Goal: Information Seeking & Learning: Learn about a topic

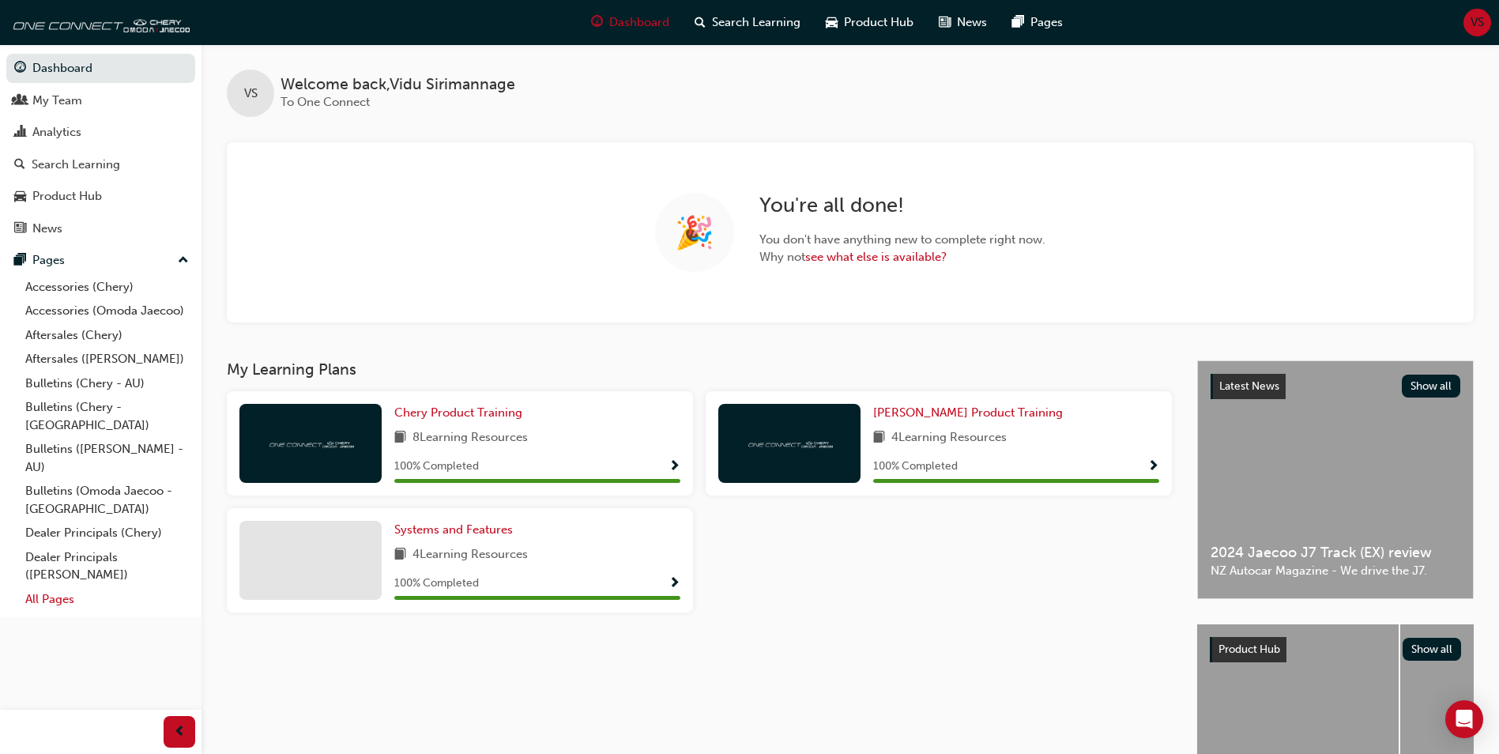
click at [77, 587] on link "All Pages" at bounding box center [107, 599] width 176 height 24
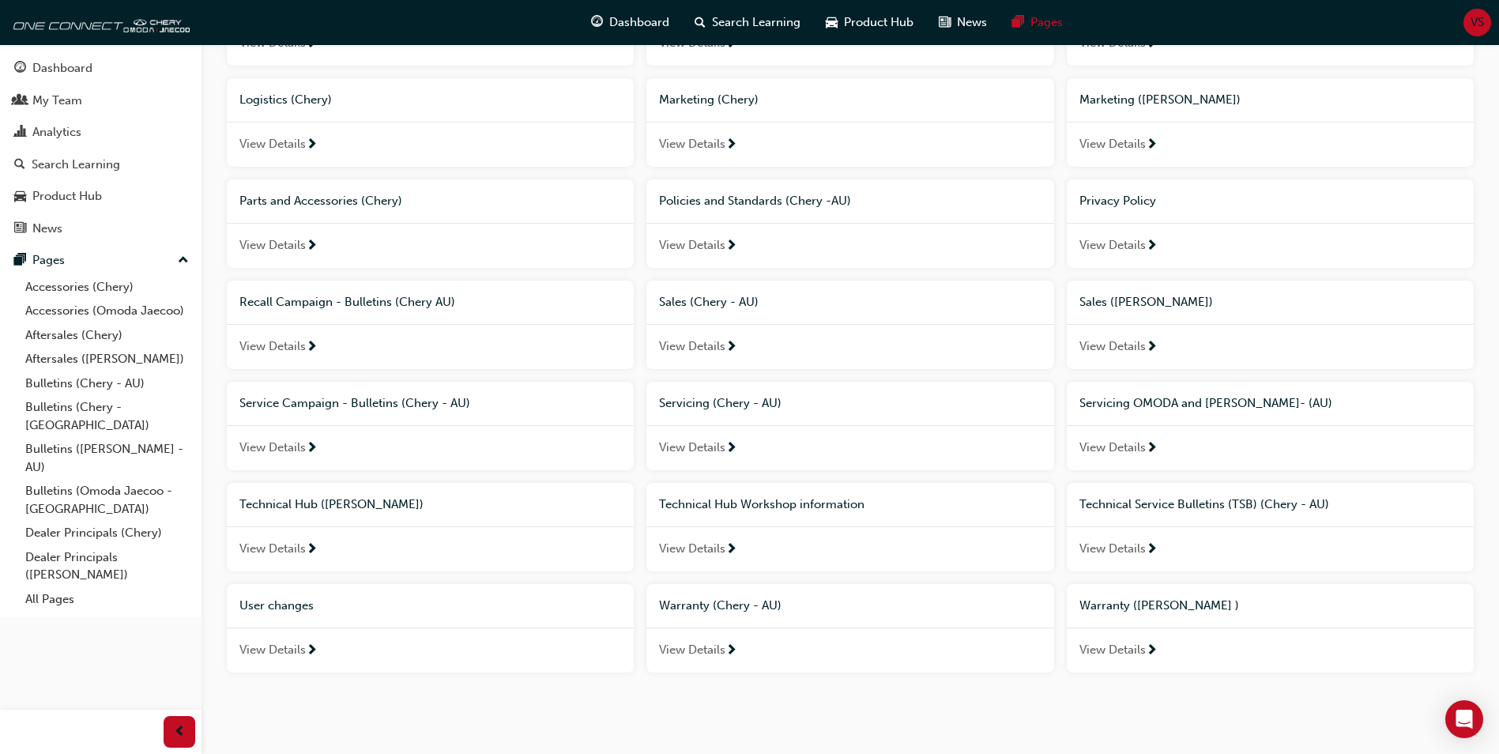
scroll to position [839, 0]
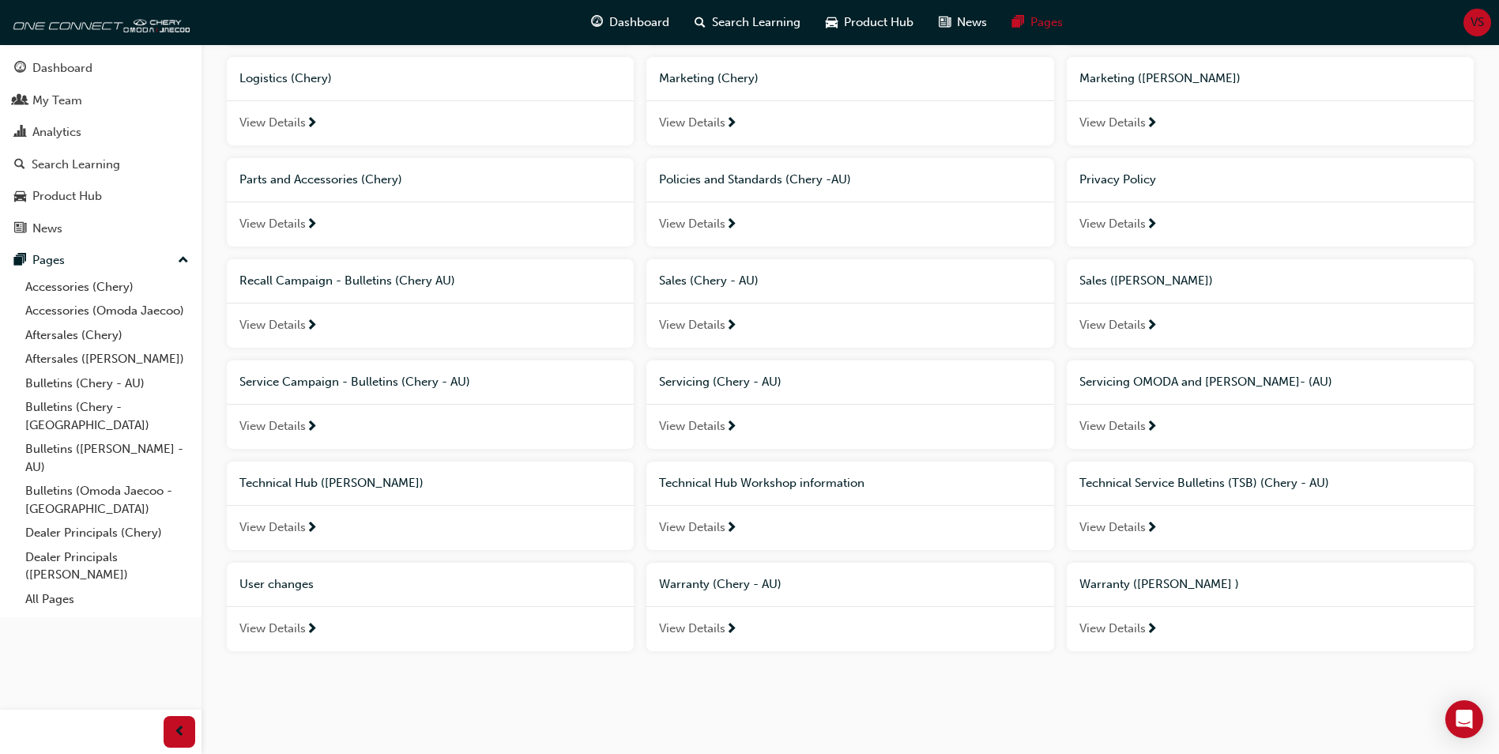
click at [763, 484] on span "Technical Hub Workshop information" at bounding box center [761, 483] width 205 height 14
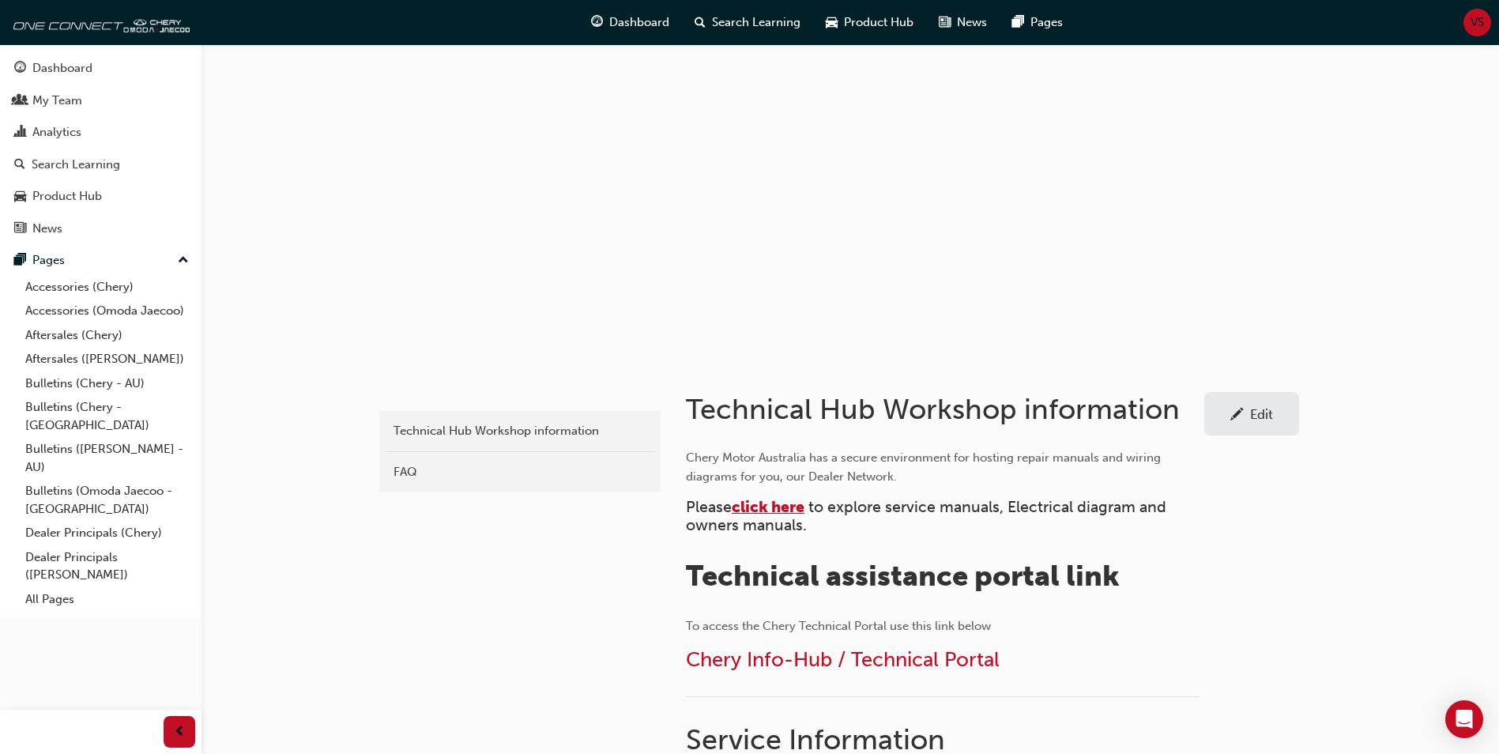
click at [790, 505] on span "click here" at bounding box center [768, 507] width 73 height 18
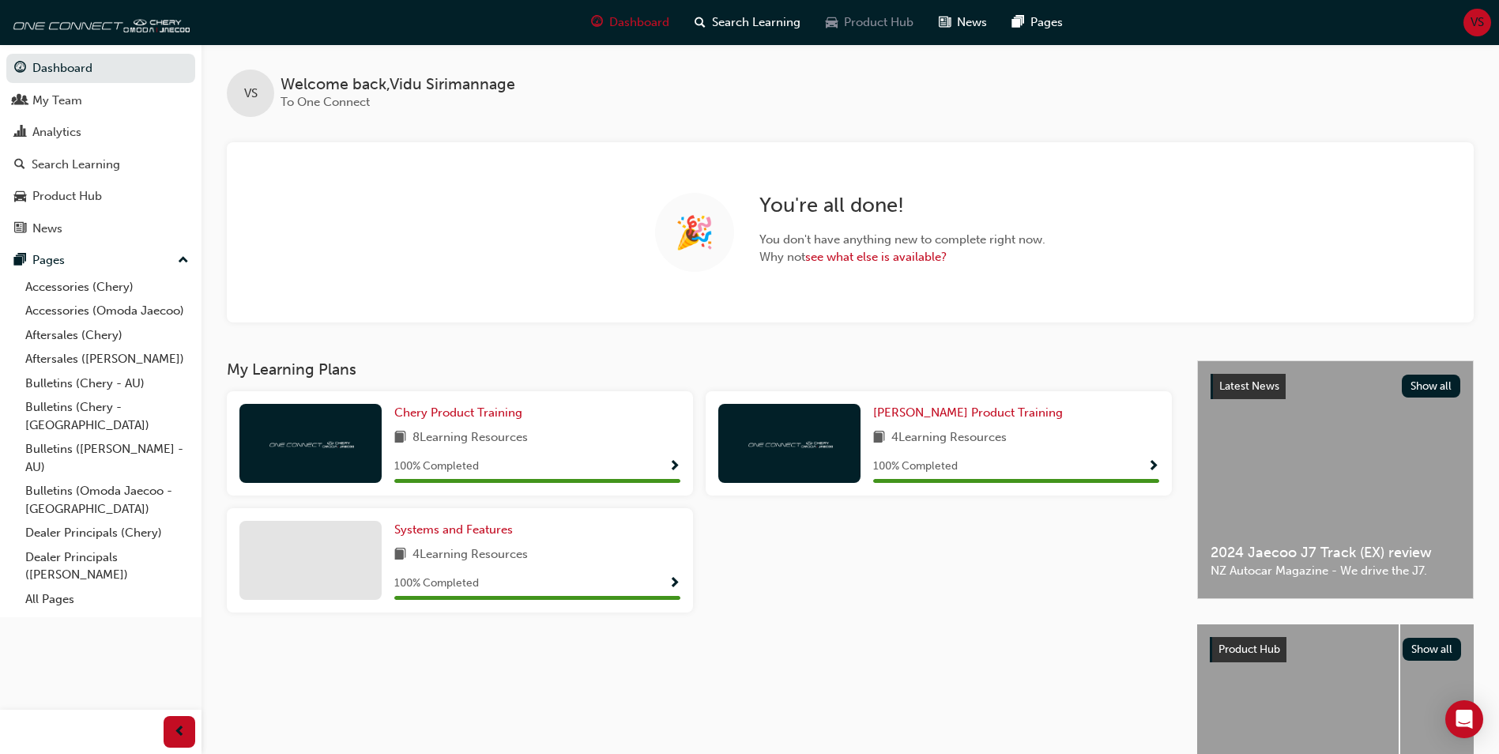
click at [884, 29] on span "Product Hub" at bounding box center [879, 22] width 70 height 18
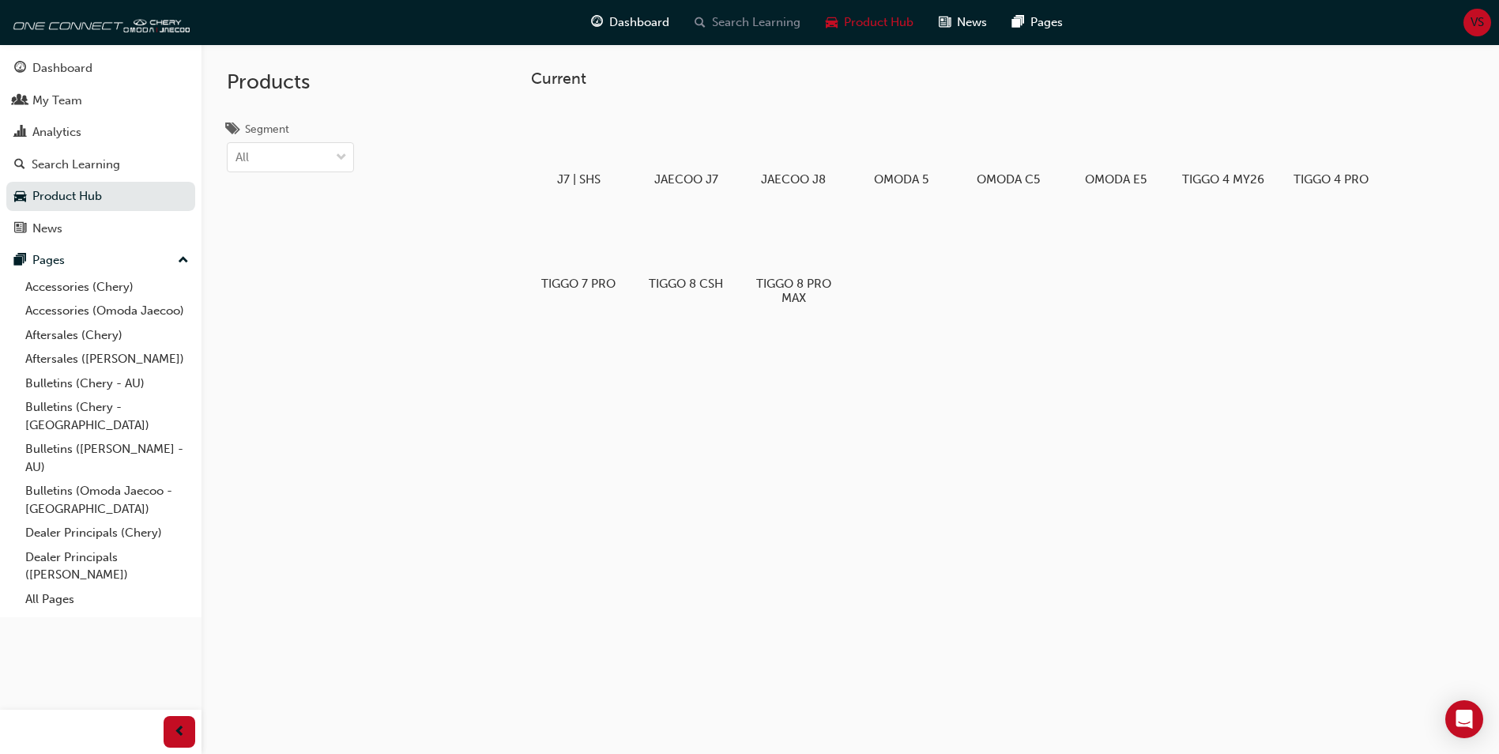
click at [756, 27] on span "Search Learning" at bounding box center [756, 22] width 88 height 18
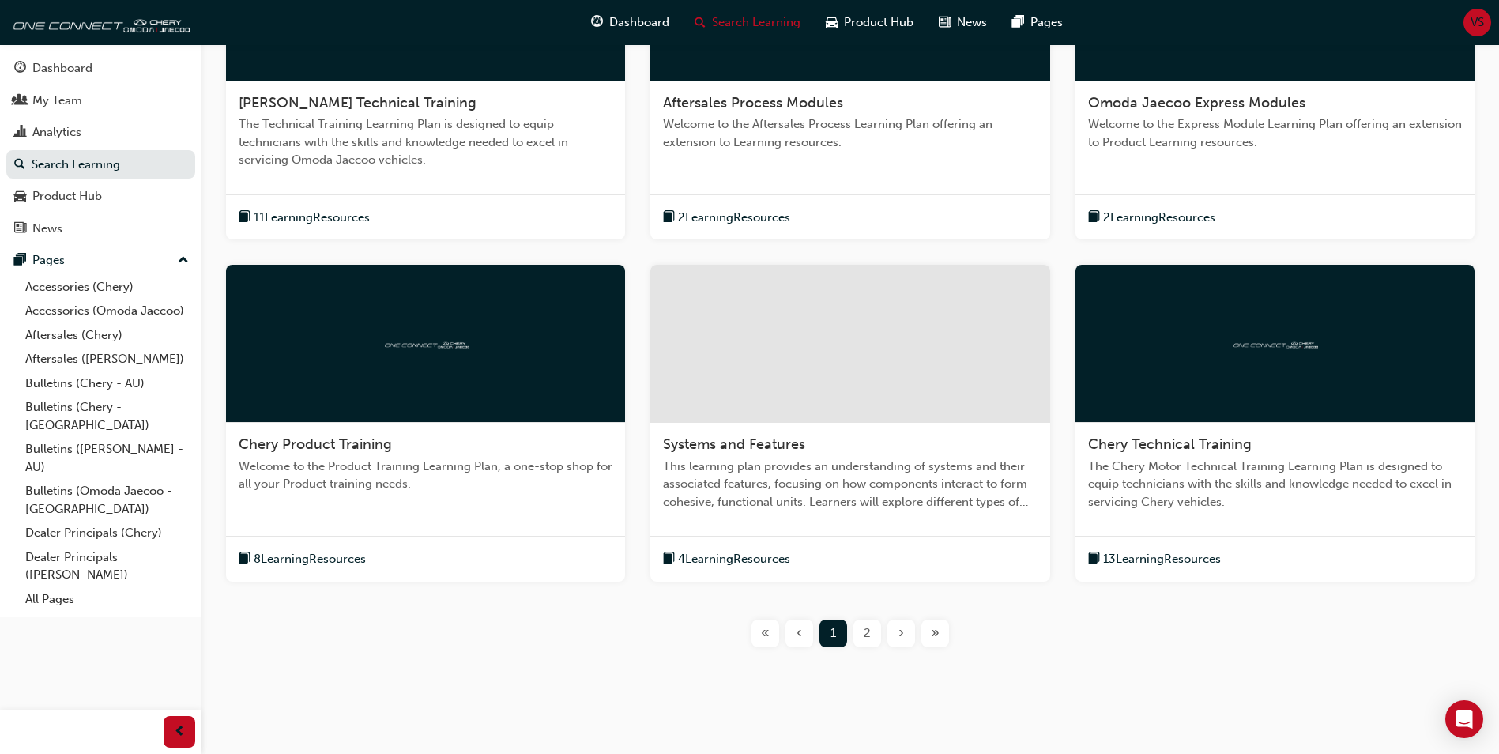
scroll to position [464, 0]
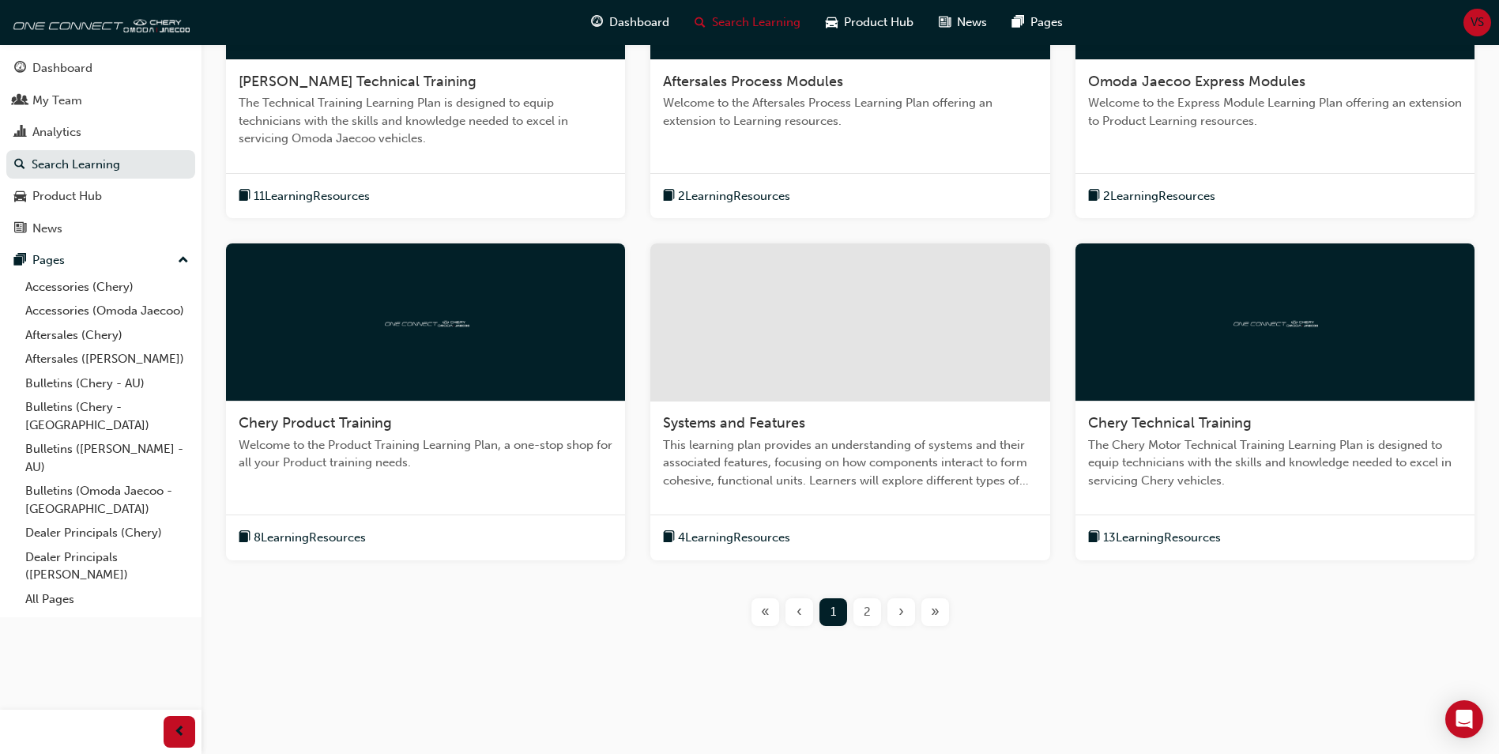
click at [874, 614] on div "2" at bounding box center [867, 612] width 28 height 28
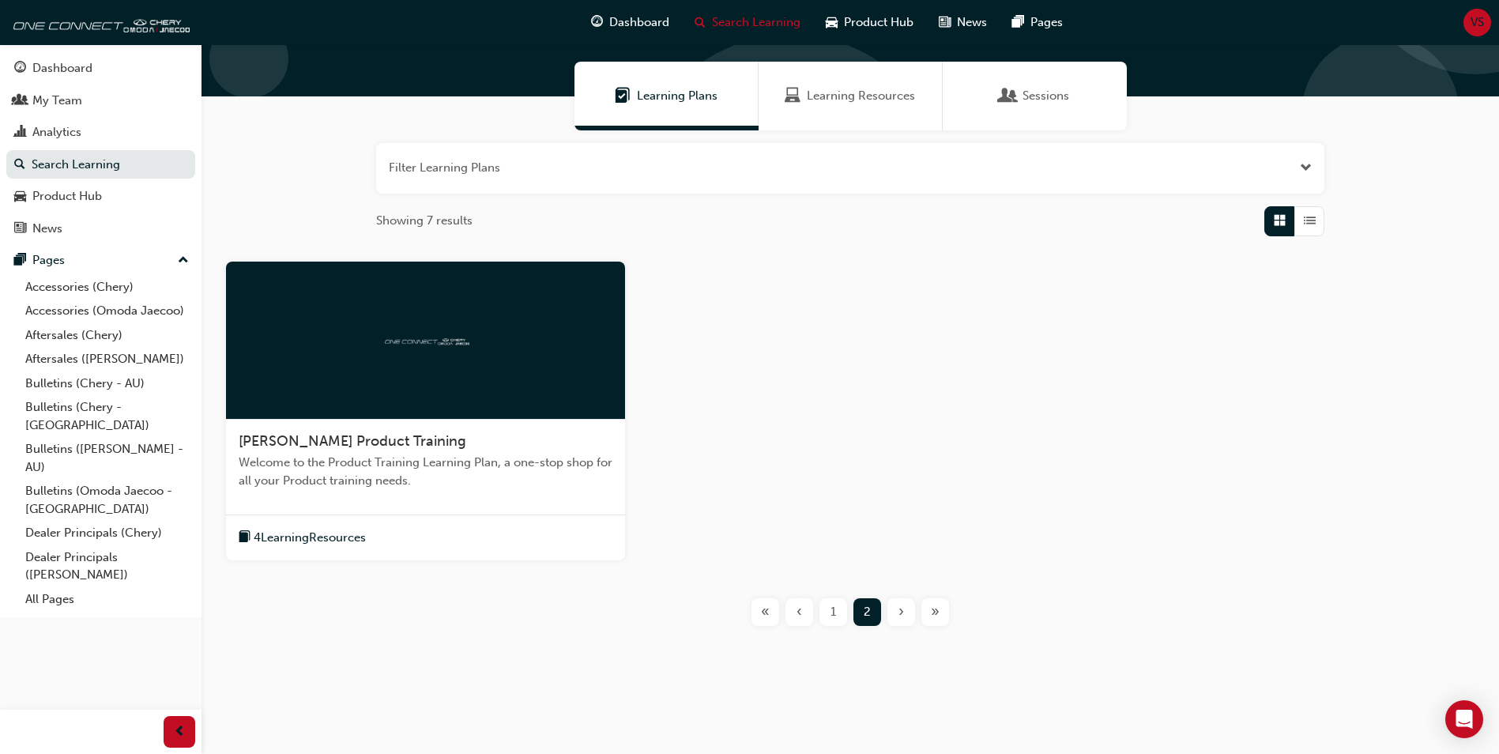
click at [834, 619] on span "1" at bounding box center [833, 612] width 6 height 18
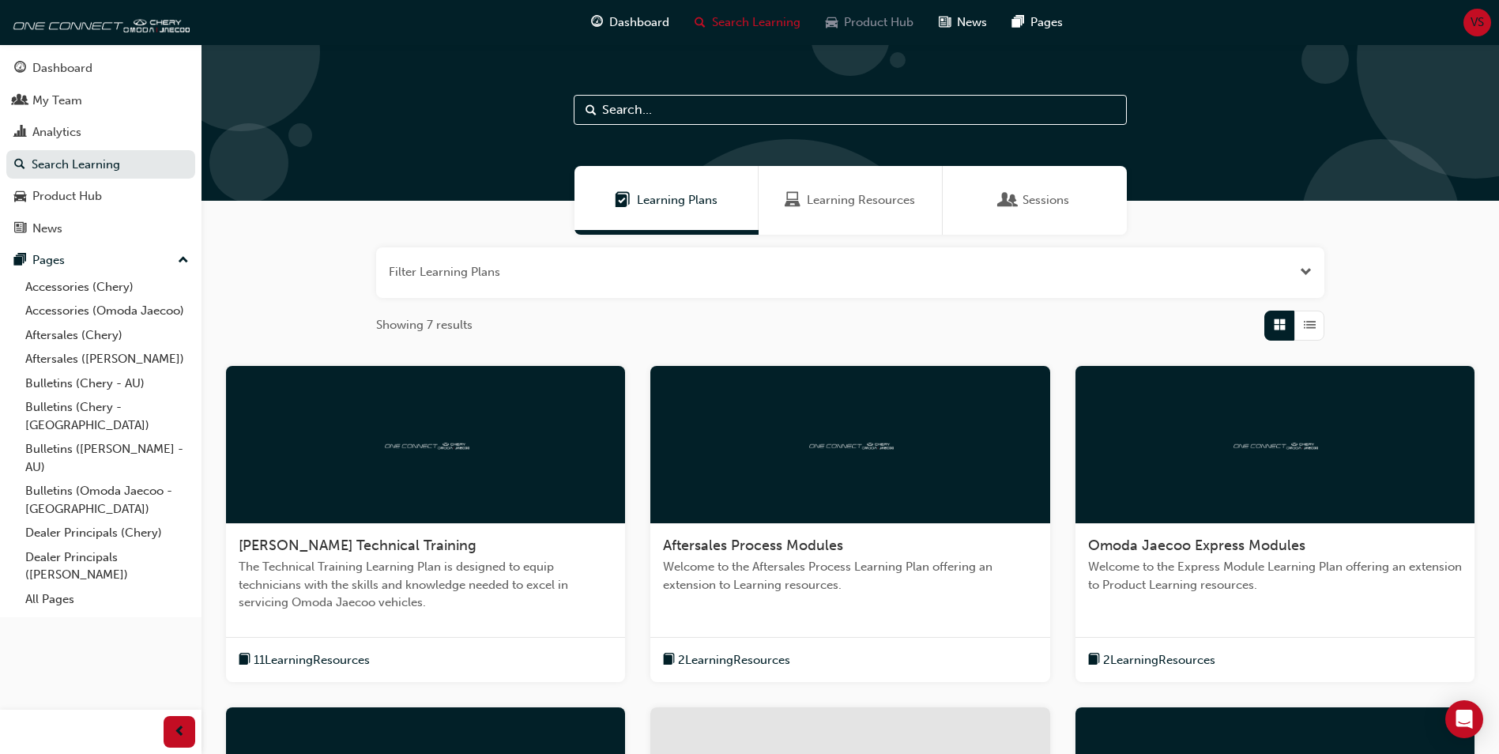
click at [877, 25] on span "Product Hub" at bounding box center [879, 22] width 70 height 18
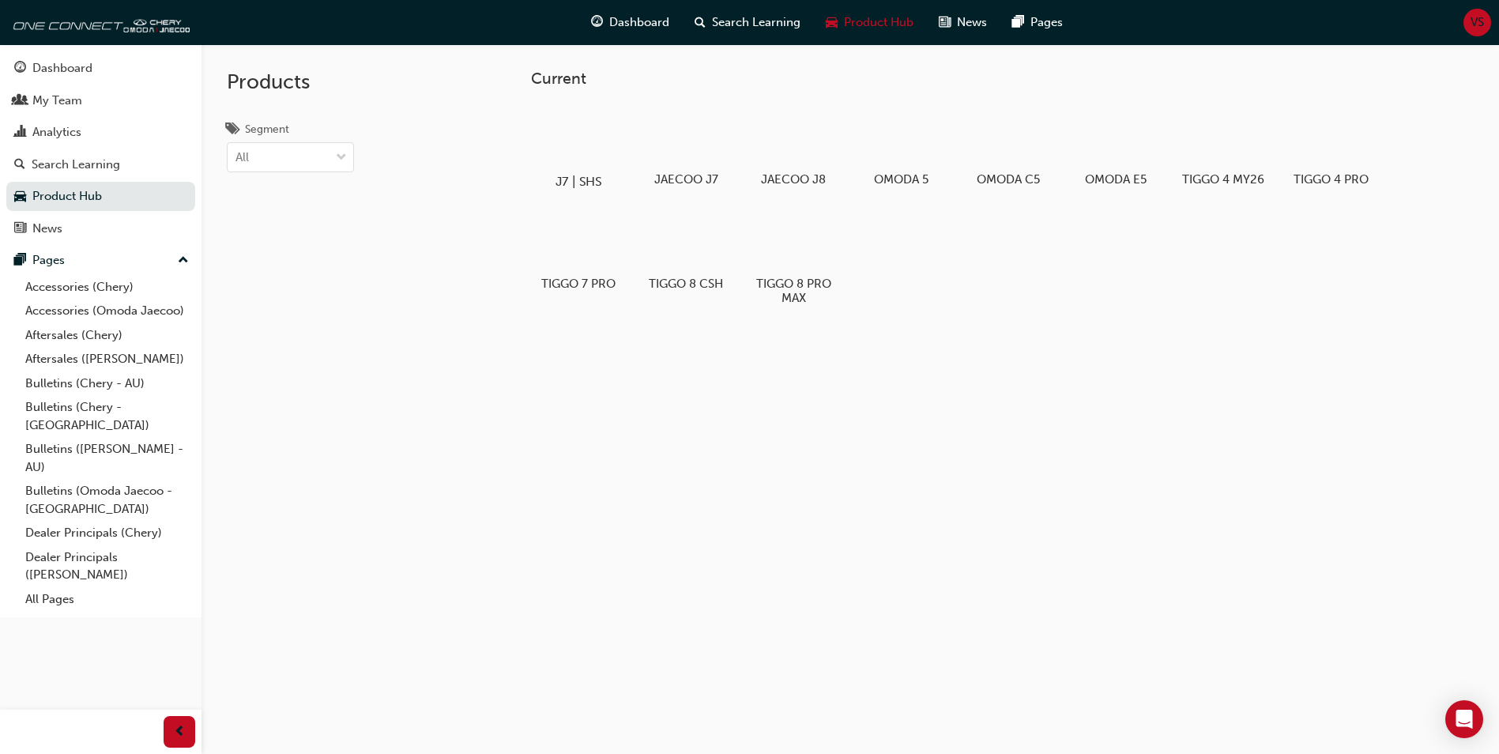
click at [584, 141] on div at bounding box center [579, 135] width 88 height 63
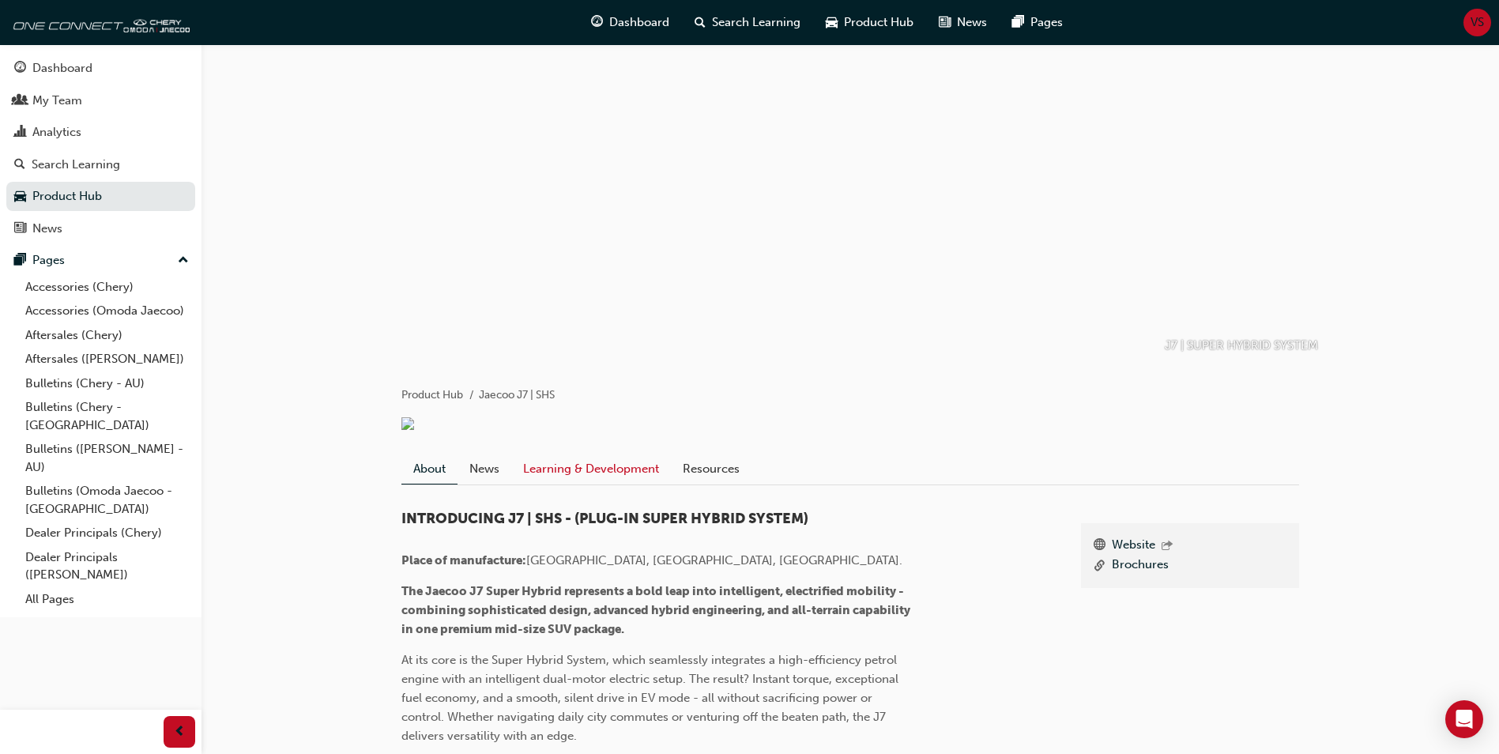
click at [603, 474] on link "Learning & Development" at bounding box center [591, 469] width 160 height 30
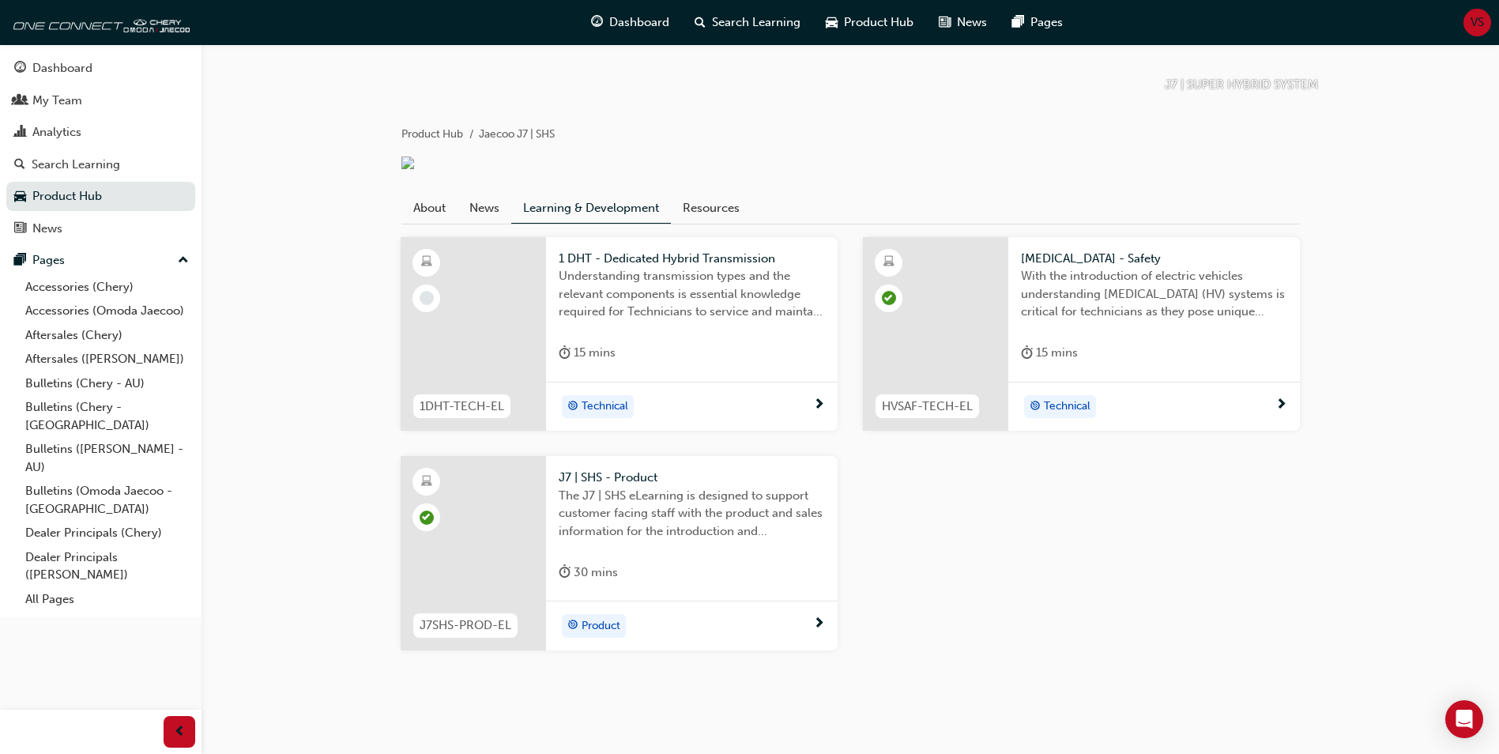
scroll to position [292, 0]
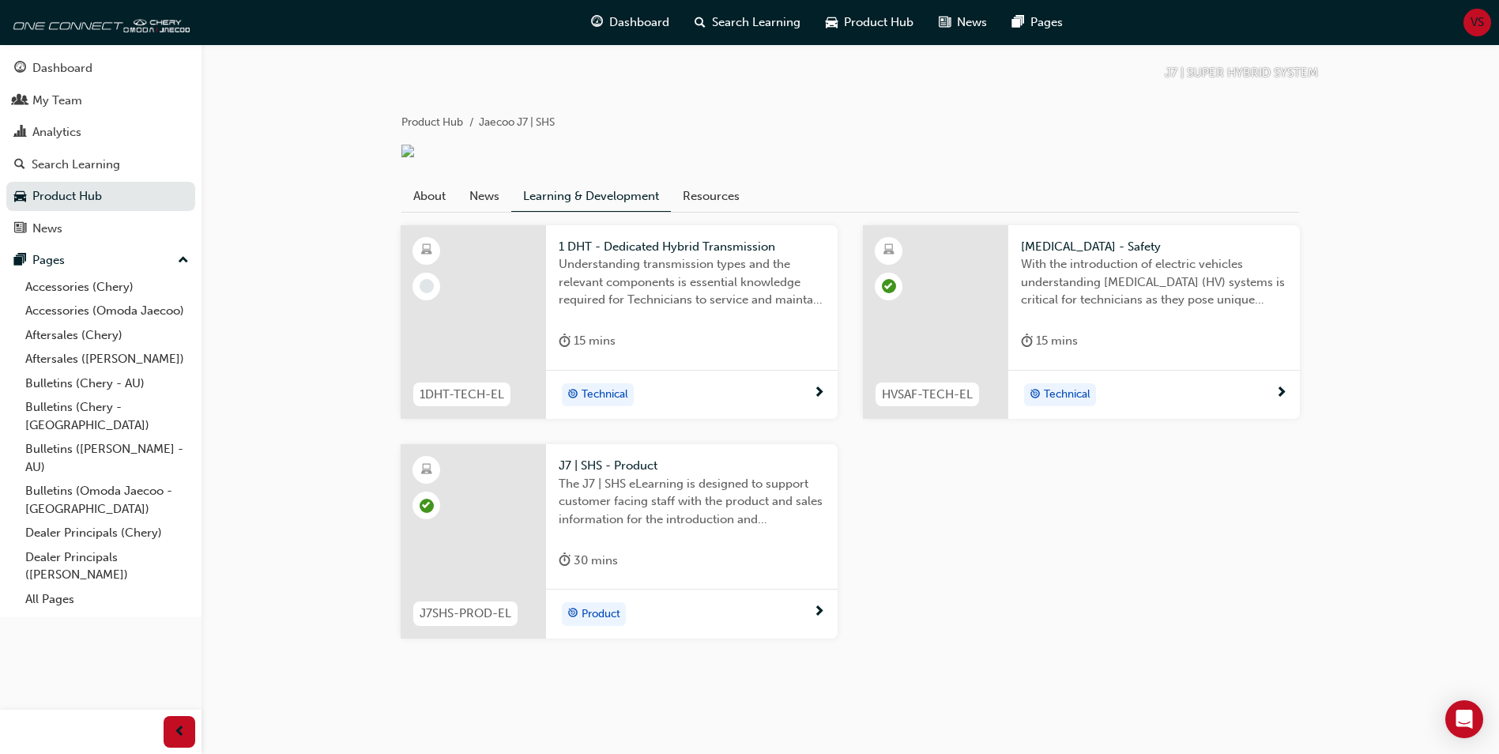
click at [685, 250] on span "1 DHT - Dedicated Hybrid Transmission" at bounding box center [692, 247] width 266 height 18
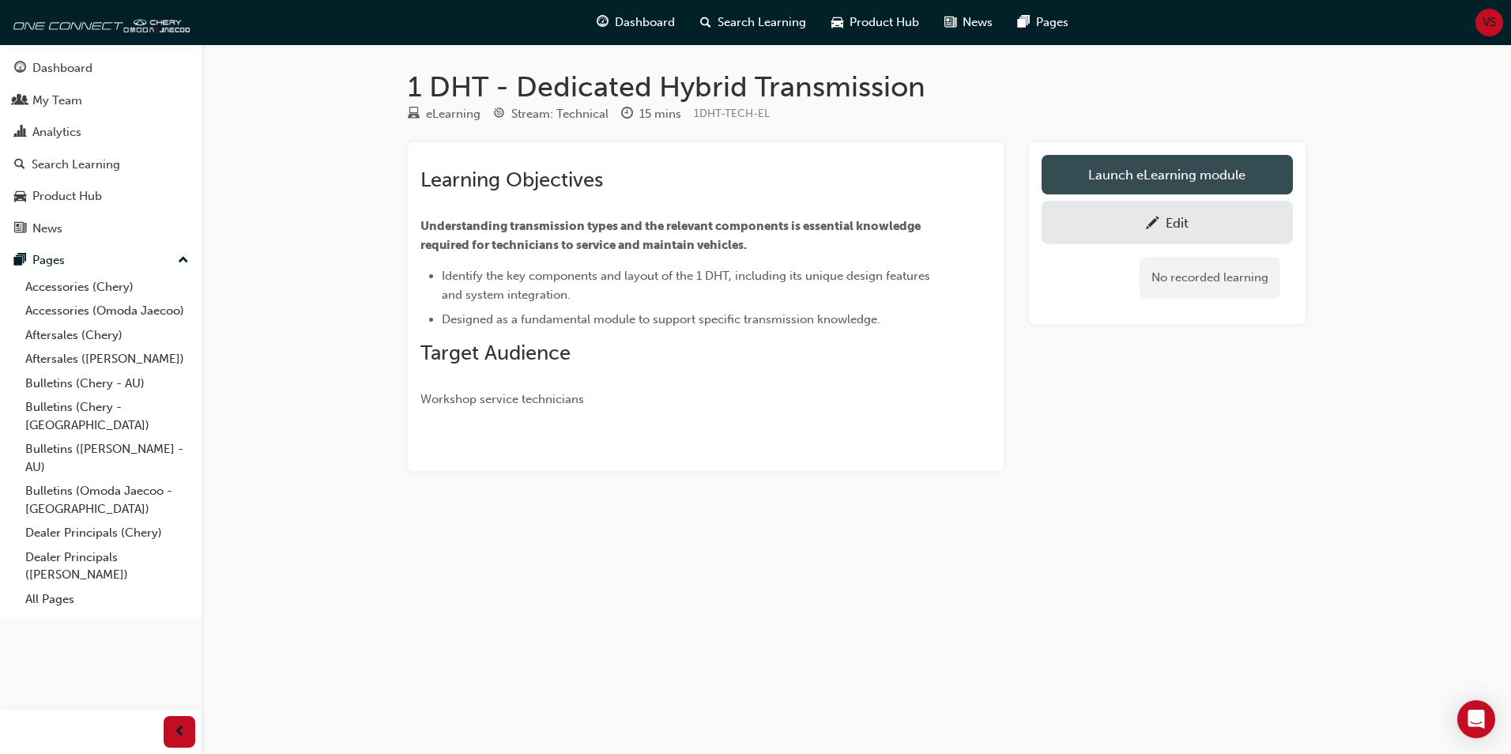
click at [1215, 181] on link "Launch eLearning module" at bounding box center [1166, 175] width 251 height 40
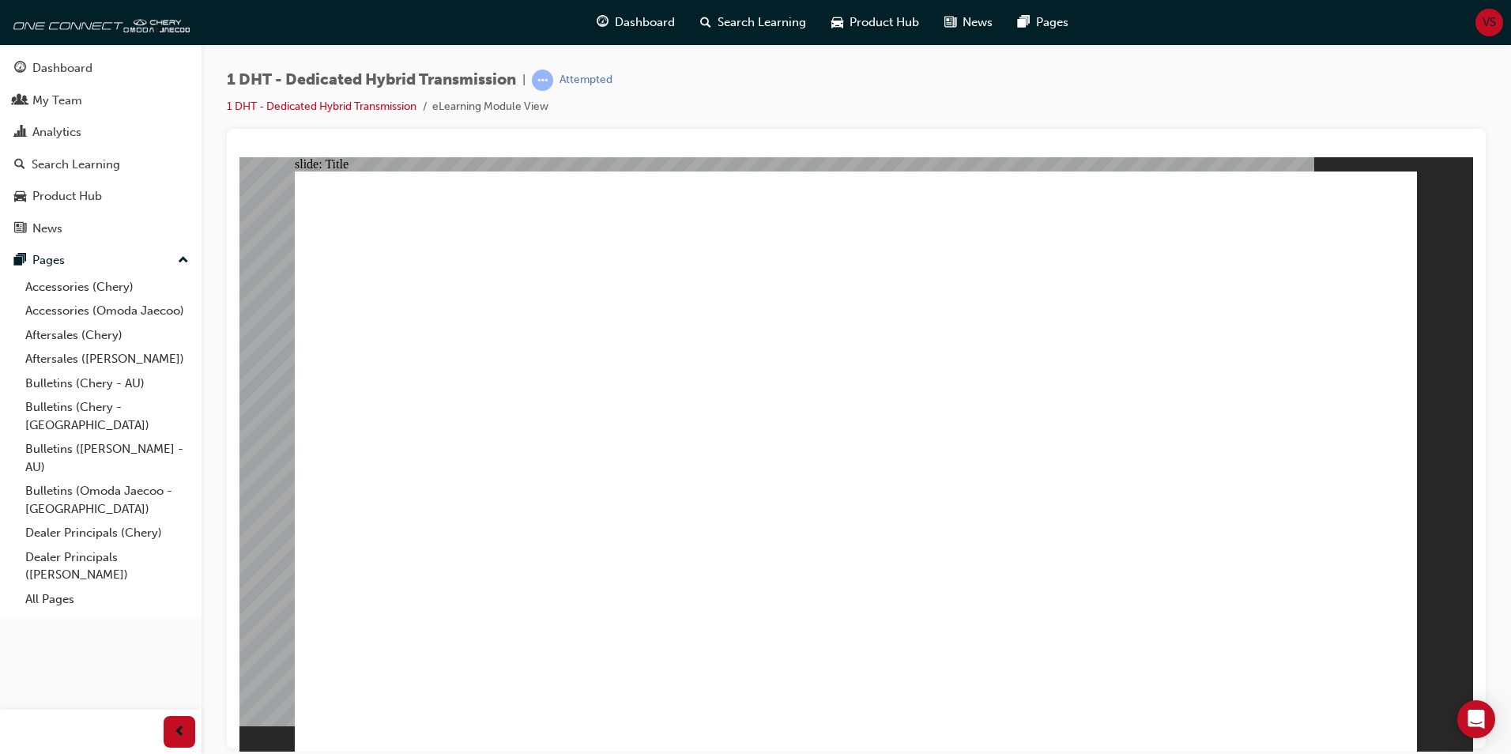
drag, startPoint x: 396, startPoint y: 492, endPoint x: 450, endPoint y: 506, distance: 56.3
drag, startPoint x: 1048, startPoint y: 609, endPoint x: 1066, endPoint y: 639, distance: 35.1
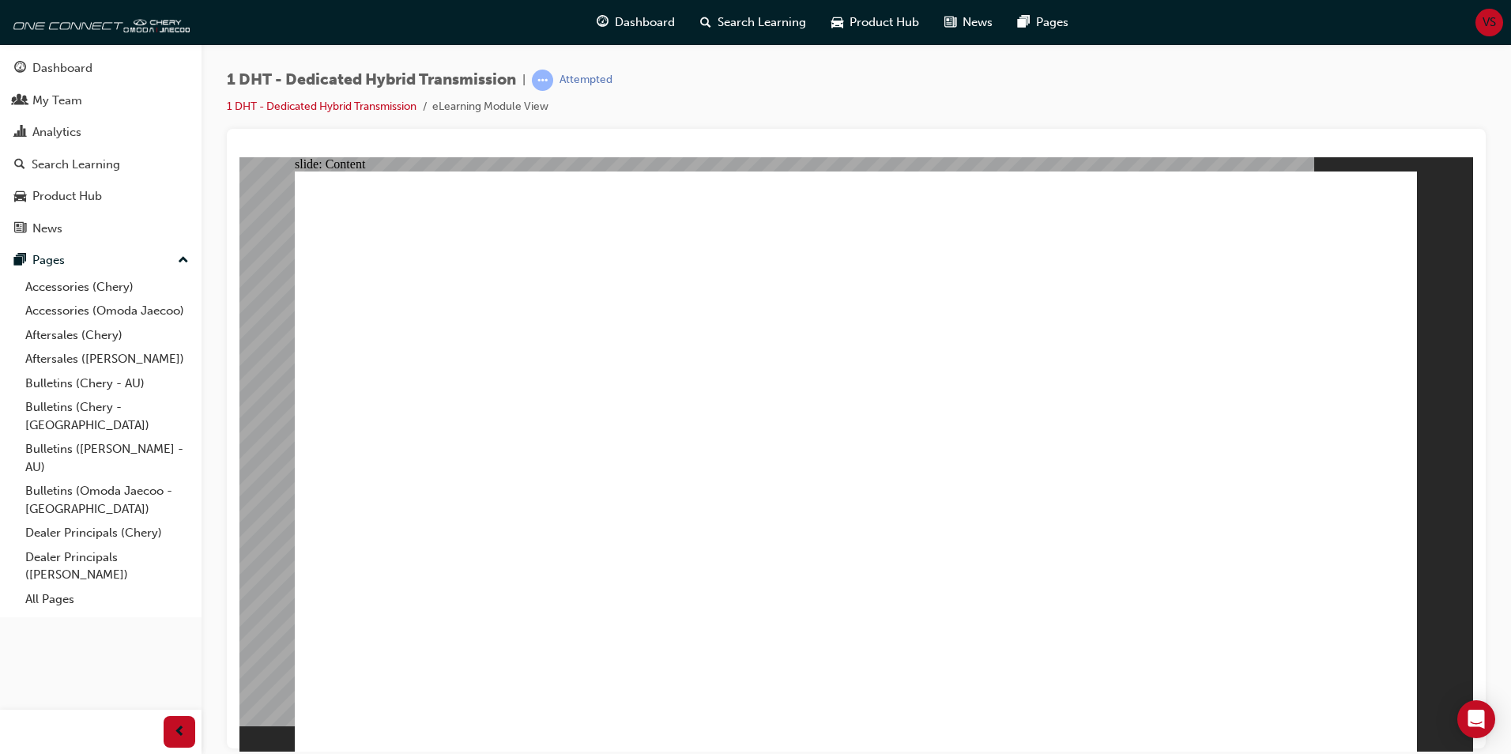
drag, startPoint x: 879, startPoint y: 398, endPoint x: 992, endPoint y: 382, distance: 114.2
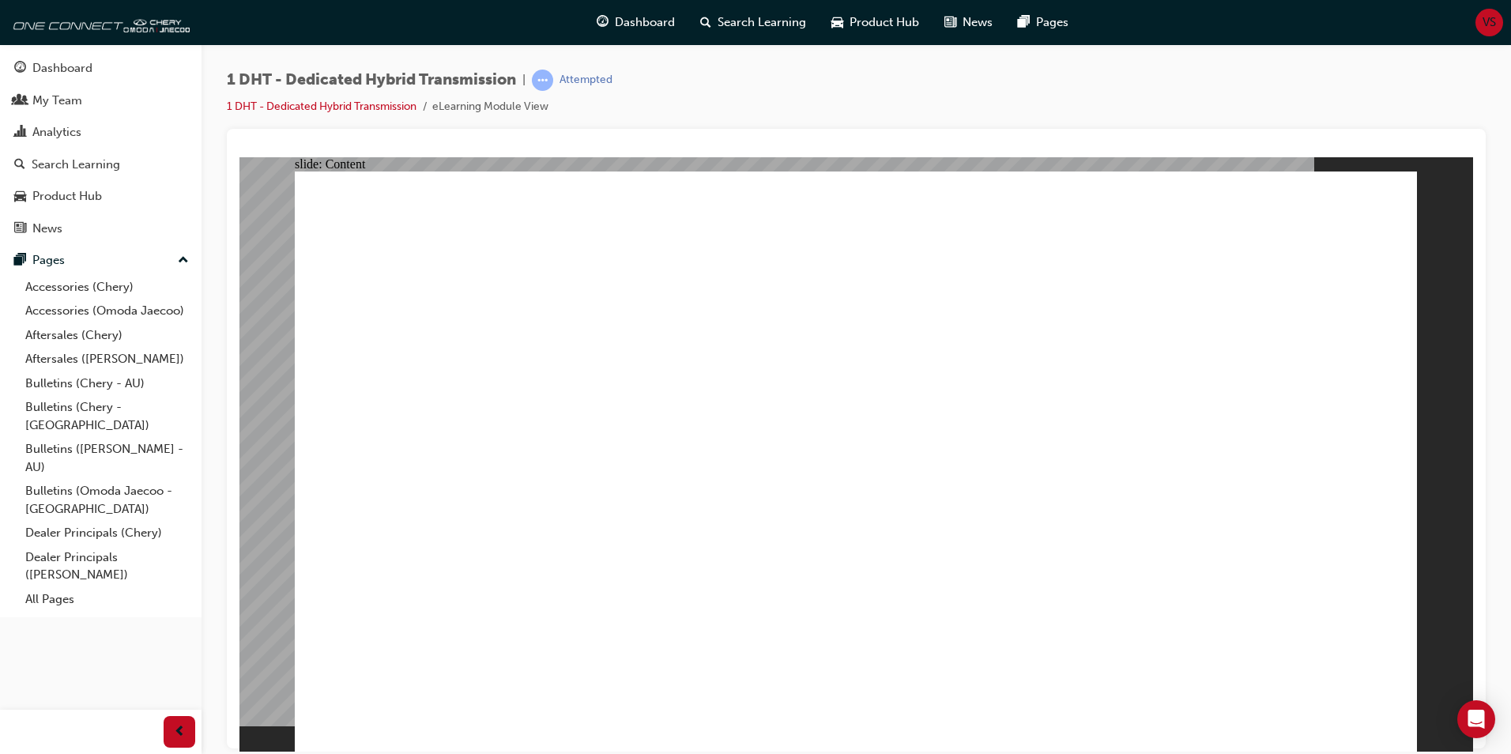
drag, startPoint x: 1143, startPoint y: 271, endPoint x: 1236, endPoint y: 247, distance: 96.4
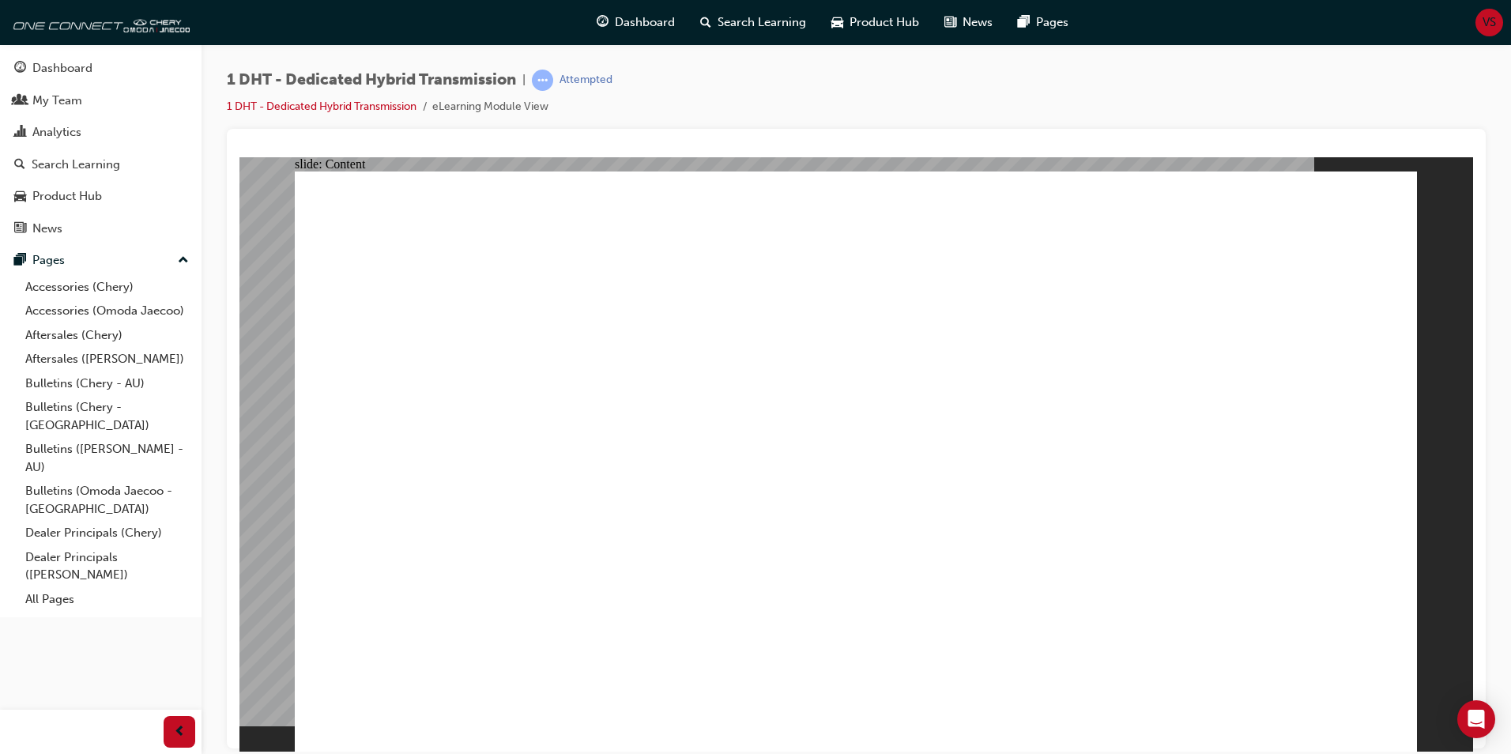
drag, startPoint x: 772, startPoint y: 472, endPoint x: 1275, endPoint y: 661, distance: 537.9
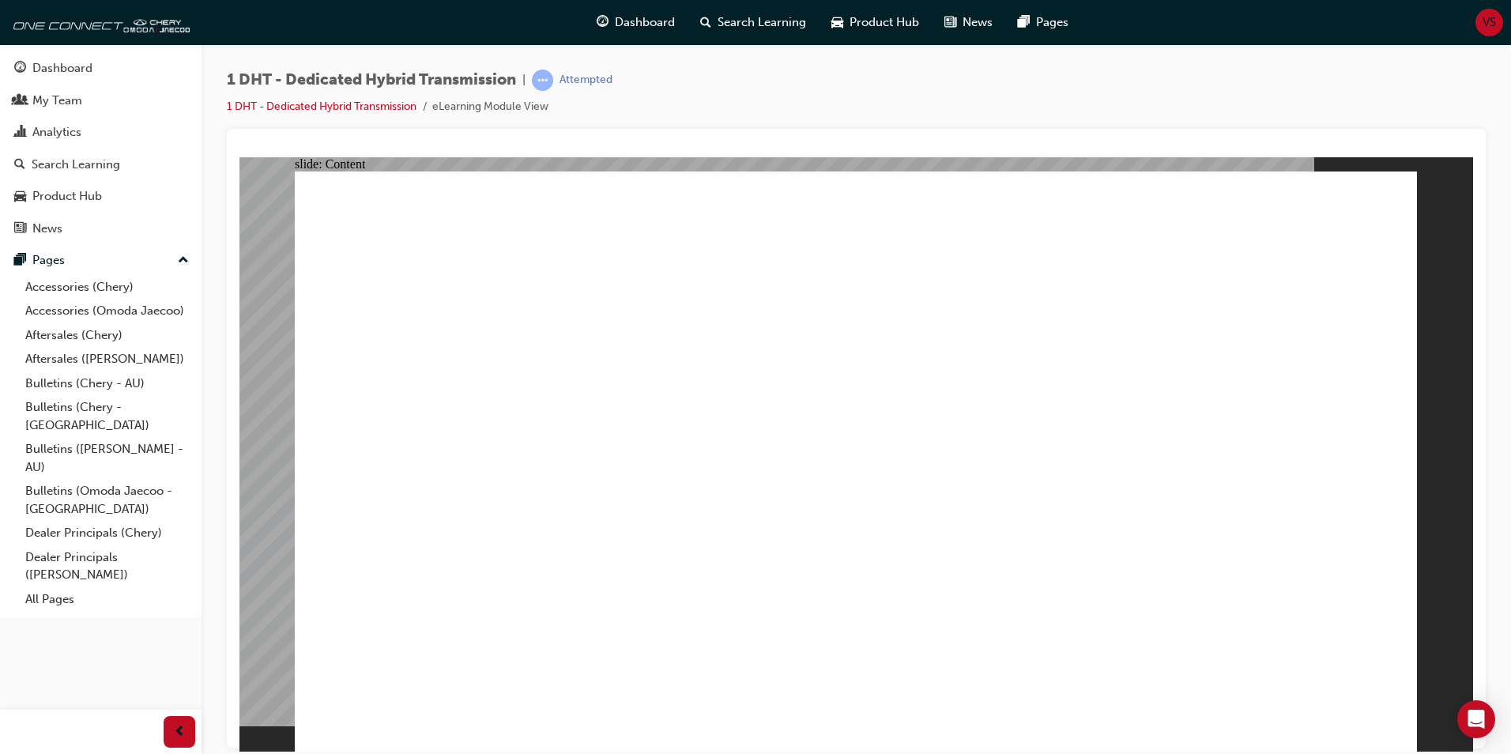
type input "10"
drag, startPoint x: 1150, startPoint y: 653, endPoint x: 1228, endPoint y: 661, distance: 78.6
drag, startPoint x: 1248, startPoint y: 654, endPoint x: 1277, endPoint y: 657, distance: 29.3
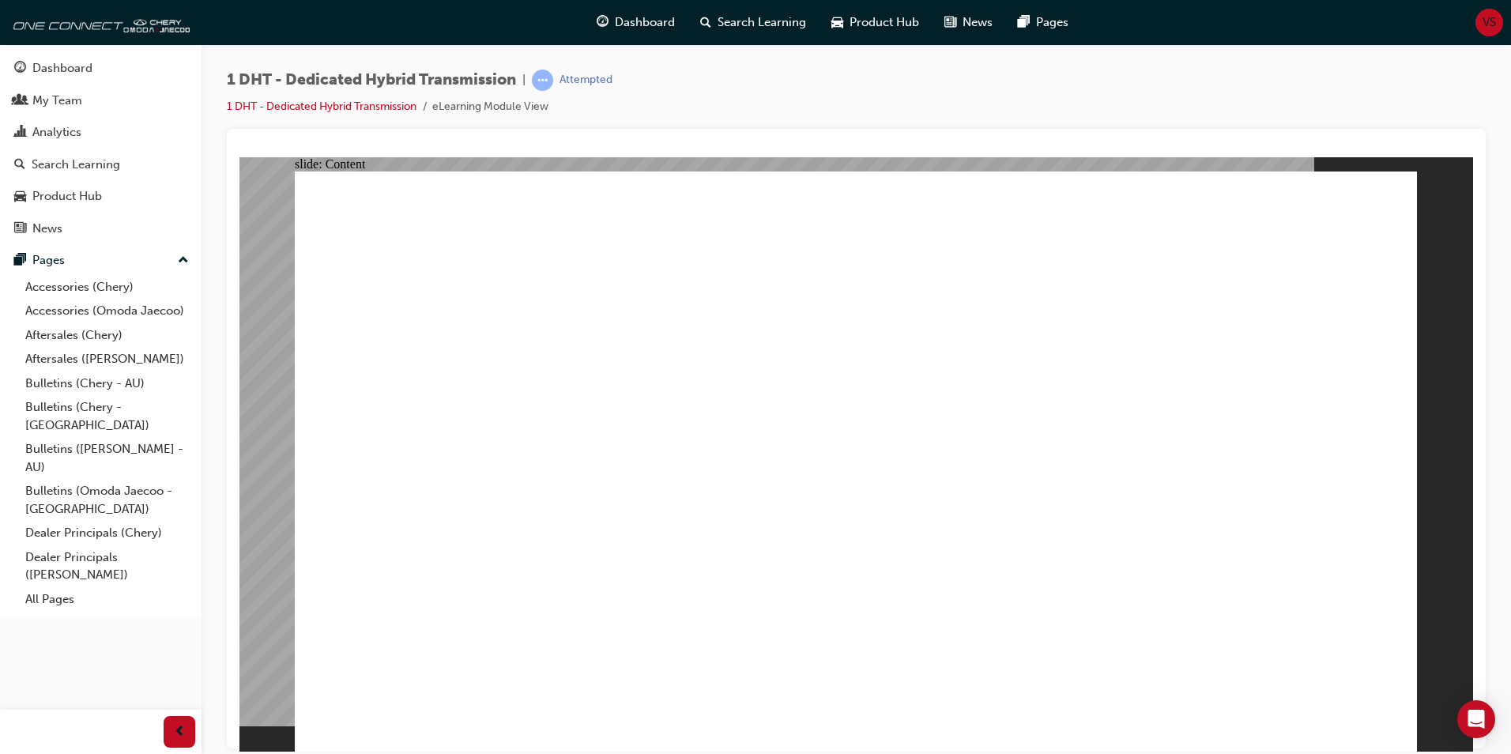
drag, startPoint x: 1260, startPoint y: 662, endPoint x: 1276, endPoint y: 658, distance: 16.3
drag, startPoint x: 1242, startPoint y: 655, endPoint x: 1289, endPoint y: 656, distance: 46.6
drag, startPoint x: 1218, startPoint y: 660, endPoint x: 1192, endPoint y: 659, distance: 26.9
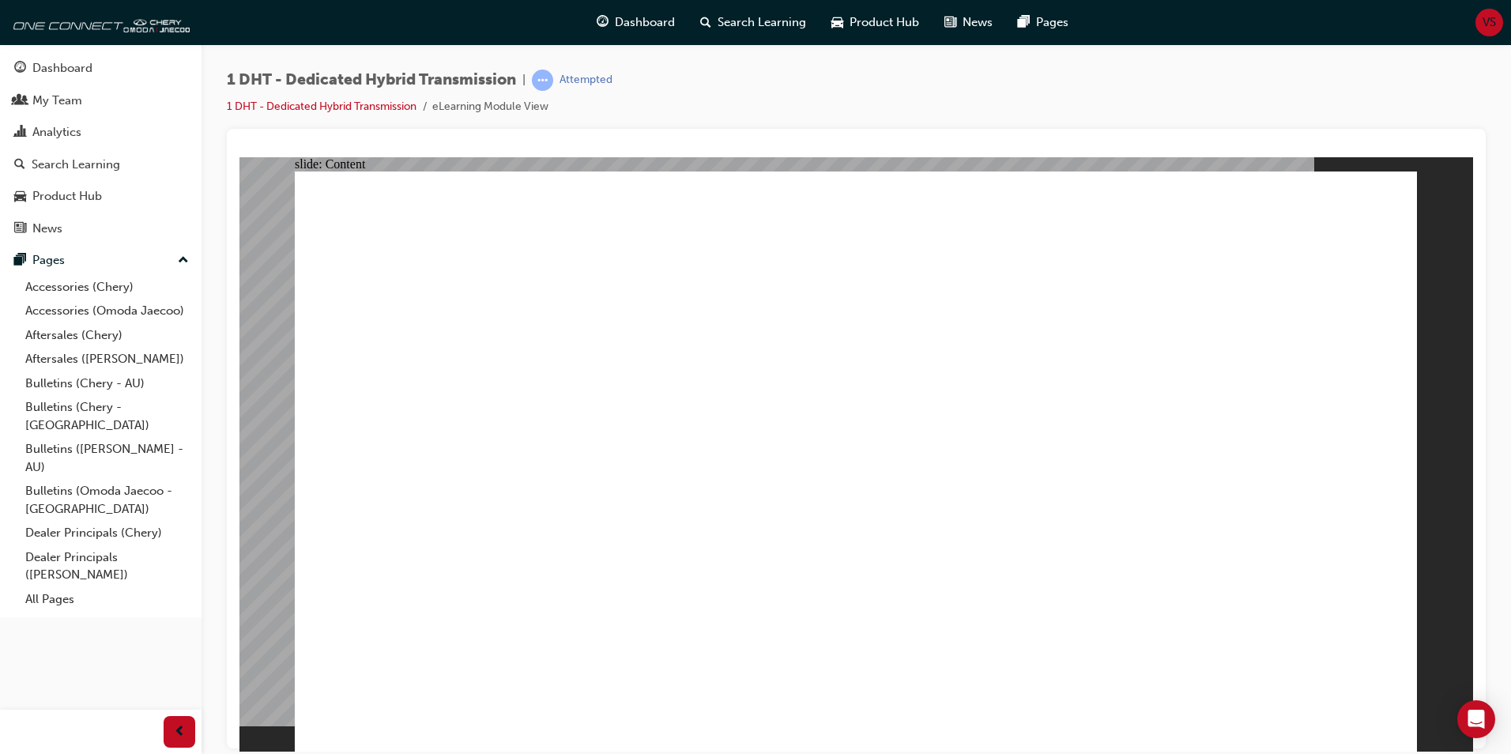
drag, startPoint x: 1263, startPoint y: 656, endPoint x: 1180, endPoint y: 661, distance: 83.9
drag, startPoint x: 1233, startPoint y: 648, endPoint x: 1322, endPoint y: 661, distance: 89.4
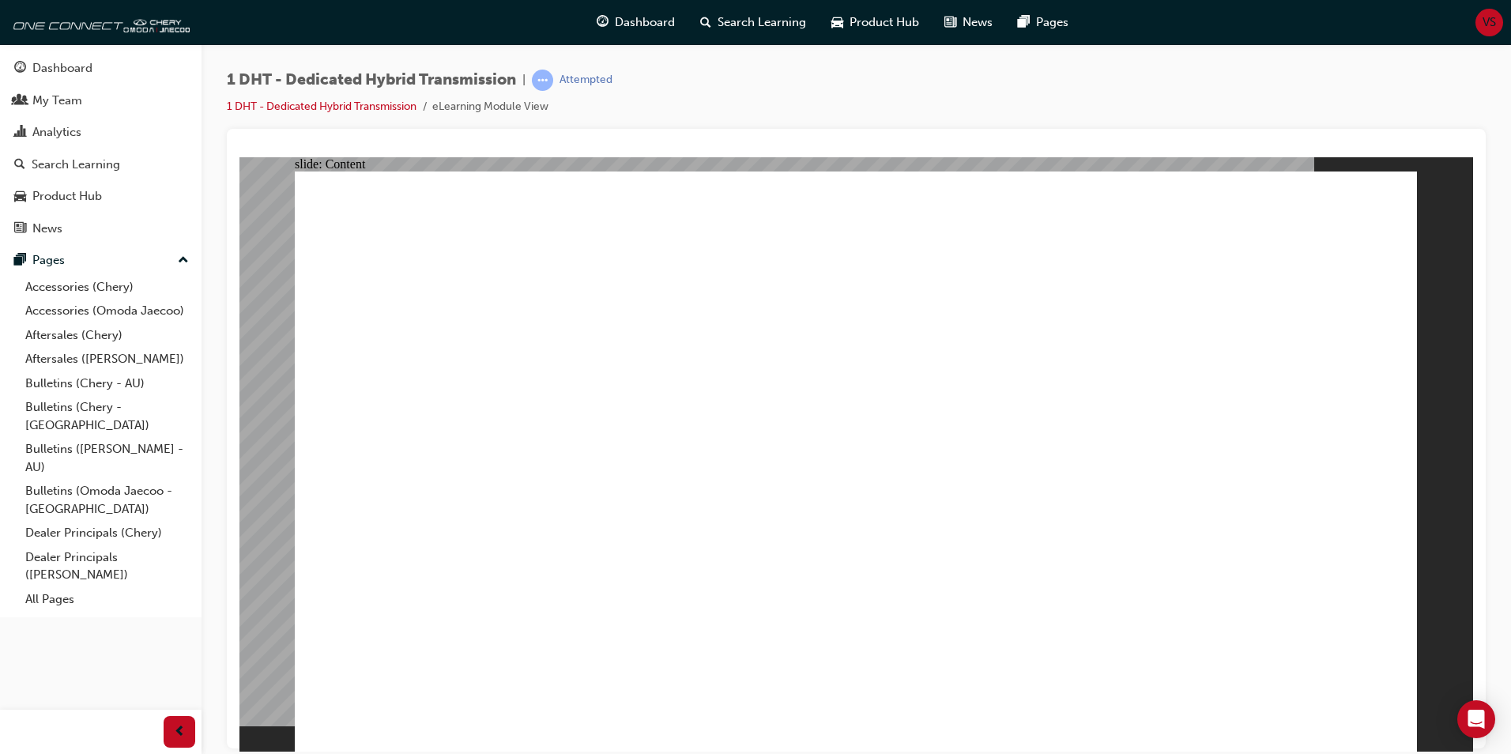
drag, startPoint x: 1261, startPoint y: 653, endPoint x: 1350, endPoint y: 657, distance: 88.6
drag, startPoint x: 1239, startPoint y: 658, endPoint x: 1303, endPoint y: 659, distance: 64.0
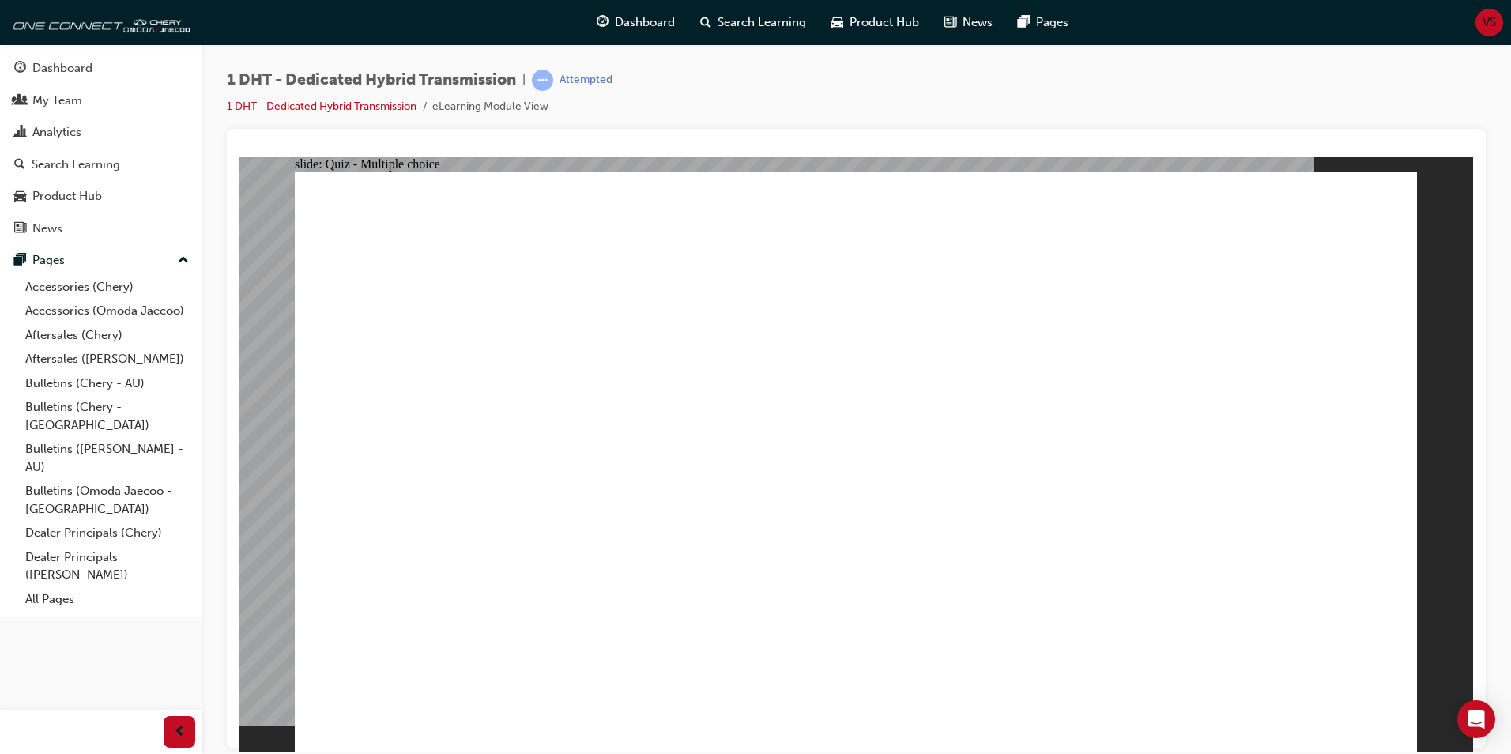
radio input "true"
drag, startPoint x: 860, startPoint y: 607, endPoint x: 869, endPoint y: 341, distance: 266.4
drag, startPoint x: 495, startPoint y: 629, endPoint x: 887, endPoint y: 259, distance: 538.8
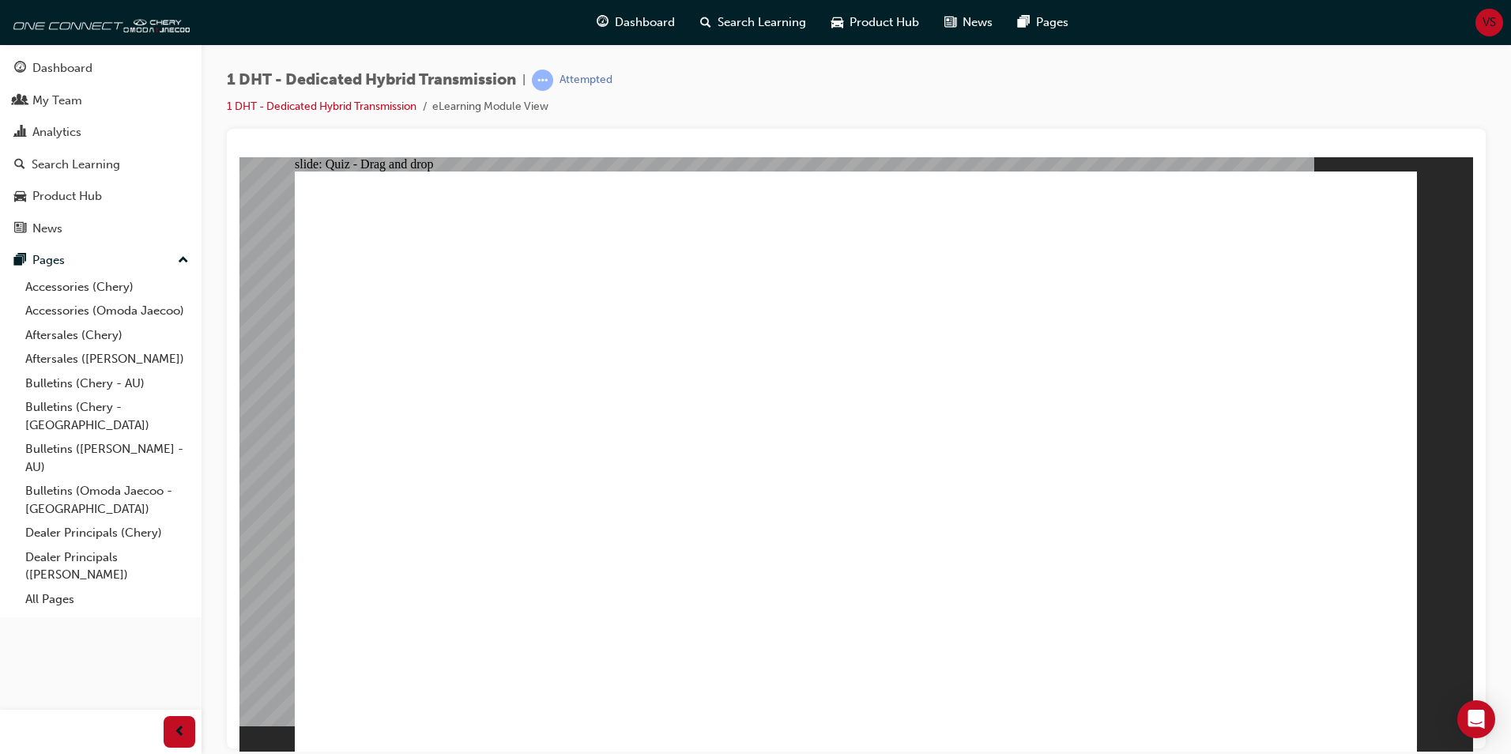
drag, startPoint x: 619, startPoint y: 619, endPoint x: 1223, endPoint y: 298, distance: 684.0
drag, startPoint x: 936, startPoint y: 631, endPoint x: 889, endPoint y: 363, distance: 272.0
drag, startPoint x: 776, startPoint y: 446, endPoint x: 817, endPoint y: 284, distance: 166.3
drag, startPoint x: 906, startPoint y: 460, endPoint x: 902, endPoint y: 382, distance: 77.5
drag, startPoint x: 1131, startPoint y: 604, endPoint x: 966, endPoint y: 377, distance: 280.1
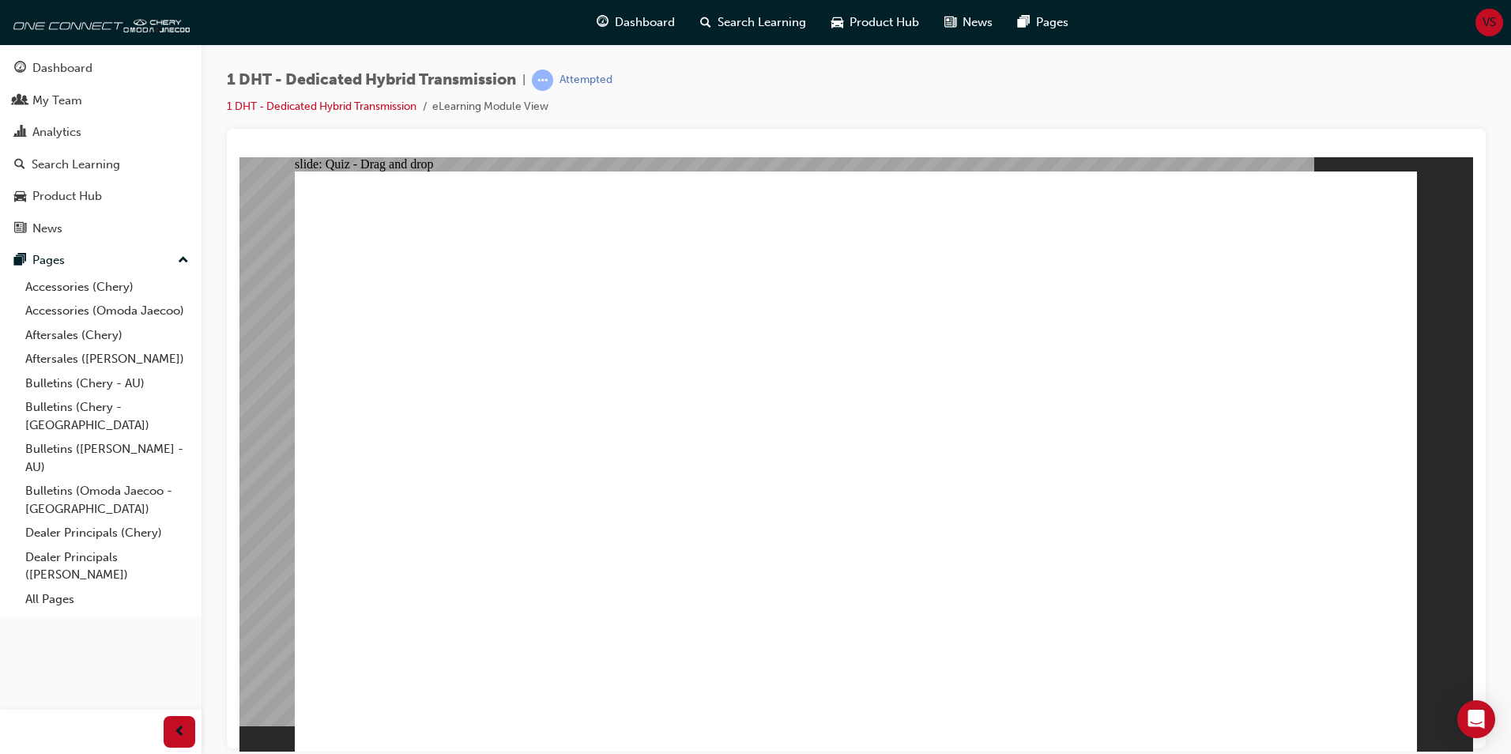
drag, startPoint x: 899, startPoint y: 329, endPoint x: 900, endPoint y: 578, distance: 248.9
drag, startPoint x: 932, startPoint y: 449, endPoint x: 852, endPoint y: 604, distance: 174.2
drag, startPoint x: 1179, startPoint y: 222, endPoint x: 868, endPoint y: 332, distance: 330.1
drag, startPoint x: 975, startPoint y: 441, endPoint x: 952, endPoint y: 340, distance: 103.7
drag, startPoint x: 1141, startPoint y: 611, endPoint x: 1175, endPoint y: 333, distance: 280.2
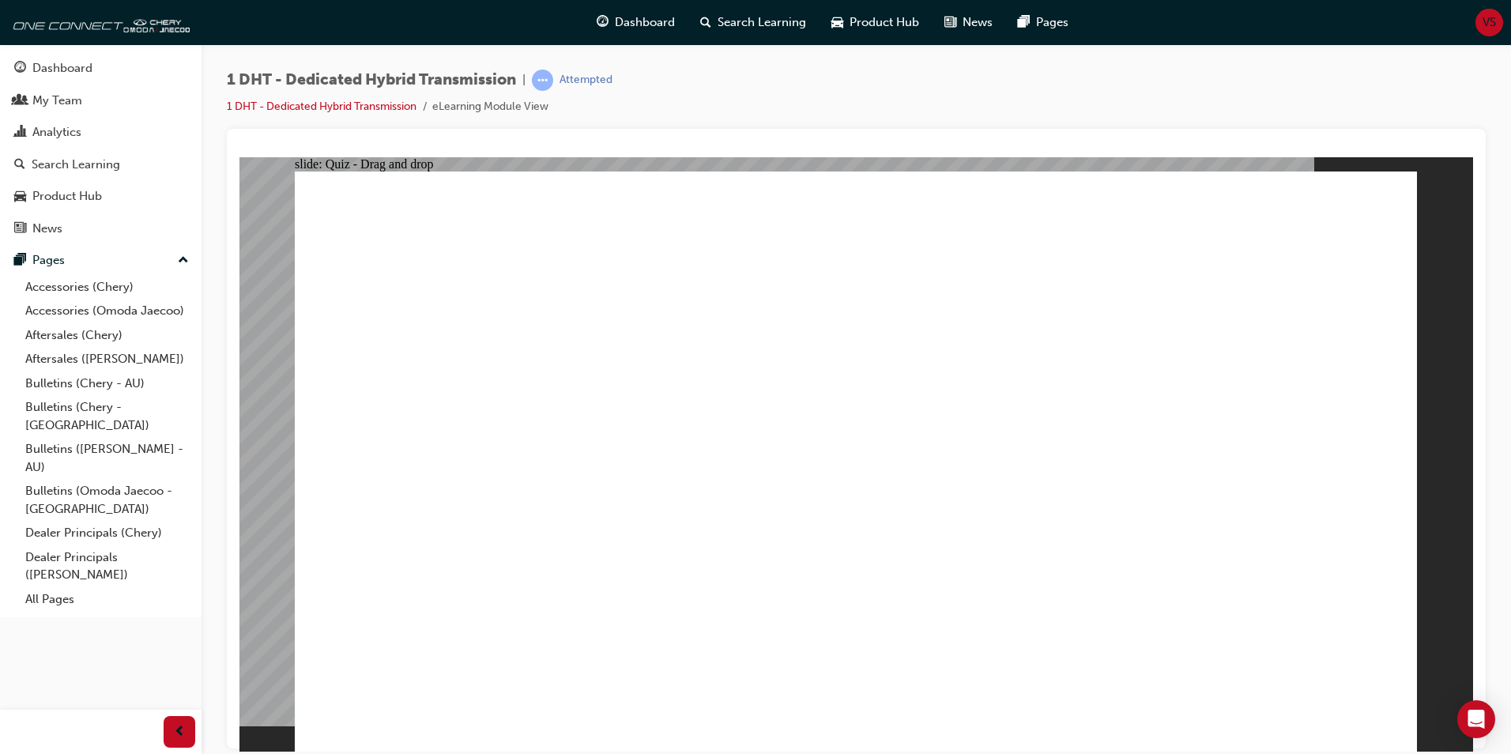
drag, startPoint x: 937, startPoint y: 600, endPoint x: 1158, endPoint y: 321, distance: 355.5
radio input "true"
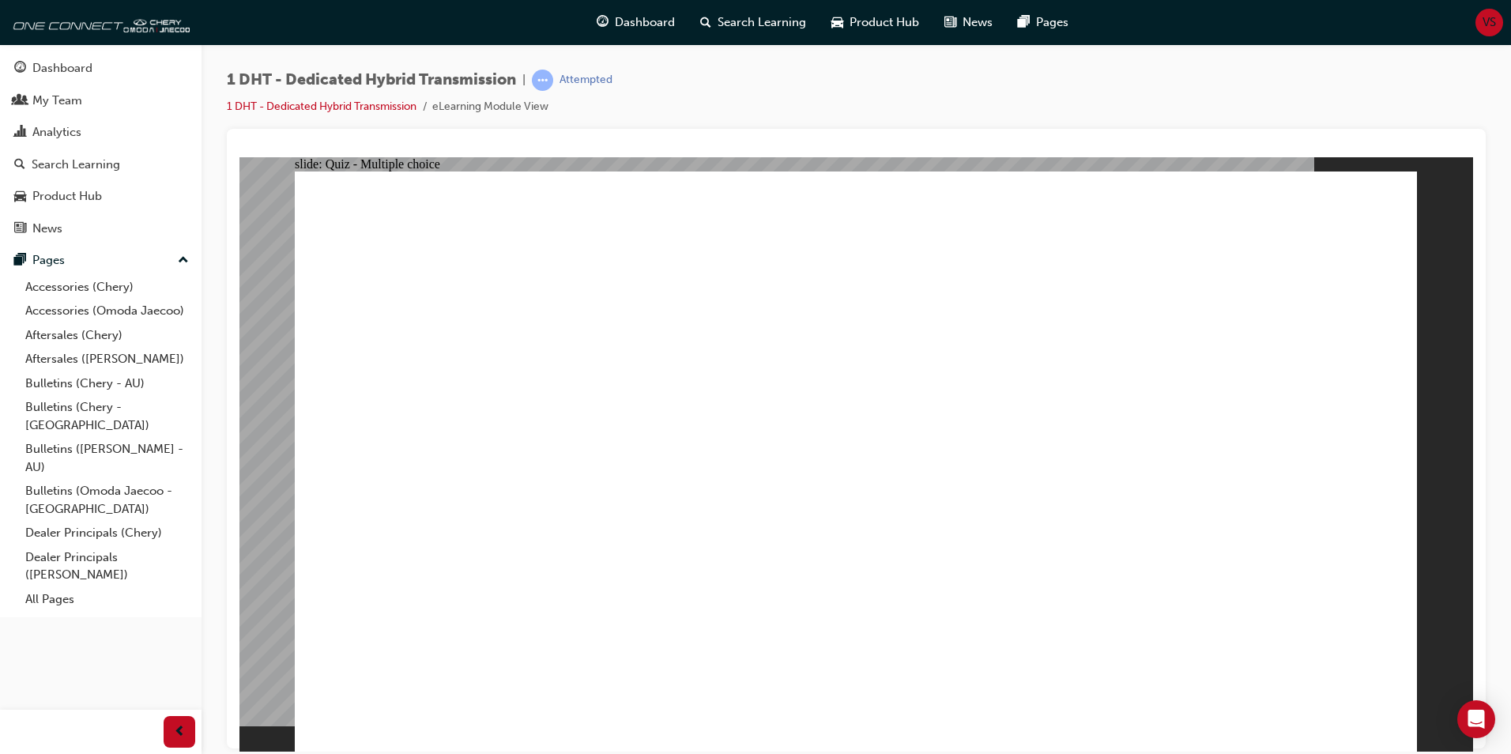
radio input "true"
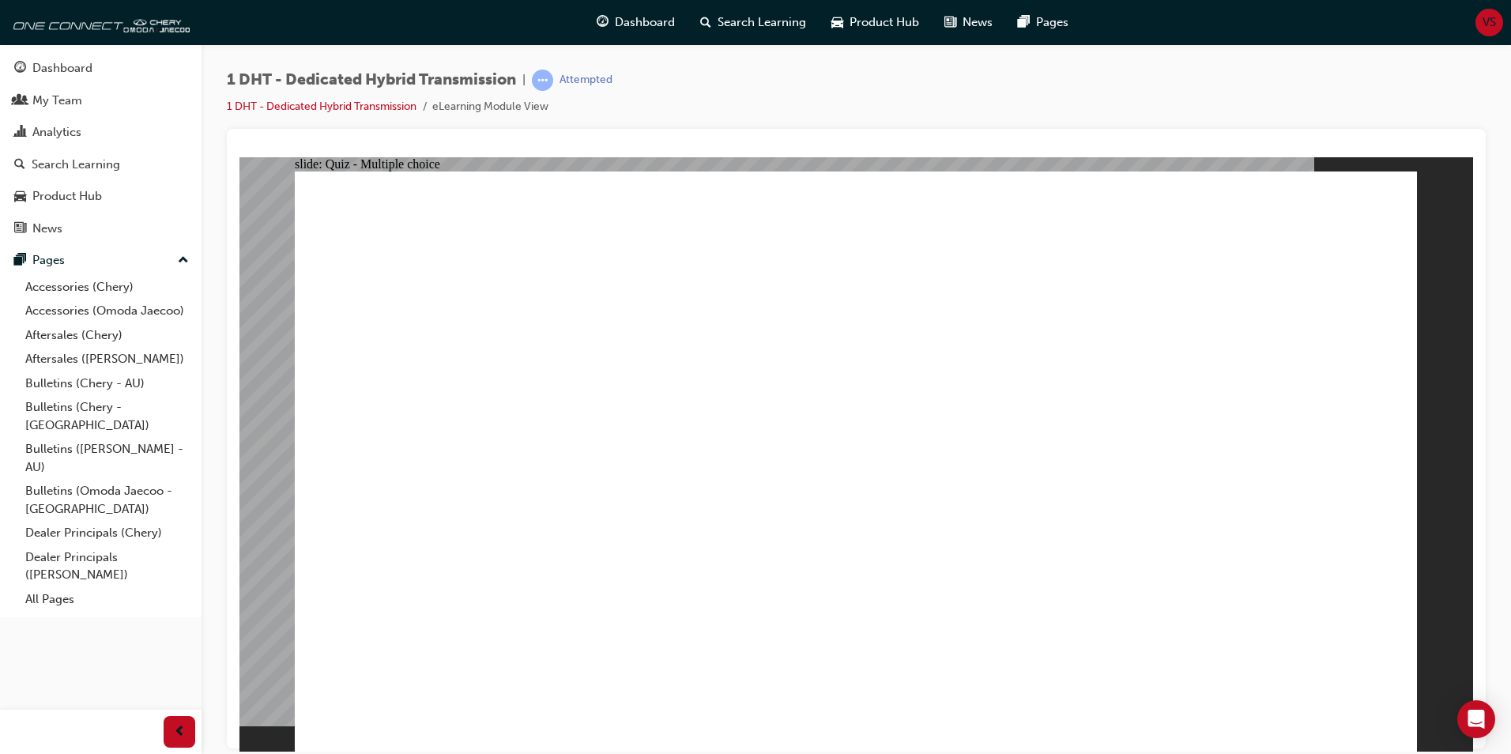
checkbox input "true"
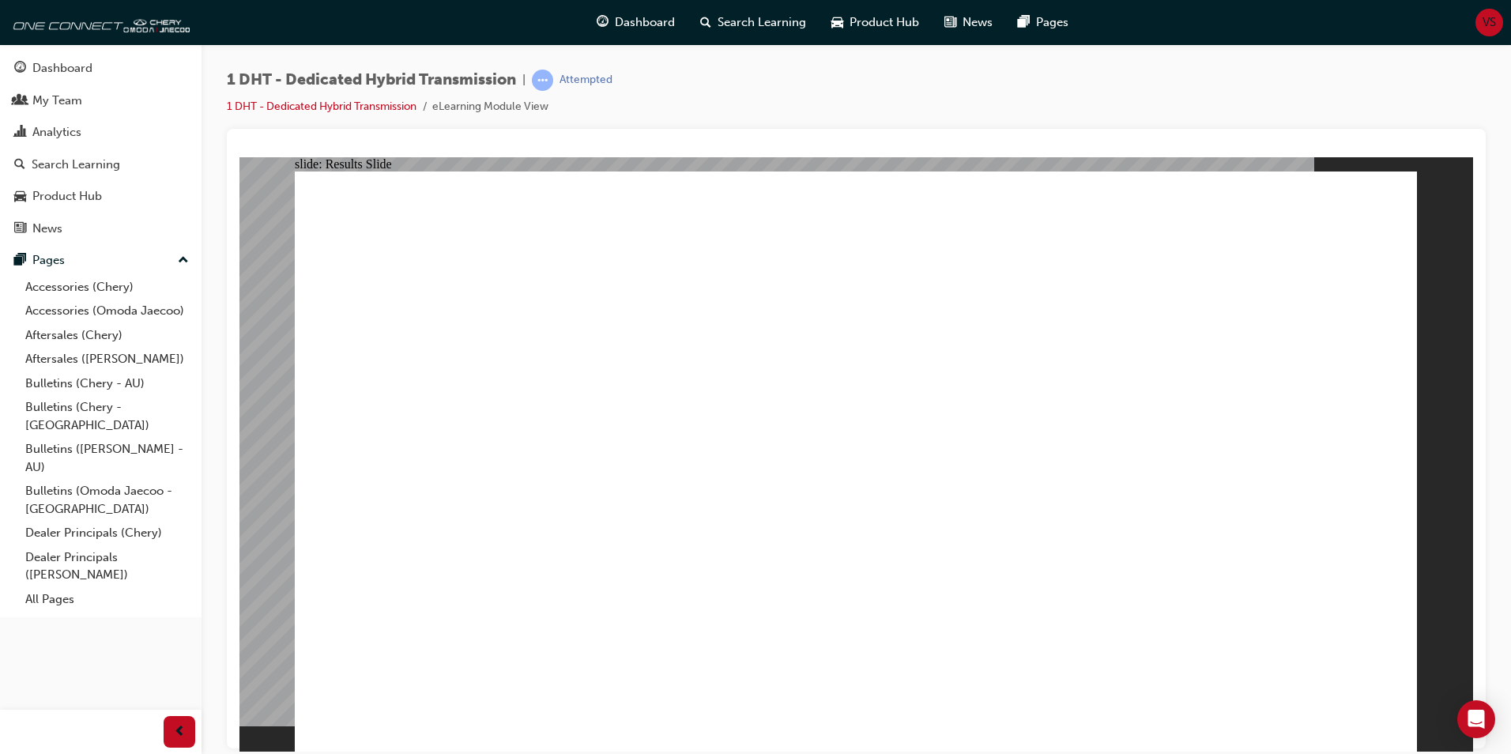
radio input "true"
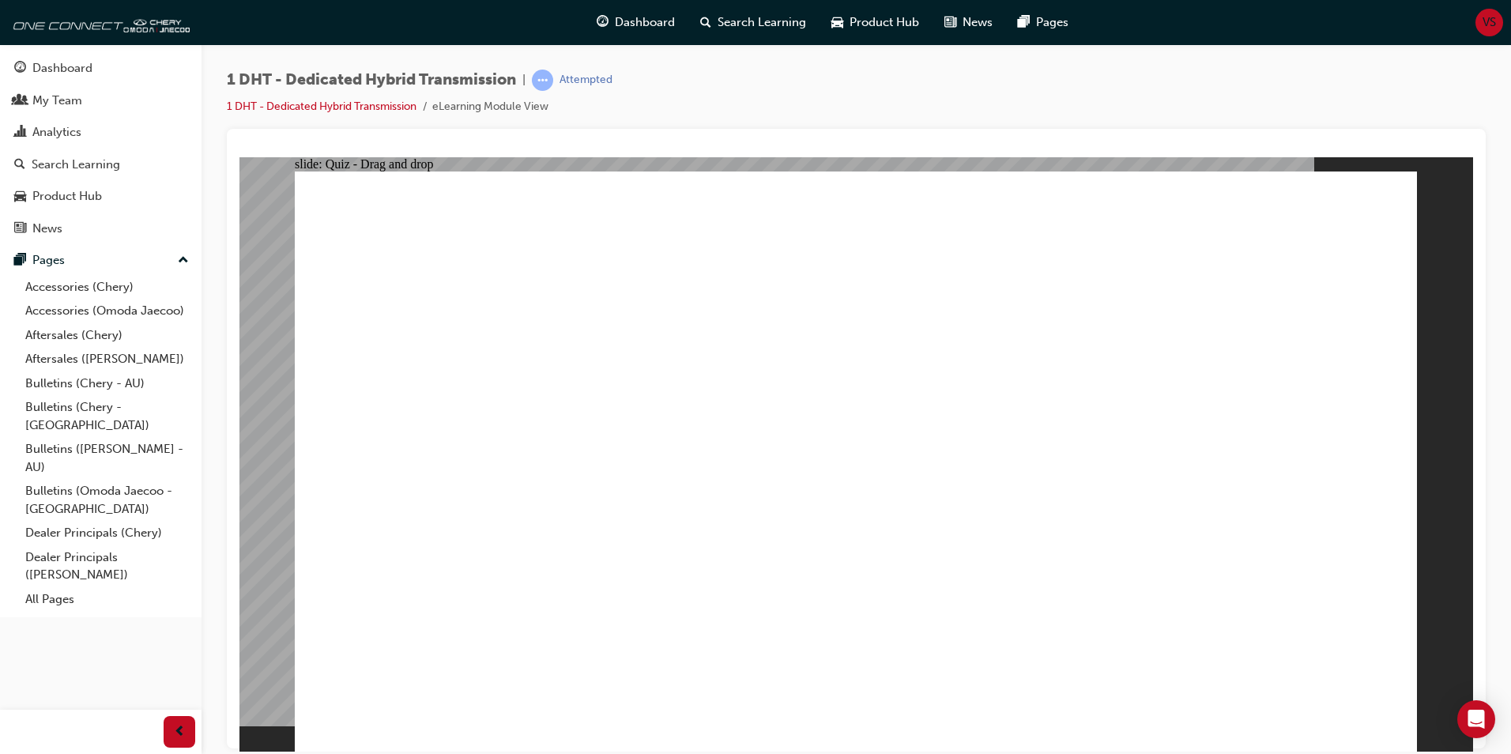
drag, startPoint x: 922, startPoint y: 623, endPoint x: 1135, endPoint y: 342, distance: 351.9
drag, startPoint x: 1140, startPoint y: 609, endPoint x: 1147, endPoint y: 421, distance: 188.2
drag, startPoint x: 987, startPoint y: 549, endPoint x: 906, endPoint y: 338, distance: 225.8
drag, startPoint x: 842, startPoint y: 590, endPoint x: 842, endPoint y: 359, distance: 231.5
drag, startPoint x: 740, startPoint y: 626, endPoint x: 800, endPoint y: 428, distance: 206.5
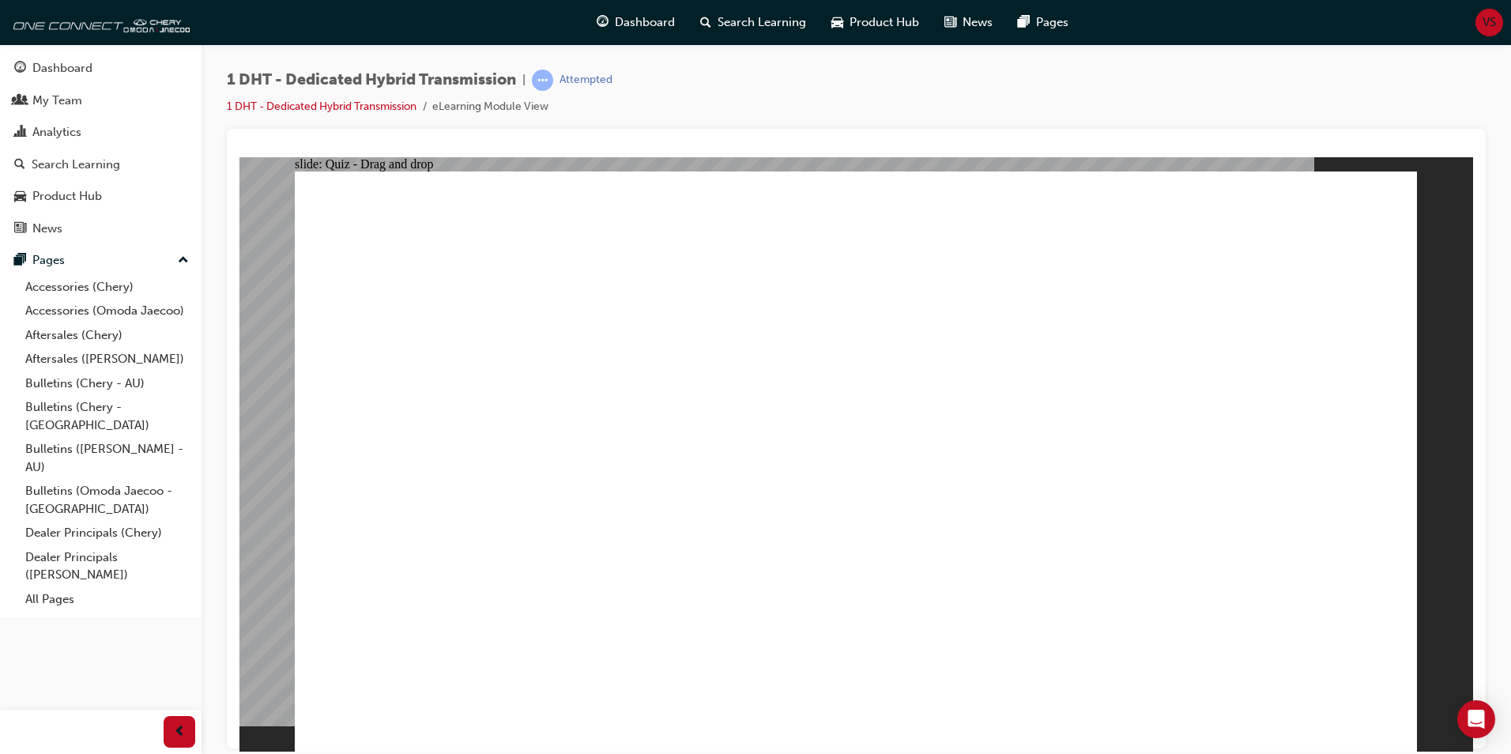
drag, startPoint x: 644, startPoint y: 616, endPoint x: 816, endPoint y: 316, distance: 345.5
drag, startPoint x: 523, startPoint y: 618, endPoint x: 994, endPoint y: 314, distance: 560.2
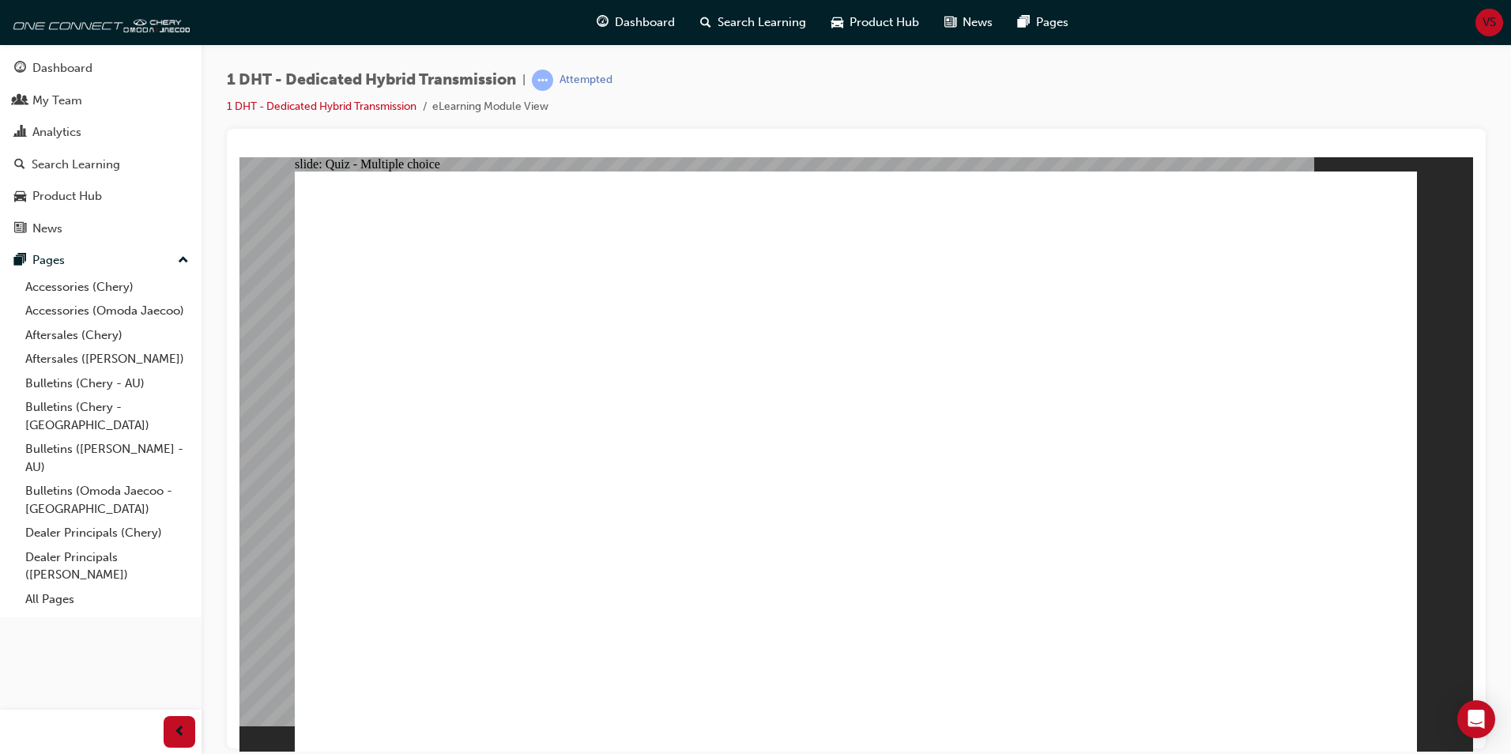
radio input "true"
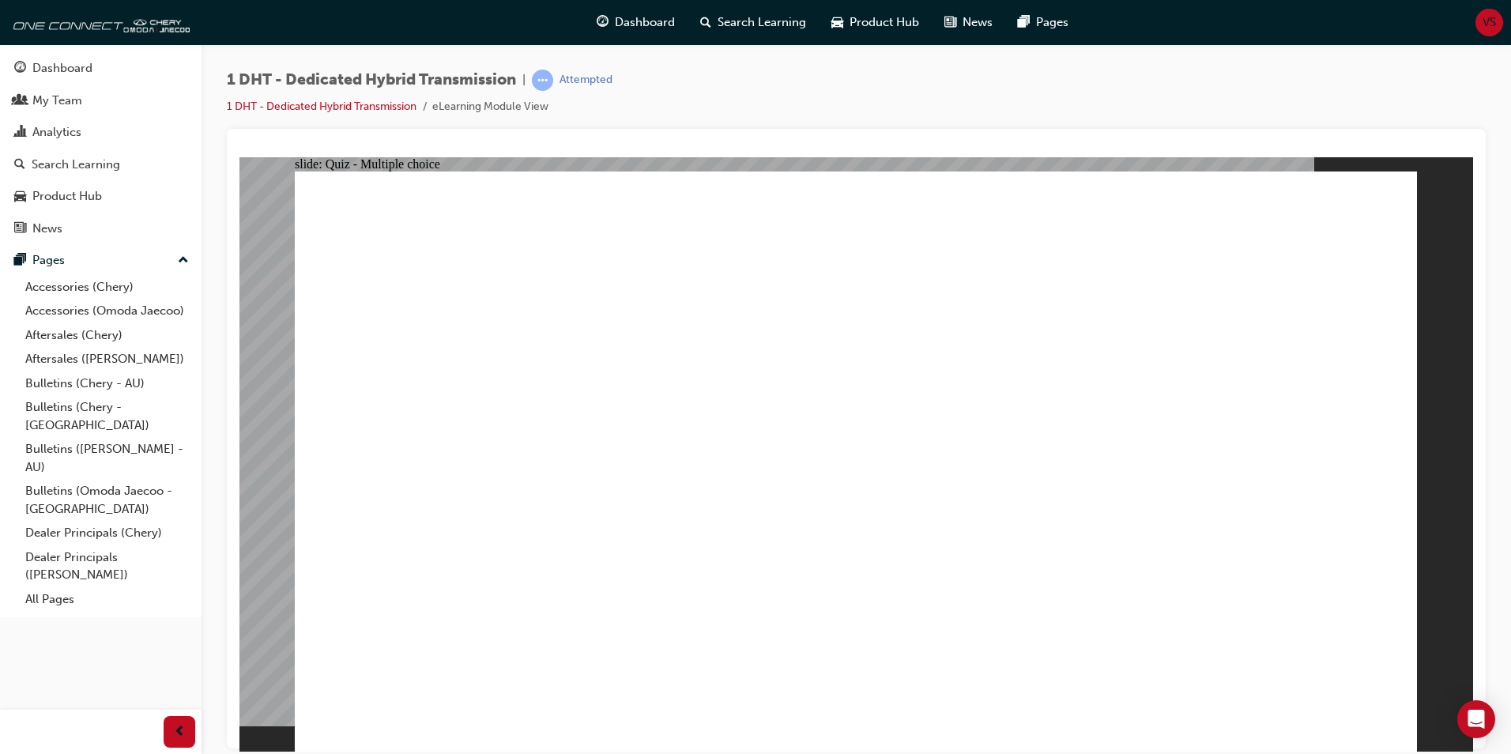
checkbox input "true"
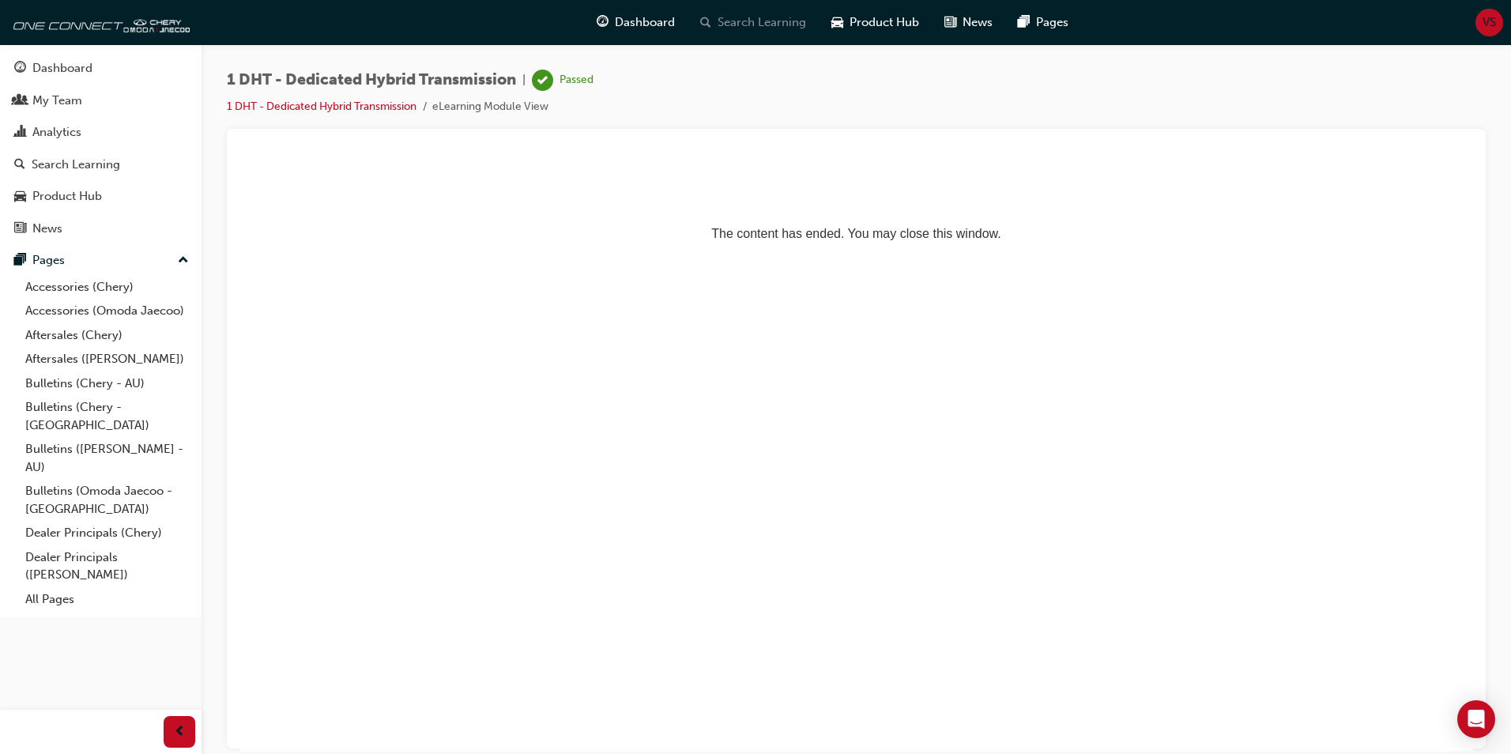
click at [786, 24] on span "Search Learning" at bounding box center [761, 22] width 88 height 18
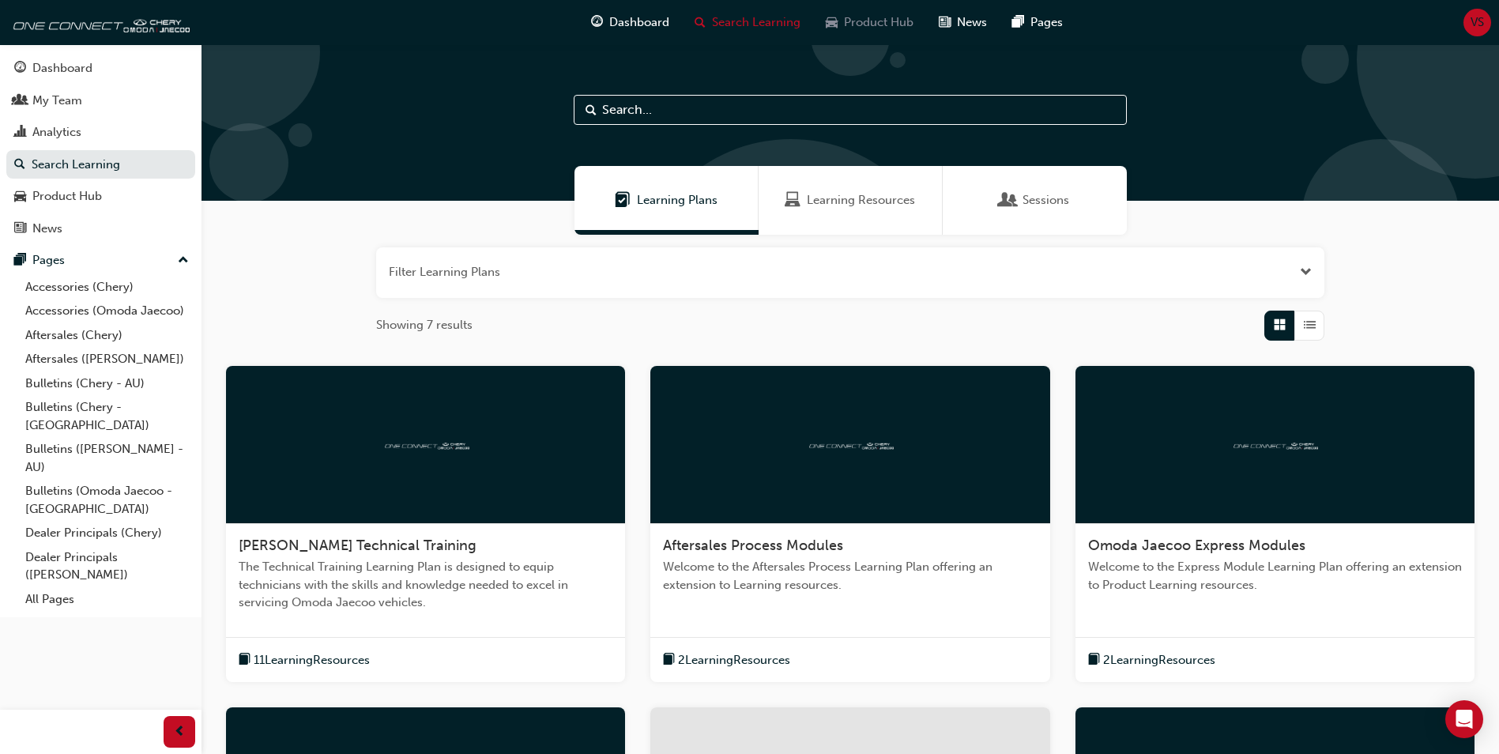
click at [866, 9] on div "Product Hub" at bounding box center [869, 22] width 113 height 32
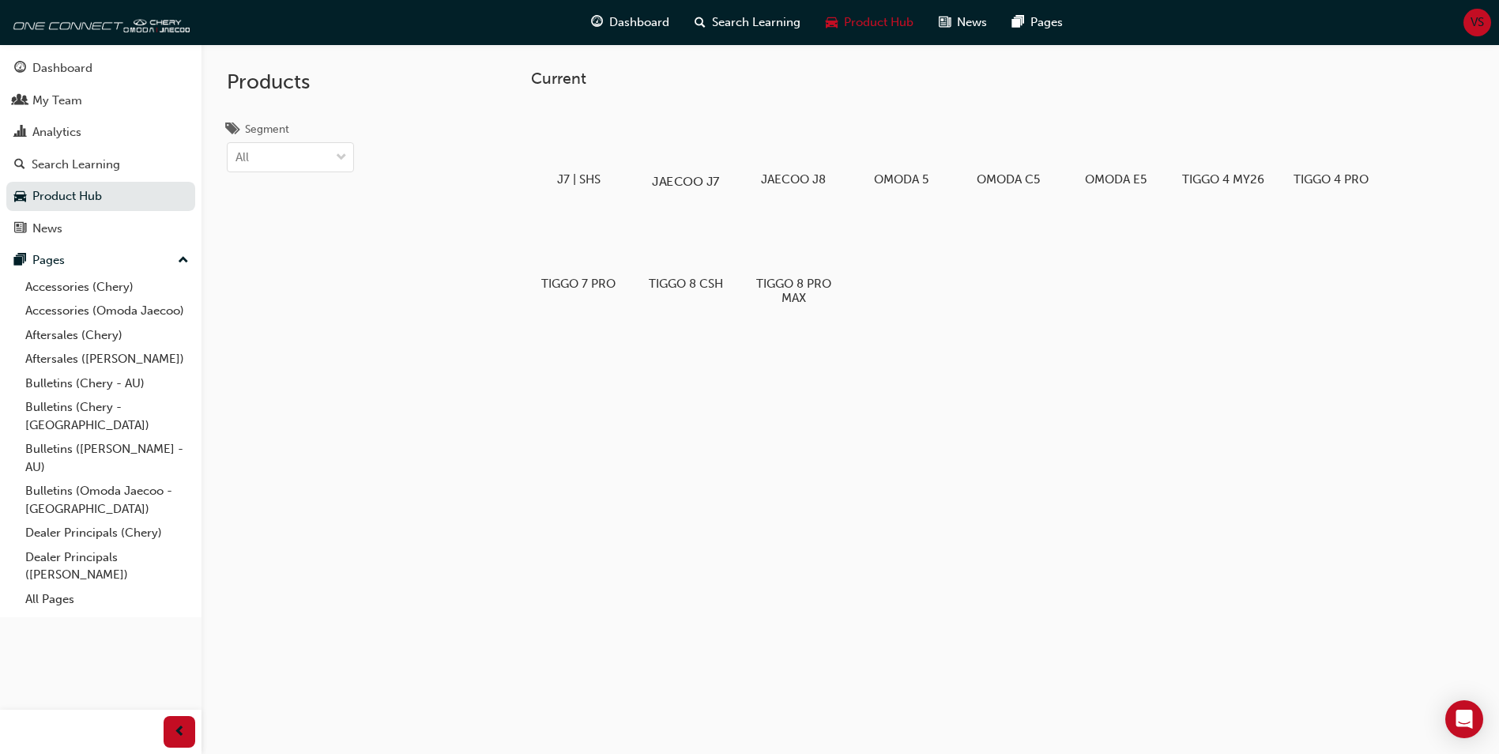
click at [691, 149] on div at bounding box center [686, 135] width 88 height 63
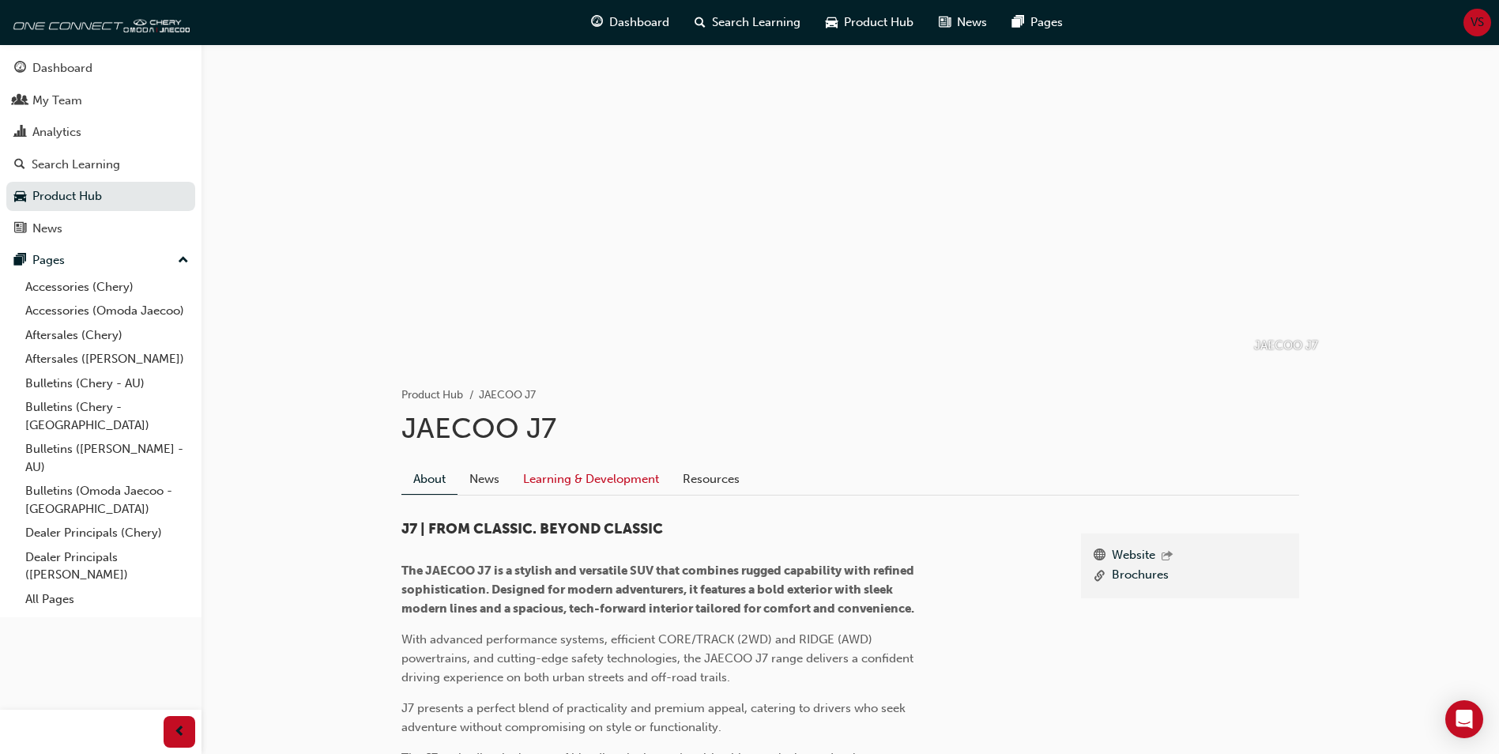
click at [612, 487] on link "Learning & Development" at bounding box center [591, 479] width 160 height 30
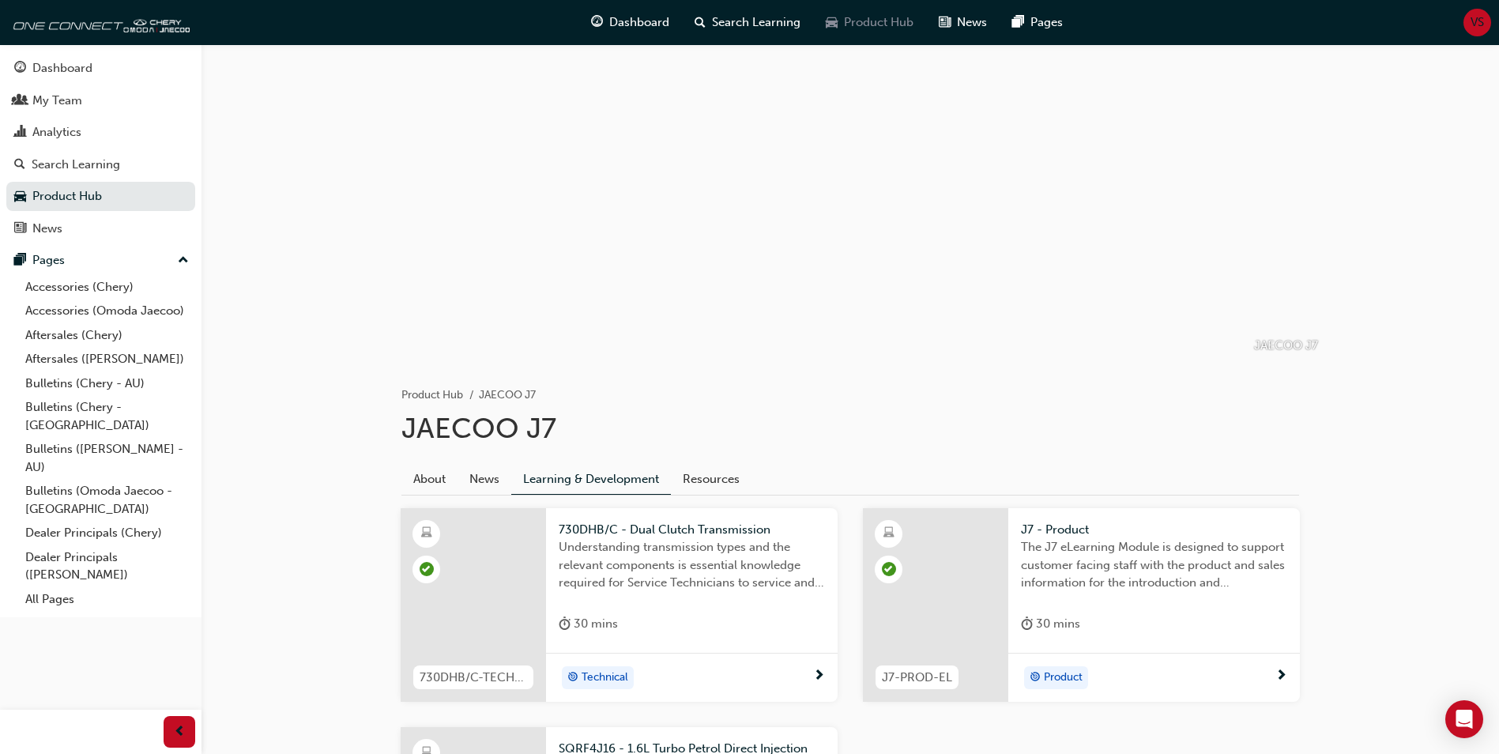
click at [856, 22] on span "Product Hub" at bounding box center [879, 22] width 70 height 18
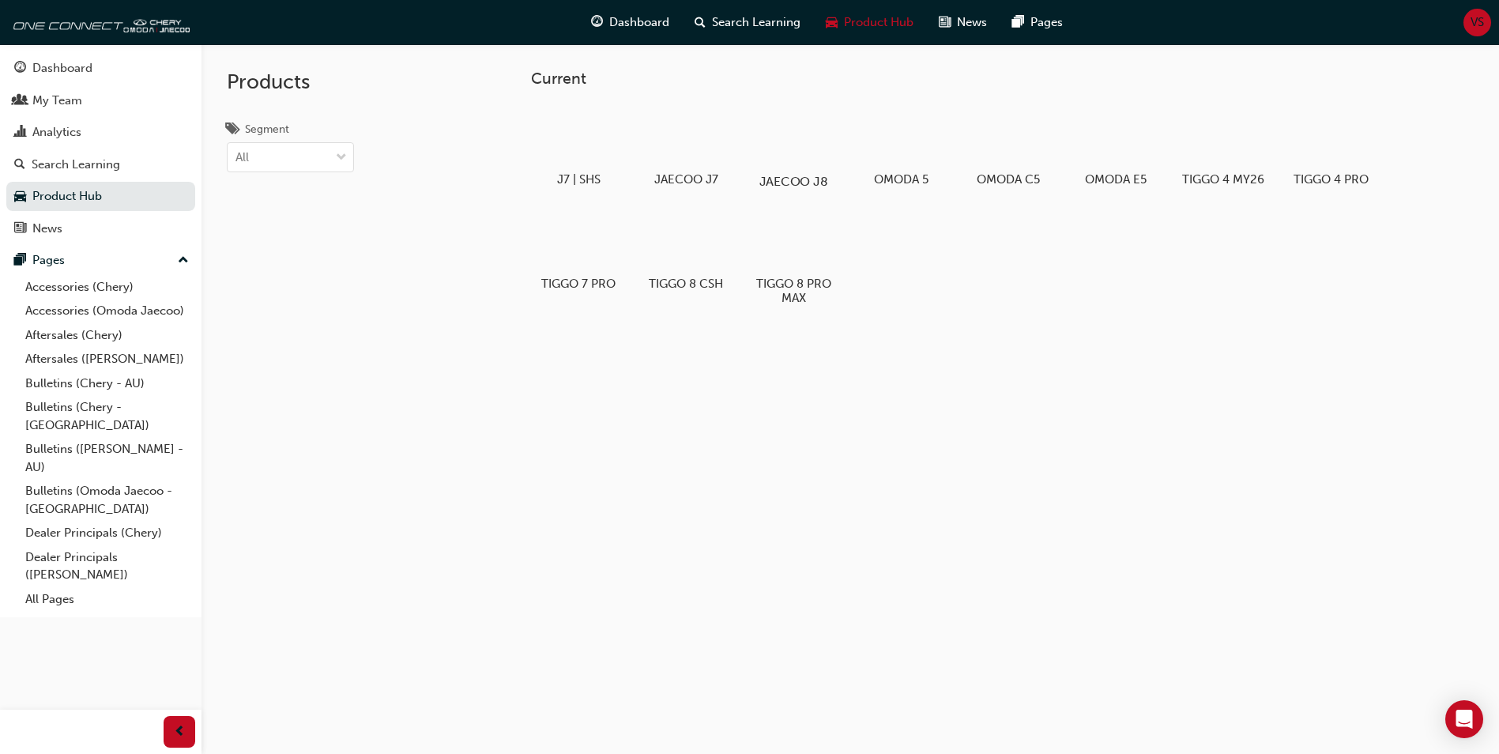
click at [793, 150] on div at bounding box center [794, 135] width 88 height 63
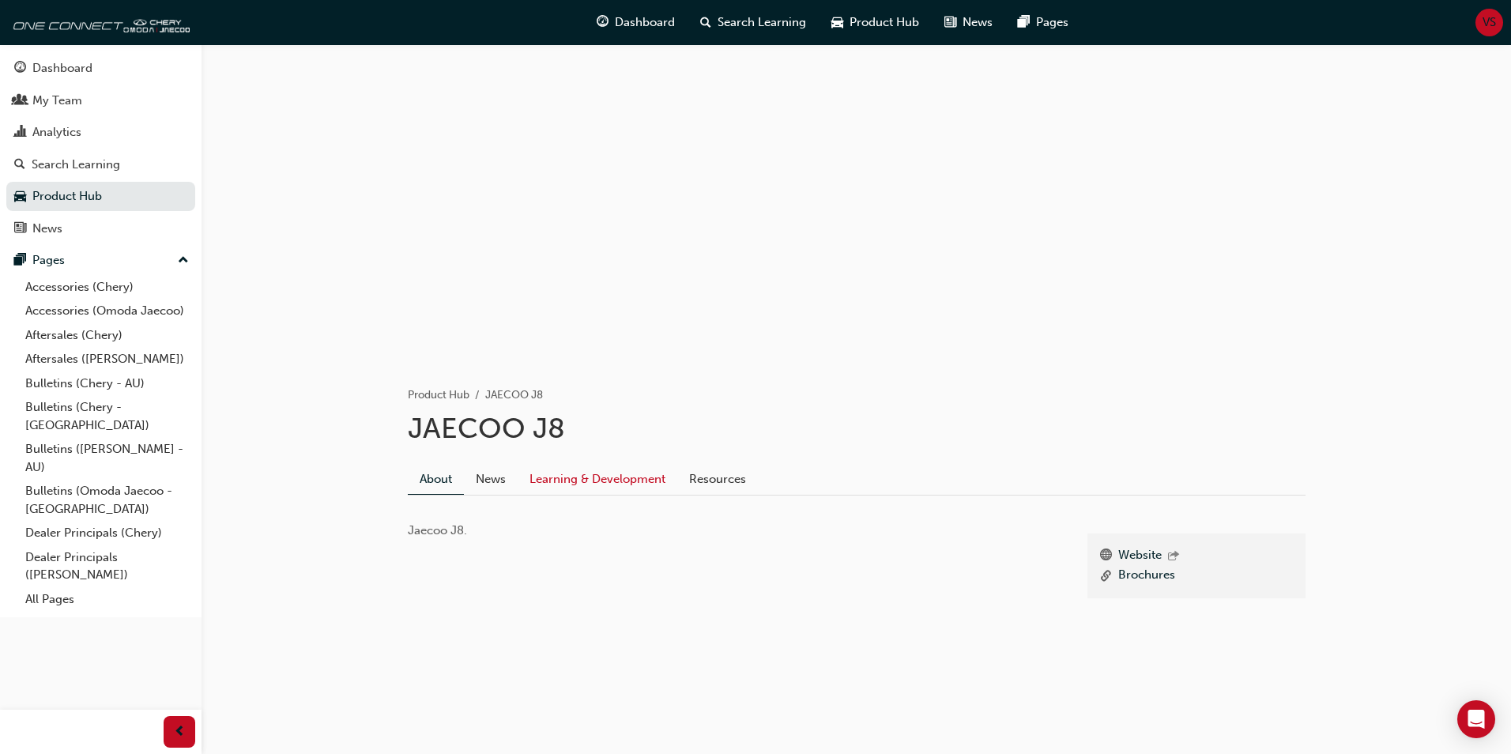
click at [613, 483] on link "Learning & Development" at bounding box center [598, 479] width 160 height 30
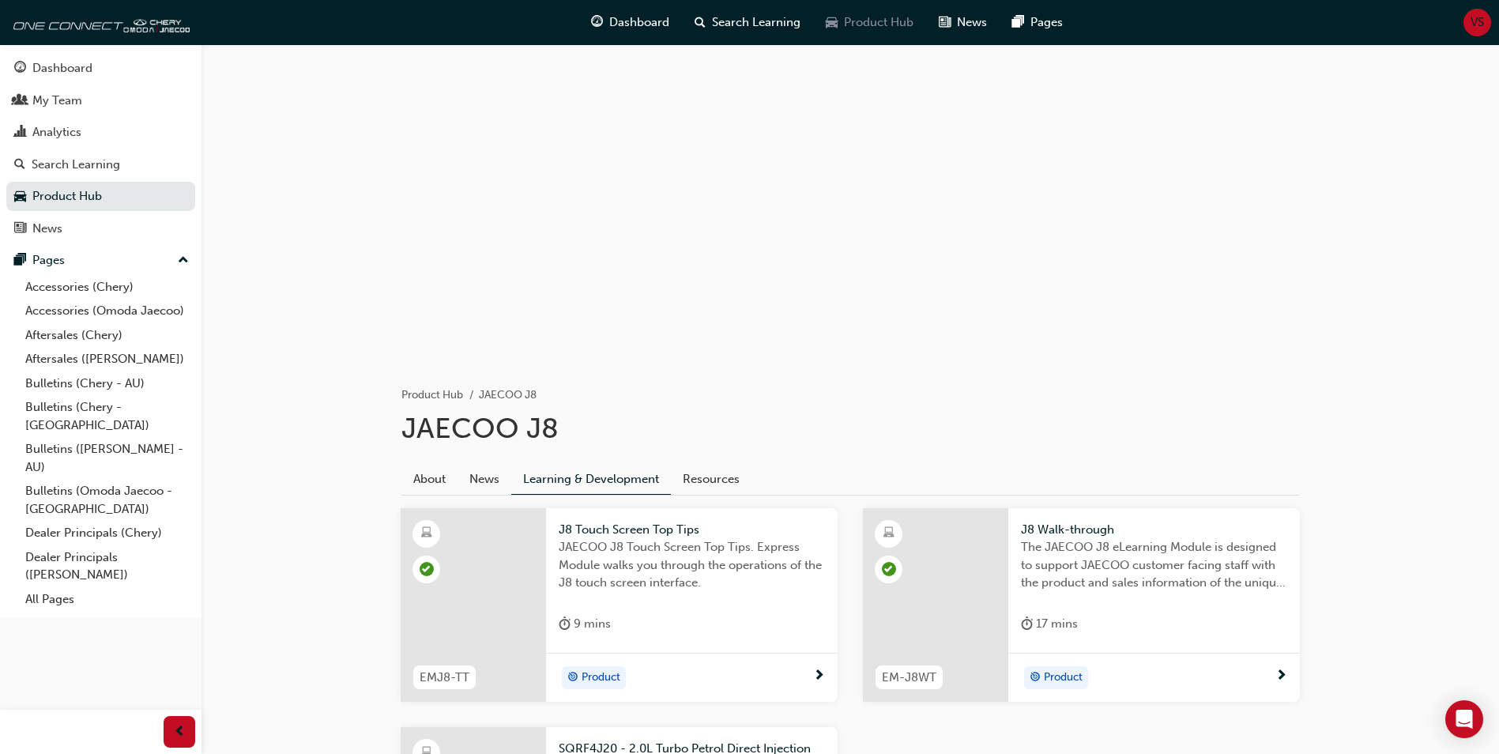
click at [880, 19] on span "Product Hub" at bounding box center [879, 22] width 70 height 18
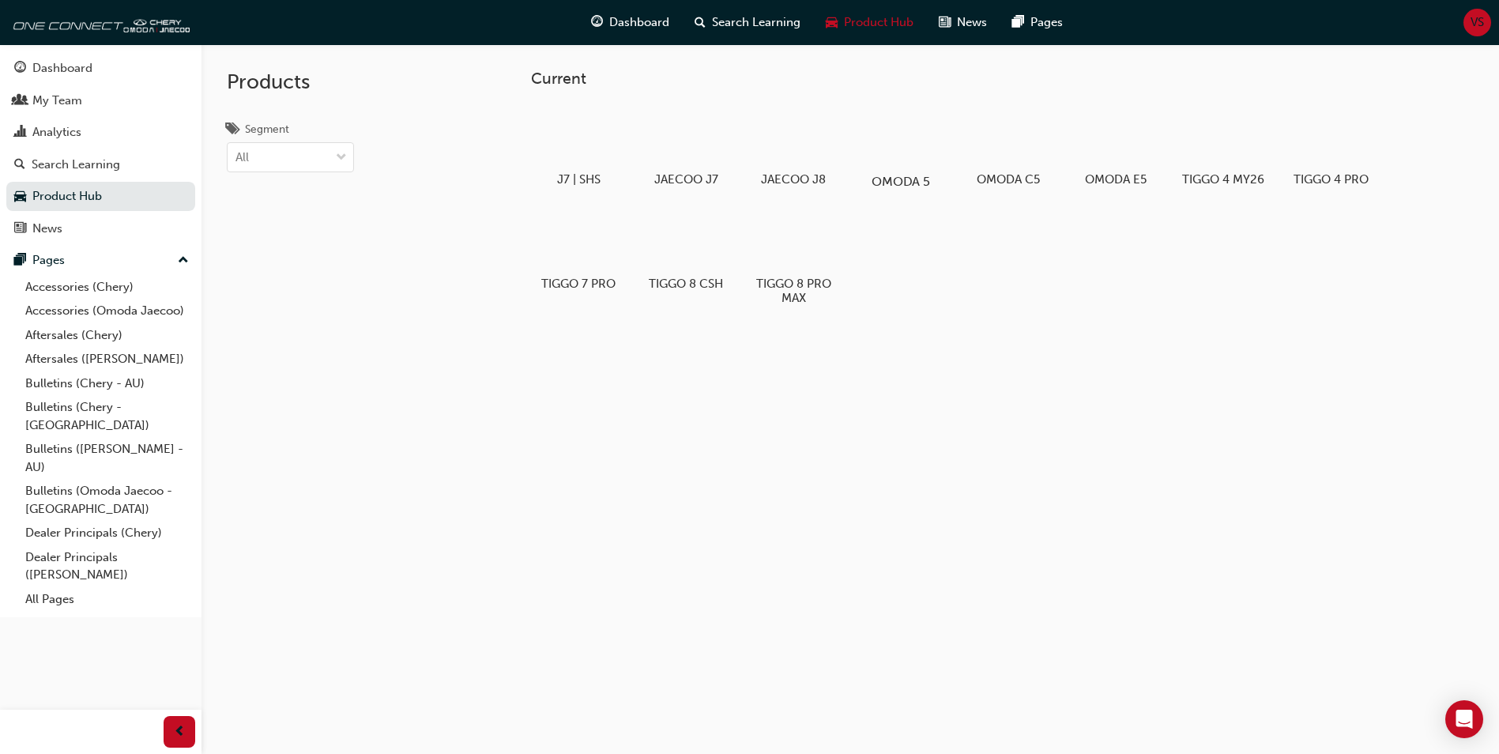
click at [917, 149] on div at bounding box center [901, 135] width 88 height 63
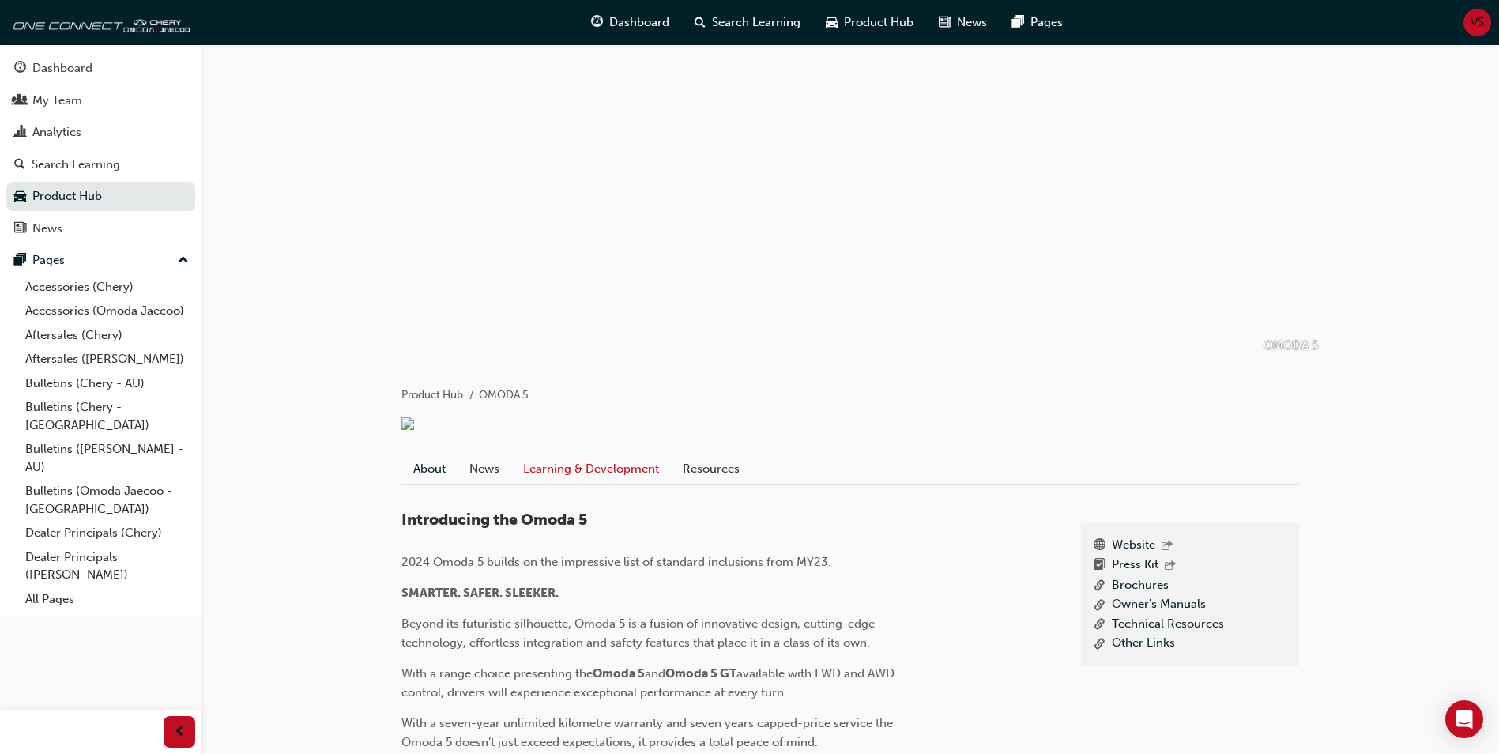
click at [623, 484] on link "Learning & Development" at bounding box center [591, 469] width 160 height 30
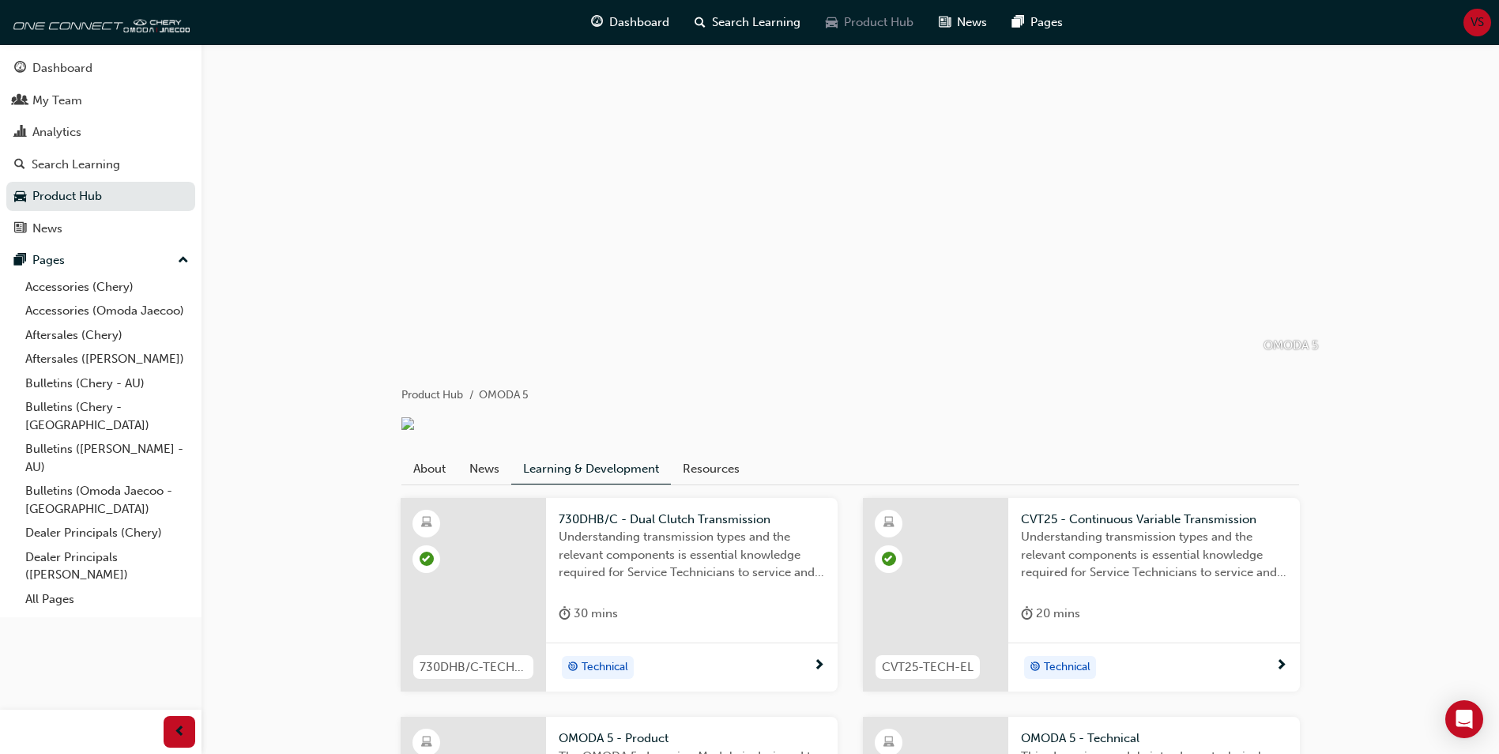
click at [891, 26] on span "Product Hub" at bounding box center [879, 22] width 70 height 18
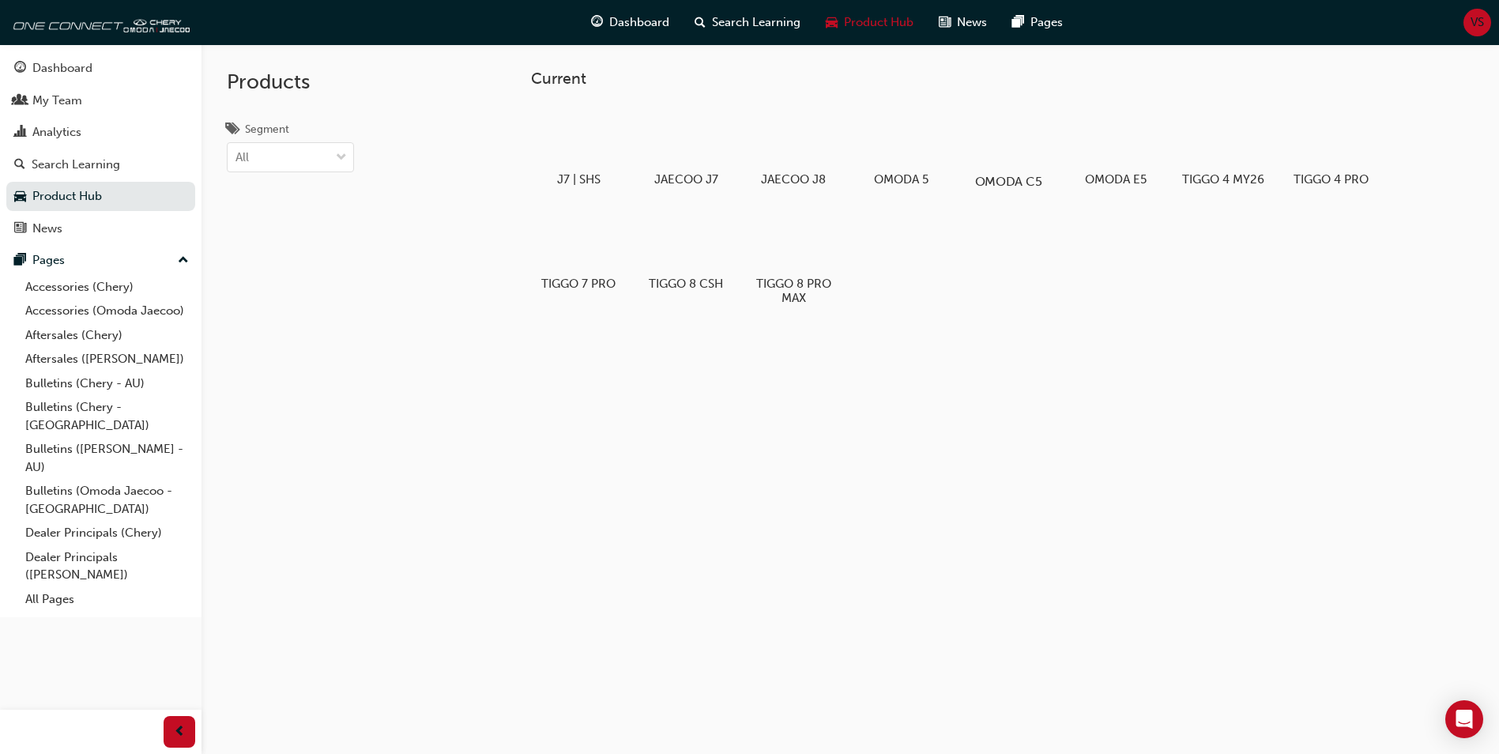
click at [1001, 134] on div at bounding box center [1009, 135] width 88 height 63
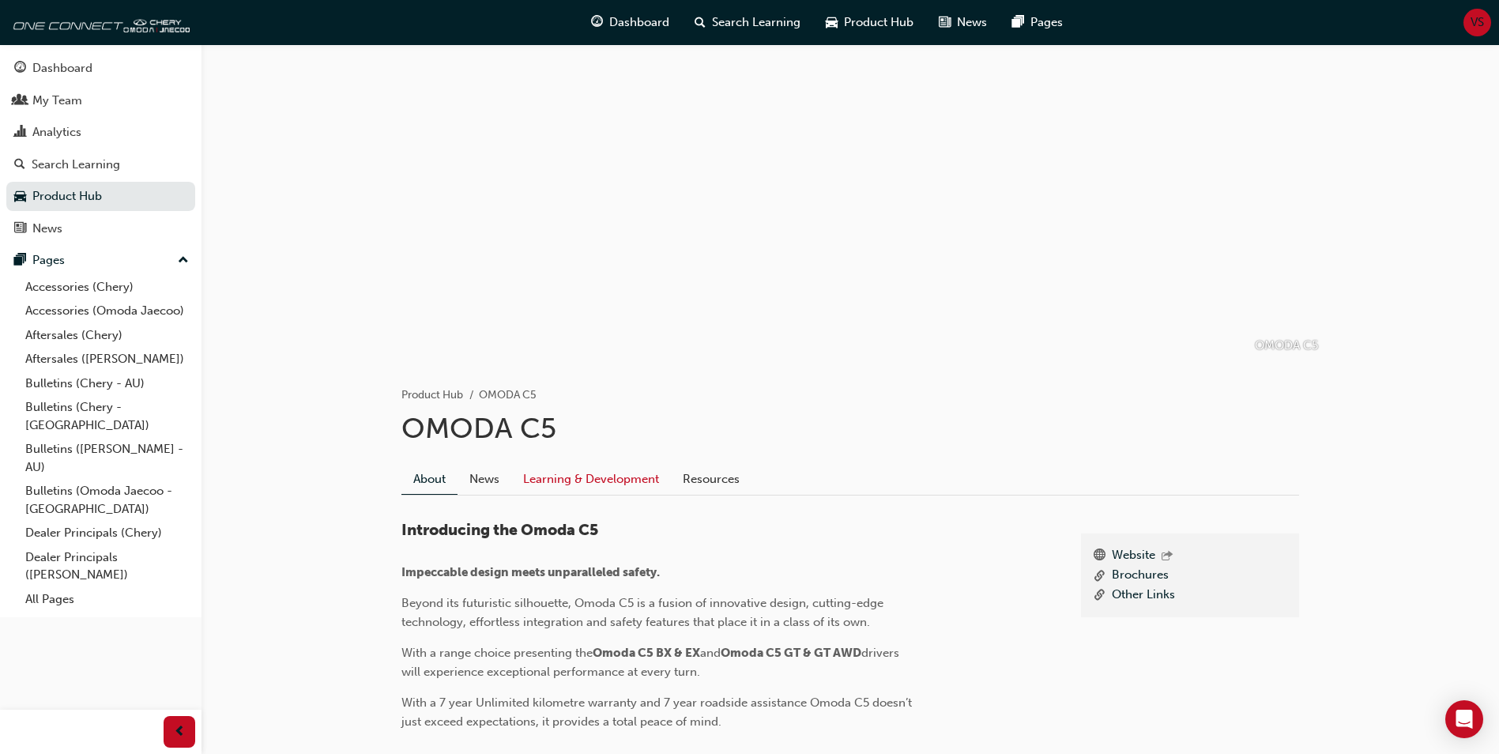
click at [613, 481] on link "Learning & Development" at bounding box center [591, 479] width 160 height 30
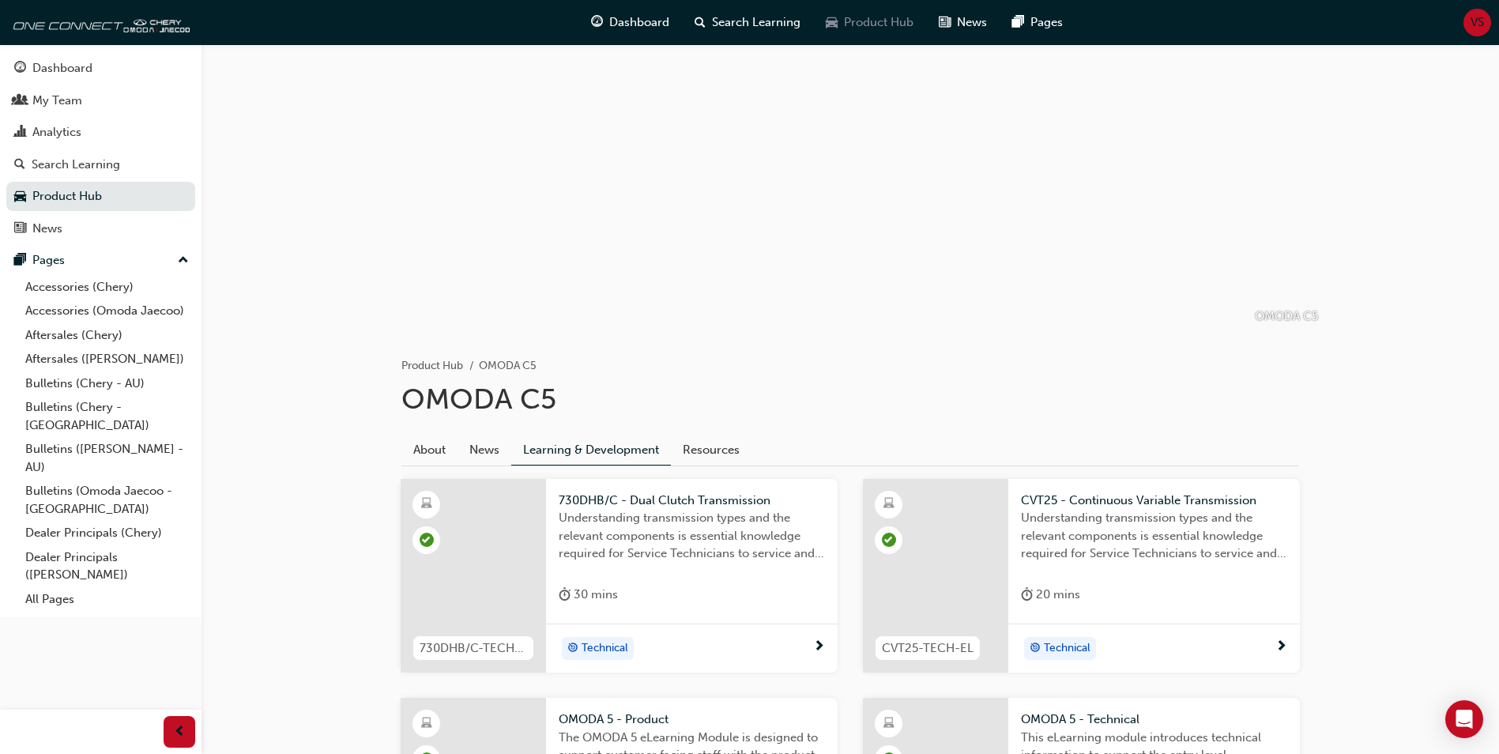
scroll to position [28, 0]
click at [885, 26] on span "Product Hub" at bounding box center [879, 22] width 70 height 18
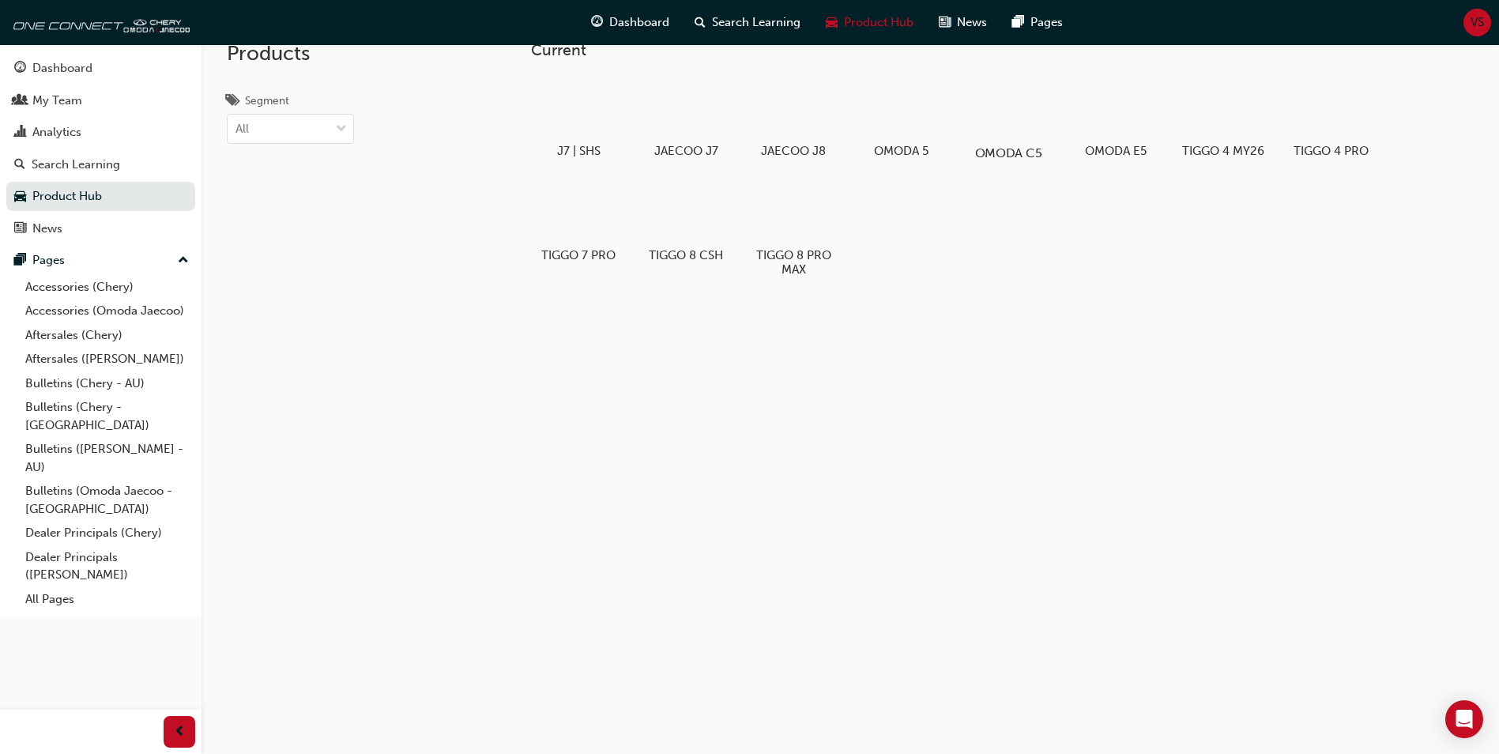
click at [1015, 119] on div at bounding box center [1009, 107] width 88 height 63
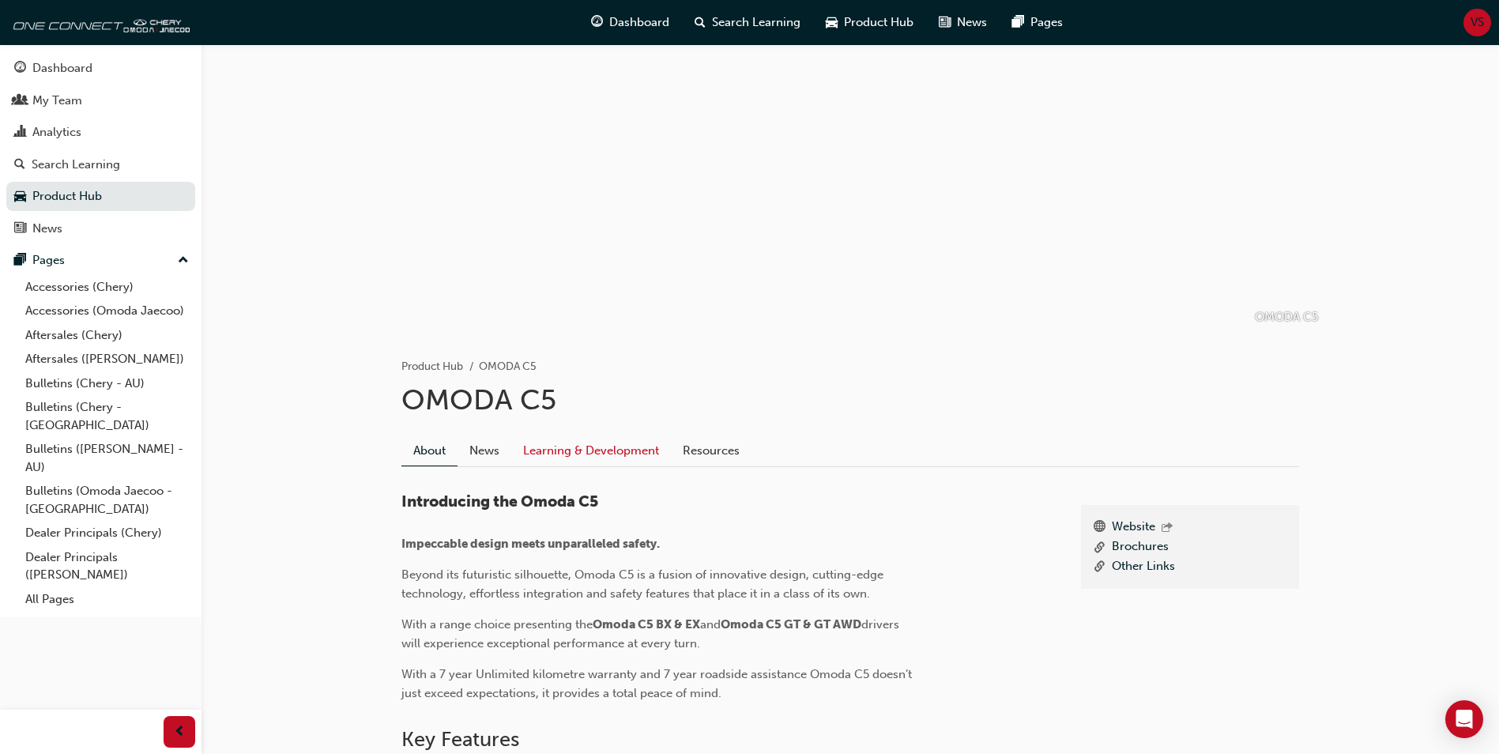
click at [624, 448] on link "Learning & Development" at bounding box center [591, 450] width 160 height 30
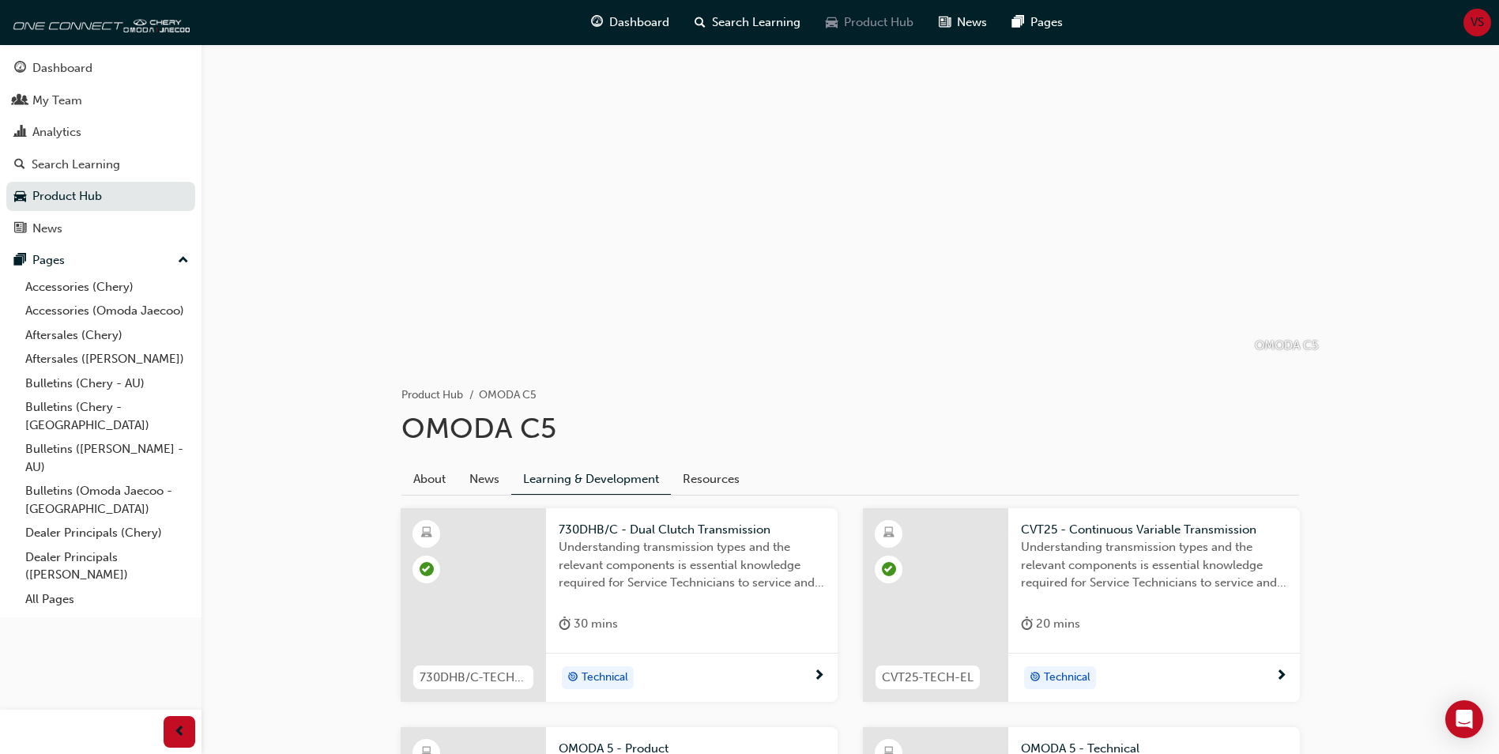
click at [875, 14] on span "Product Hub" at bounding box center [879, 22] width 70 height 18
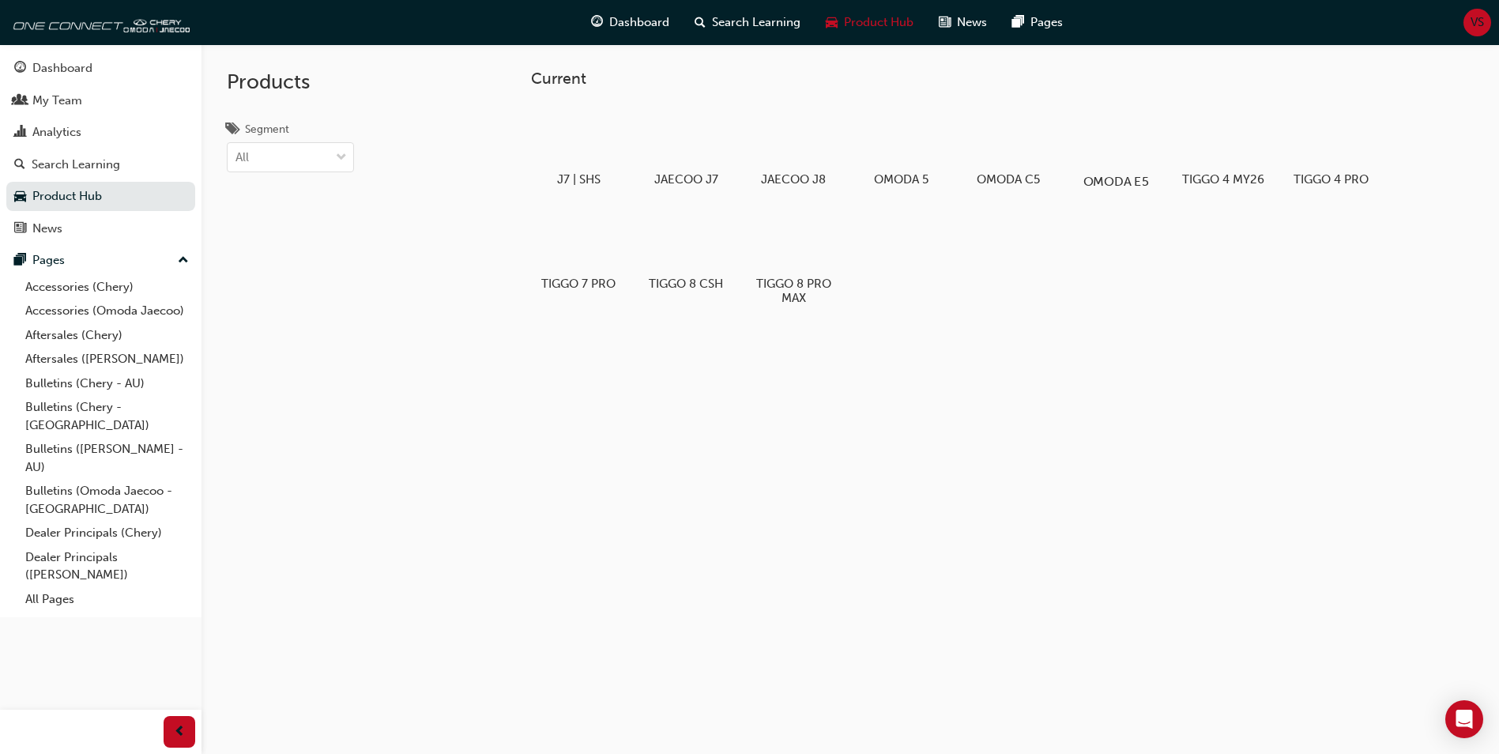
click at [1093, 134] on div at bounding box center [1116, 135] width 88 height 63
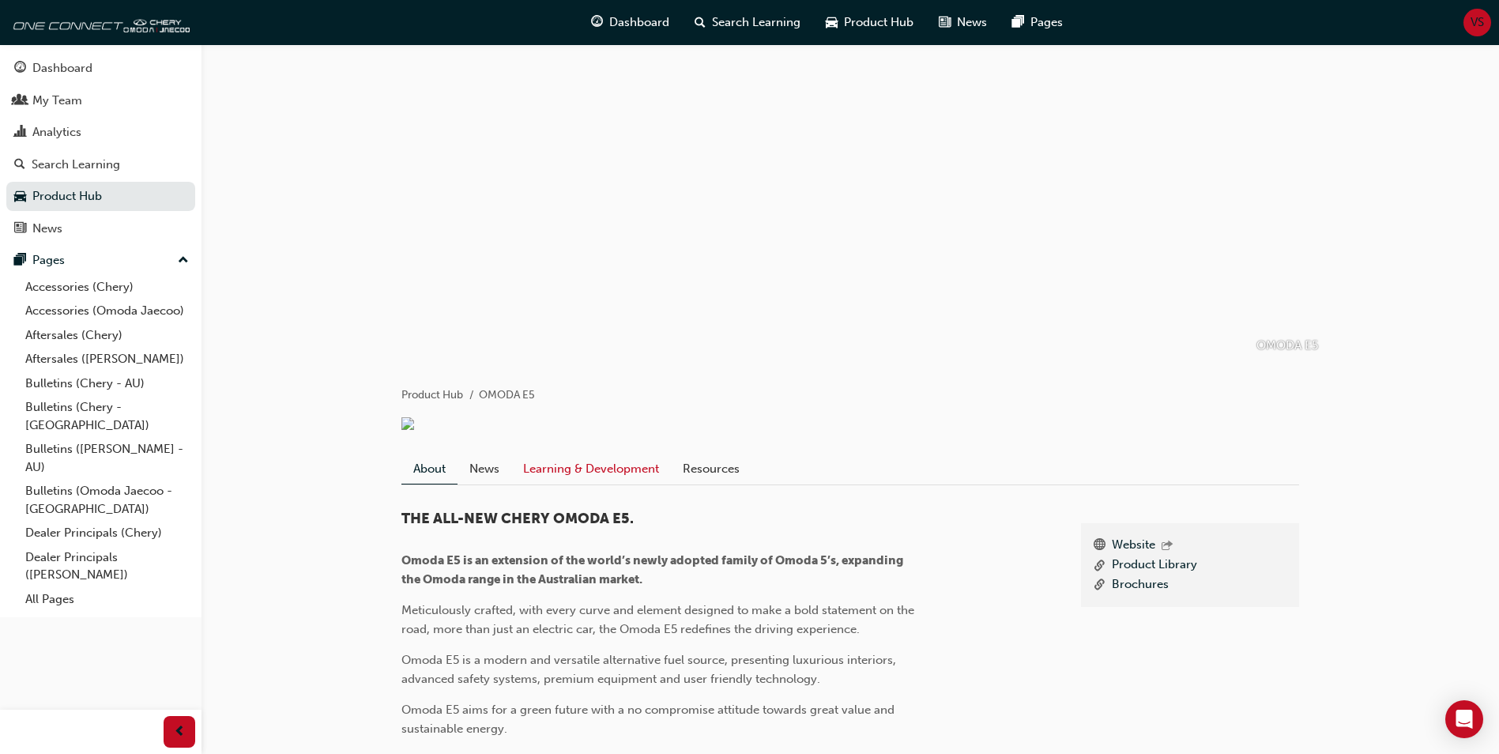
click at [629, 484] on link "Learning & Development" at bounding box center [591, 469] width 160 height 30
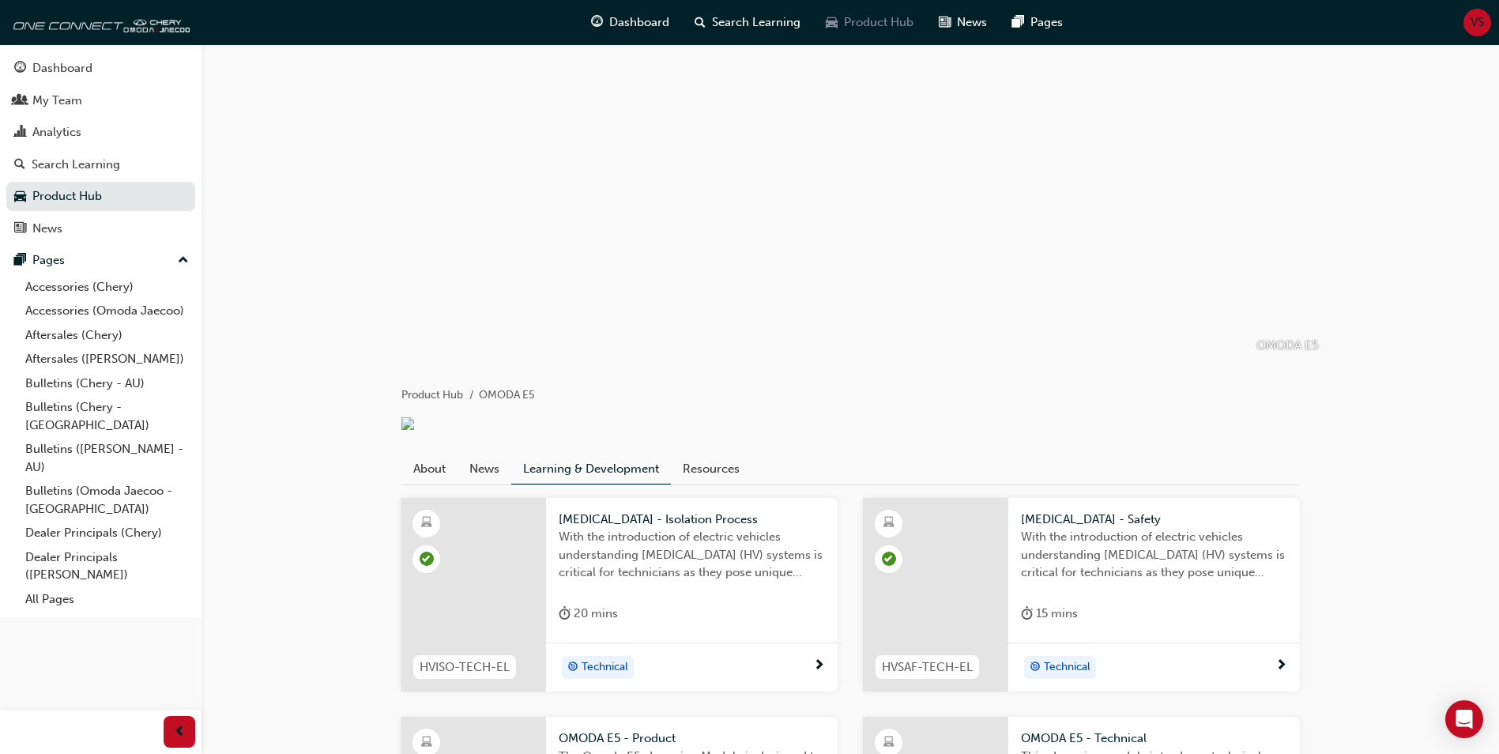
click at [875, 26] on span "Product Hub" at bounding box center [879, 22] width 70 height 18
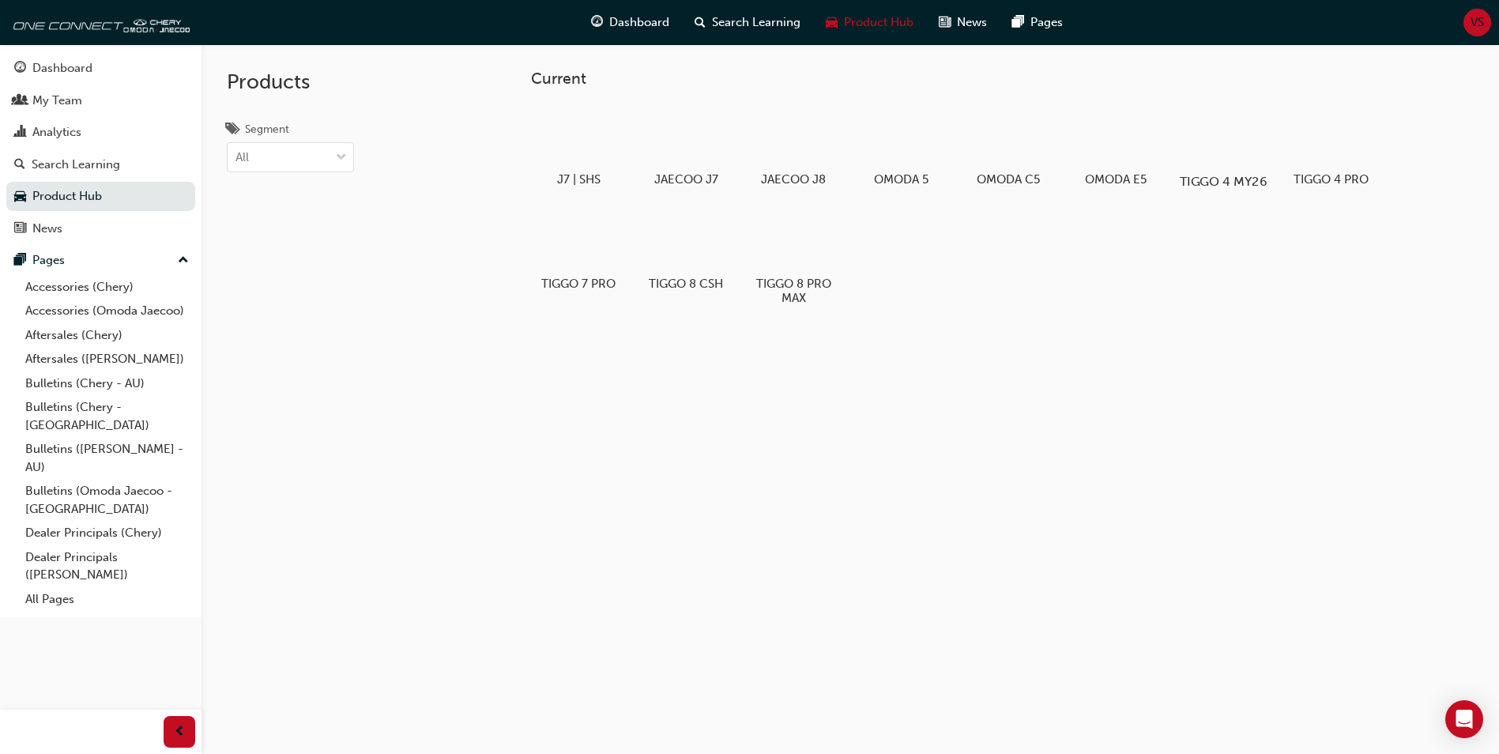
click at [1212, 148] on div at bounding box center [1224, 135] width 88 height 63
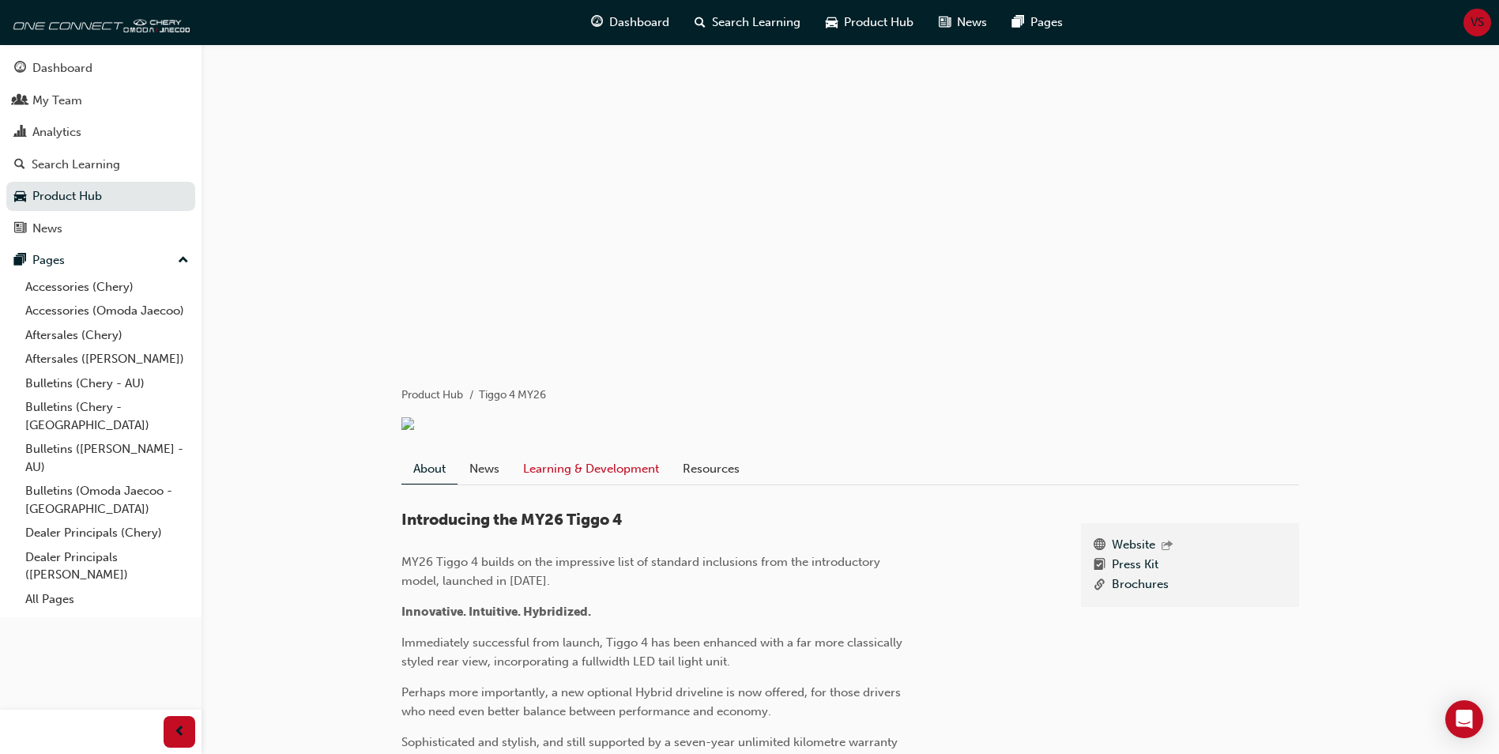
click at [607, 477] on link "Learning & Development" at bounding box center [591, 469] width 160 height 30
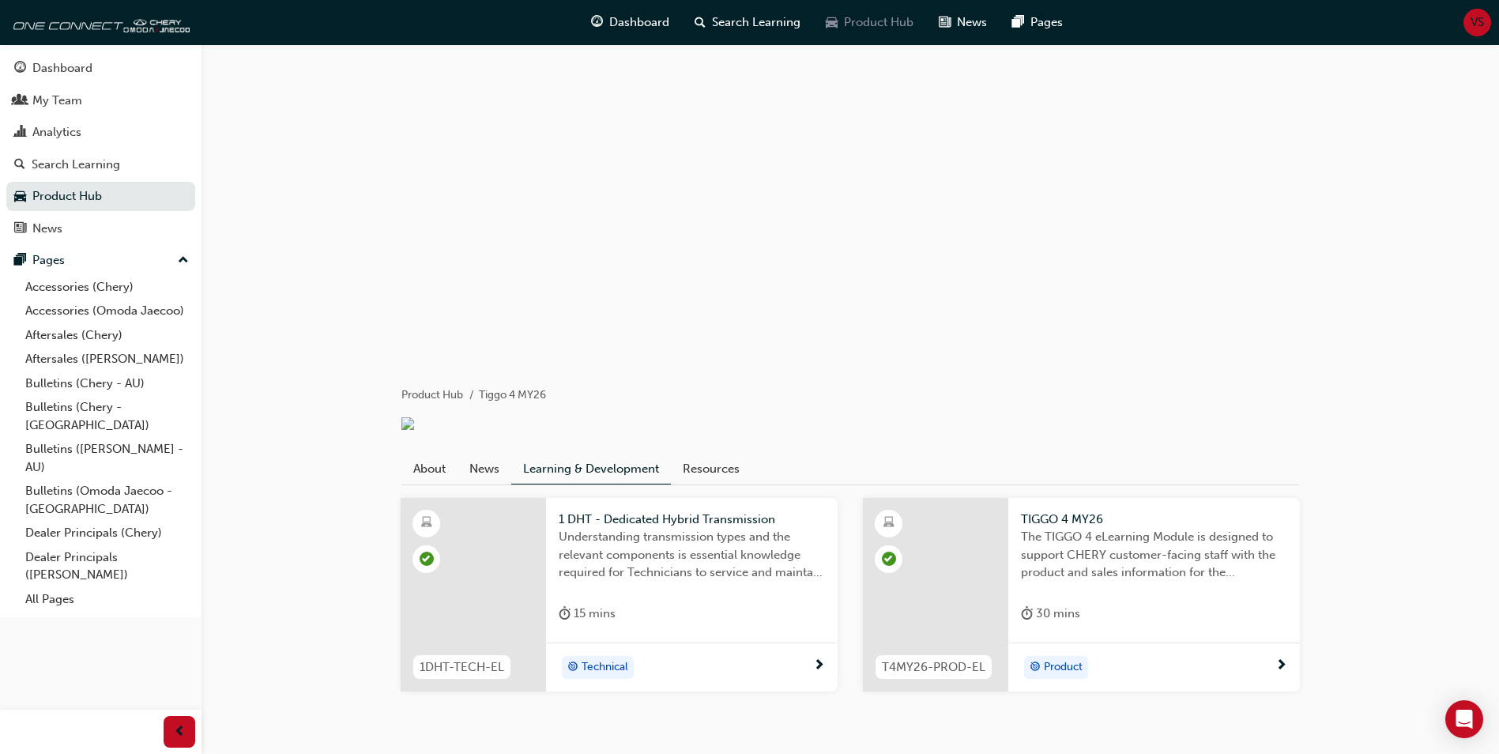
click at [891, 17] on span "Product Hub" at bounding box center [879, 22] width 70 height 18
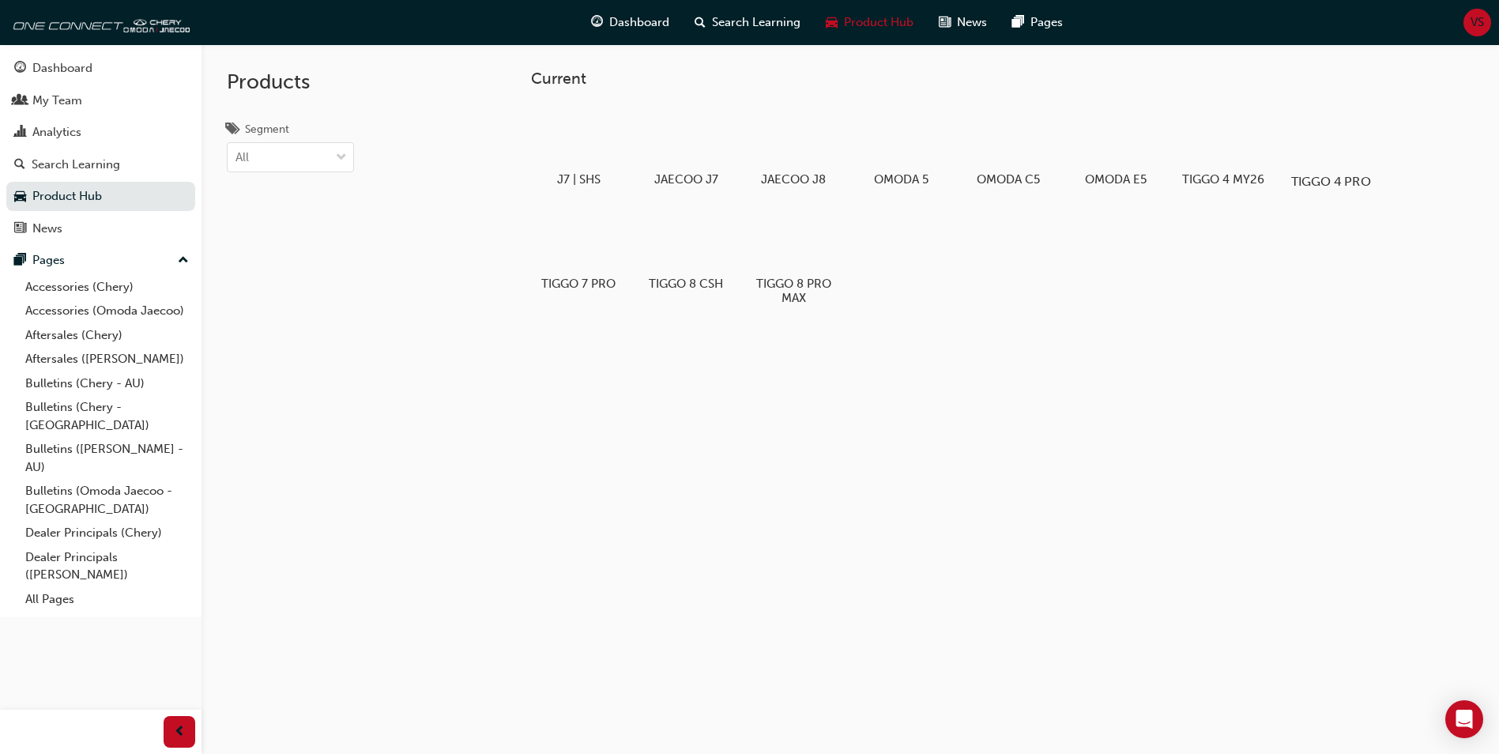
click at [1332, 141] on div at bounding box center [1331, 135] width 88 height 63
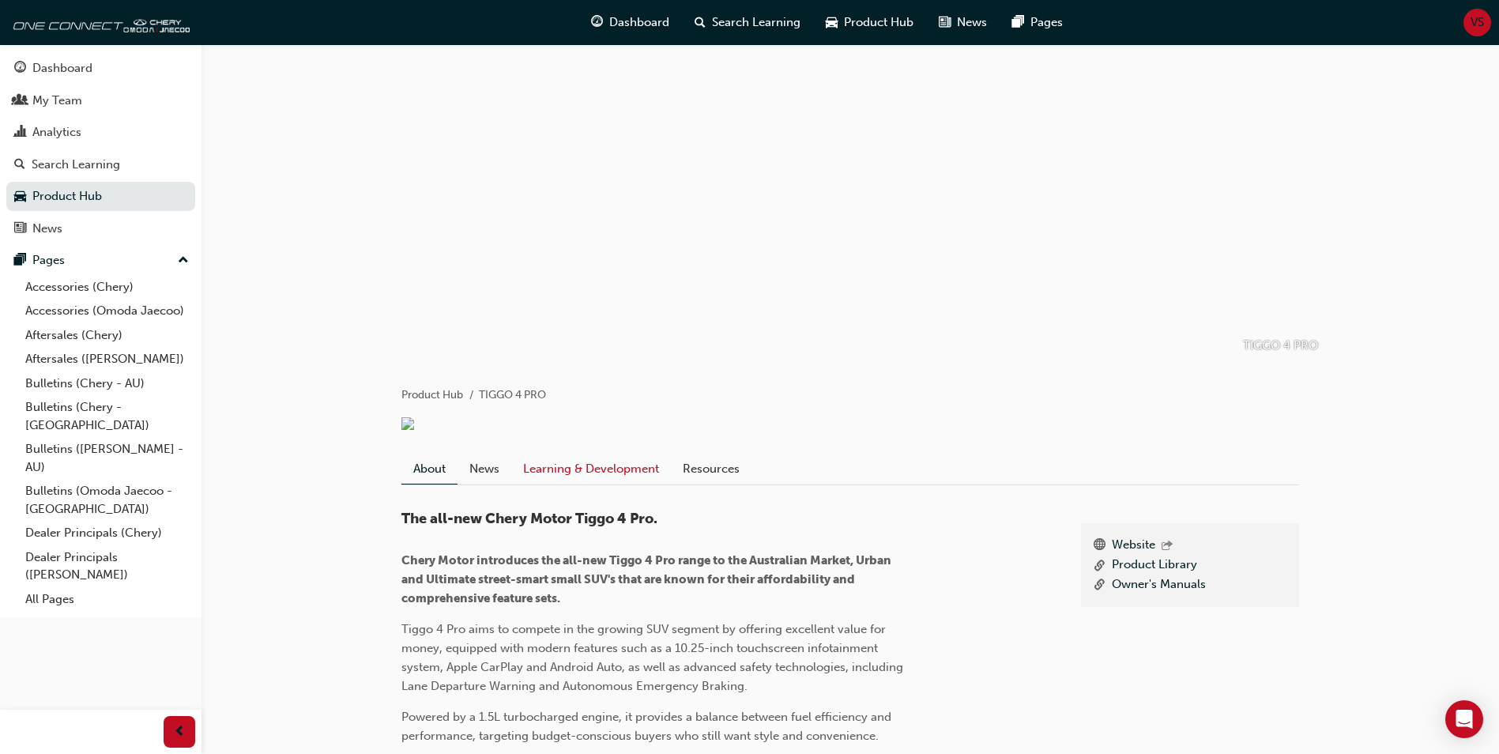
click at [628, 484] on link "Learning & Development" at bounding box center [591, 469] width 160 height 30
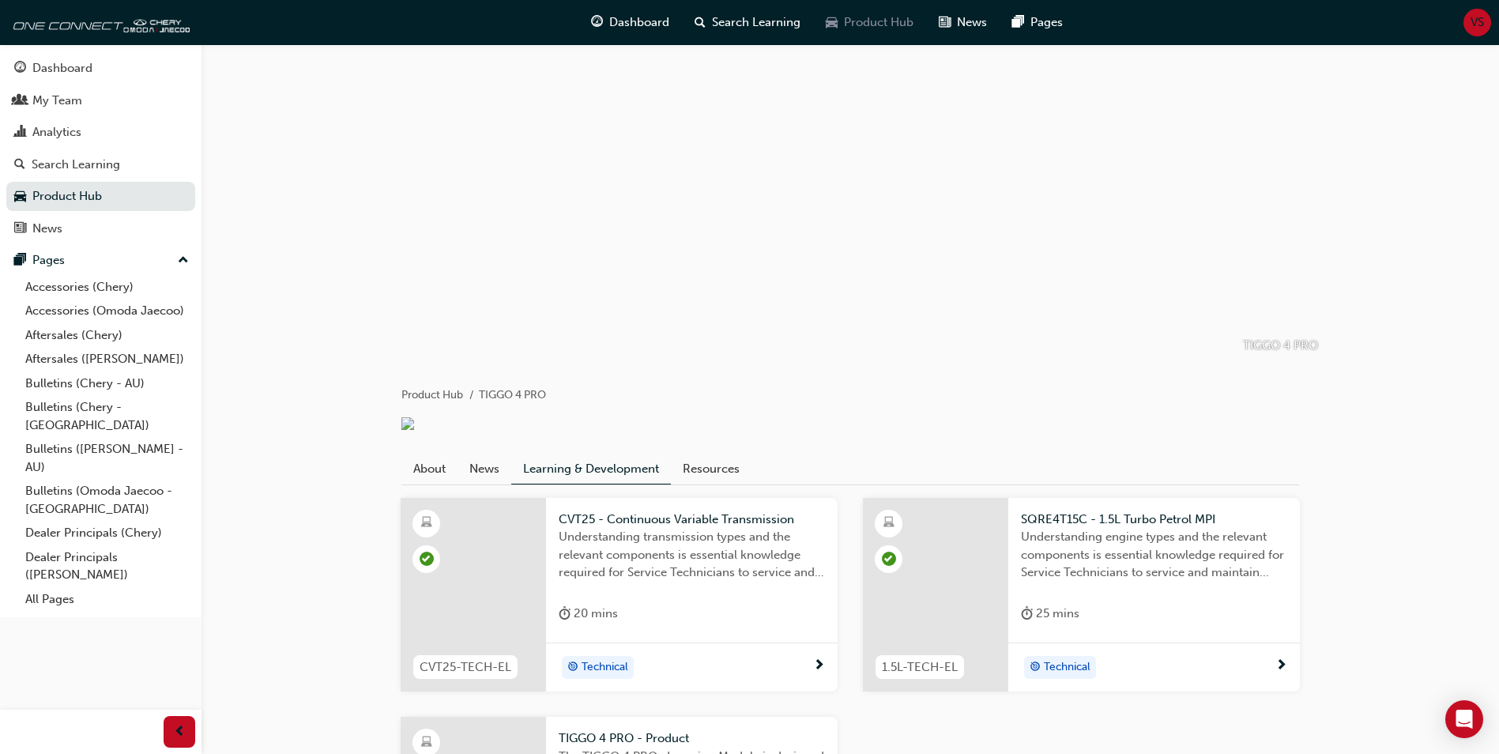
click at [864, 15] on span "Product Hub" at bounding box center [879, 22] width 70 height 18
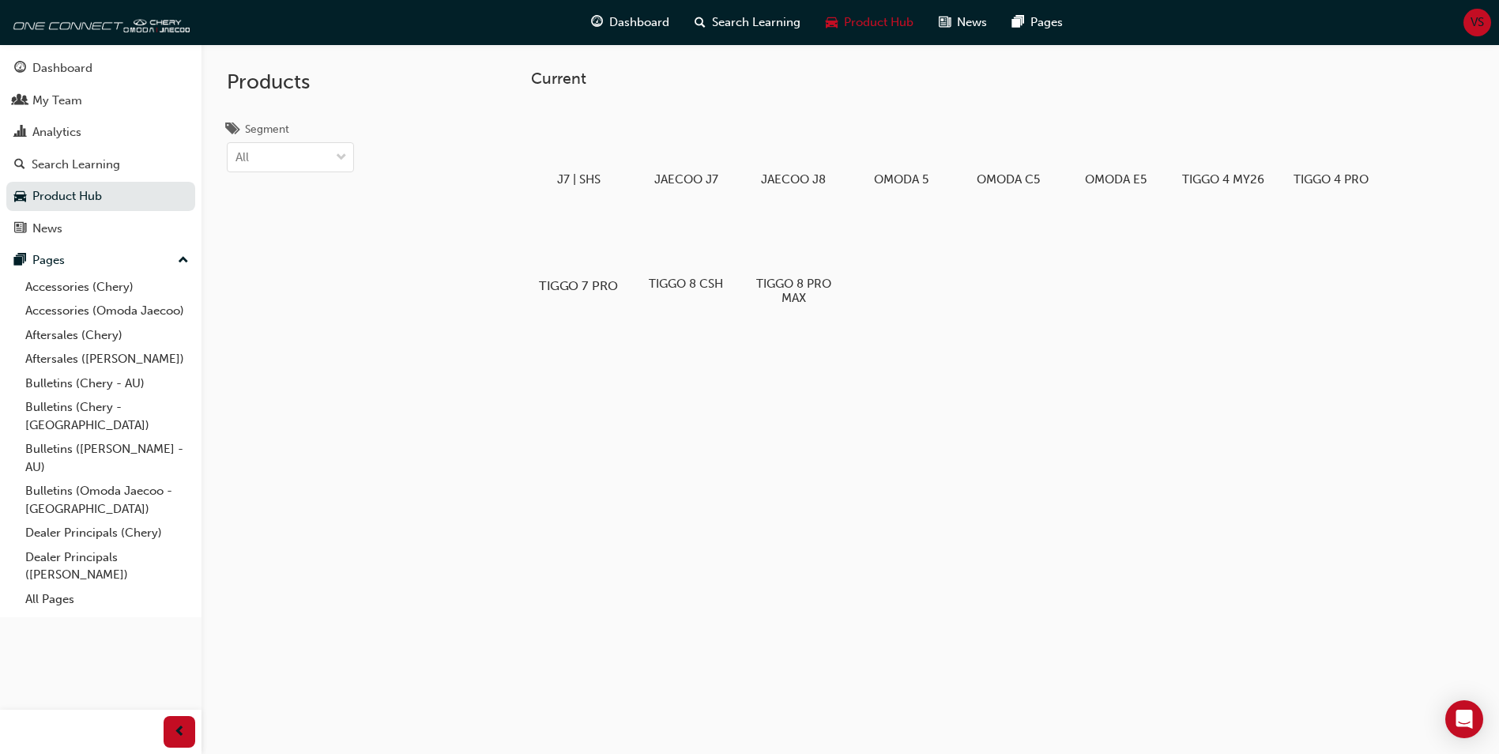
click at [586, 250] on div at bounding box center [579, 240] width 88 height 63
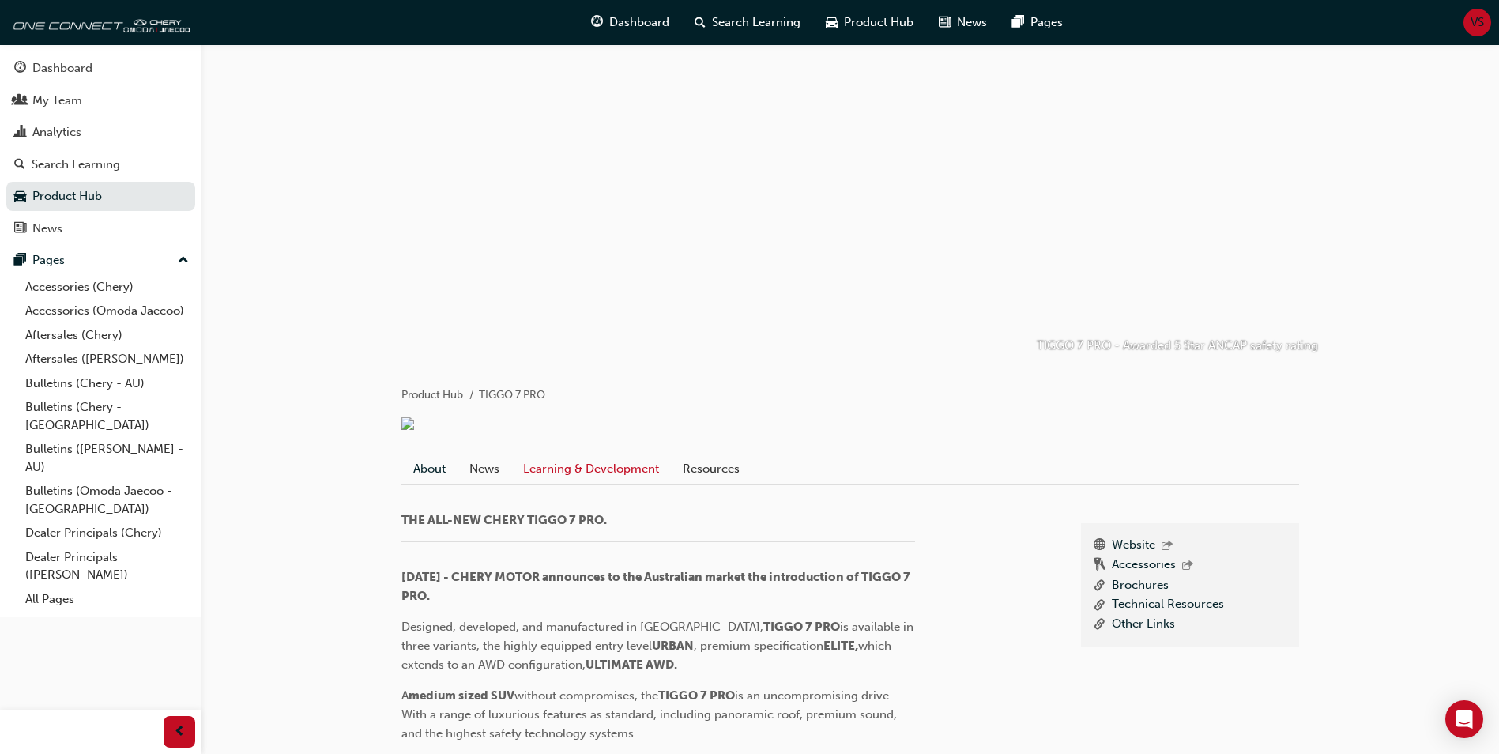
click at [619, 484] on link "Learning & Development" at bounding box center [591, 469] width 160 height 30
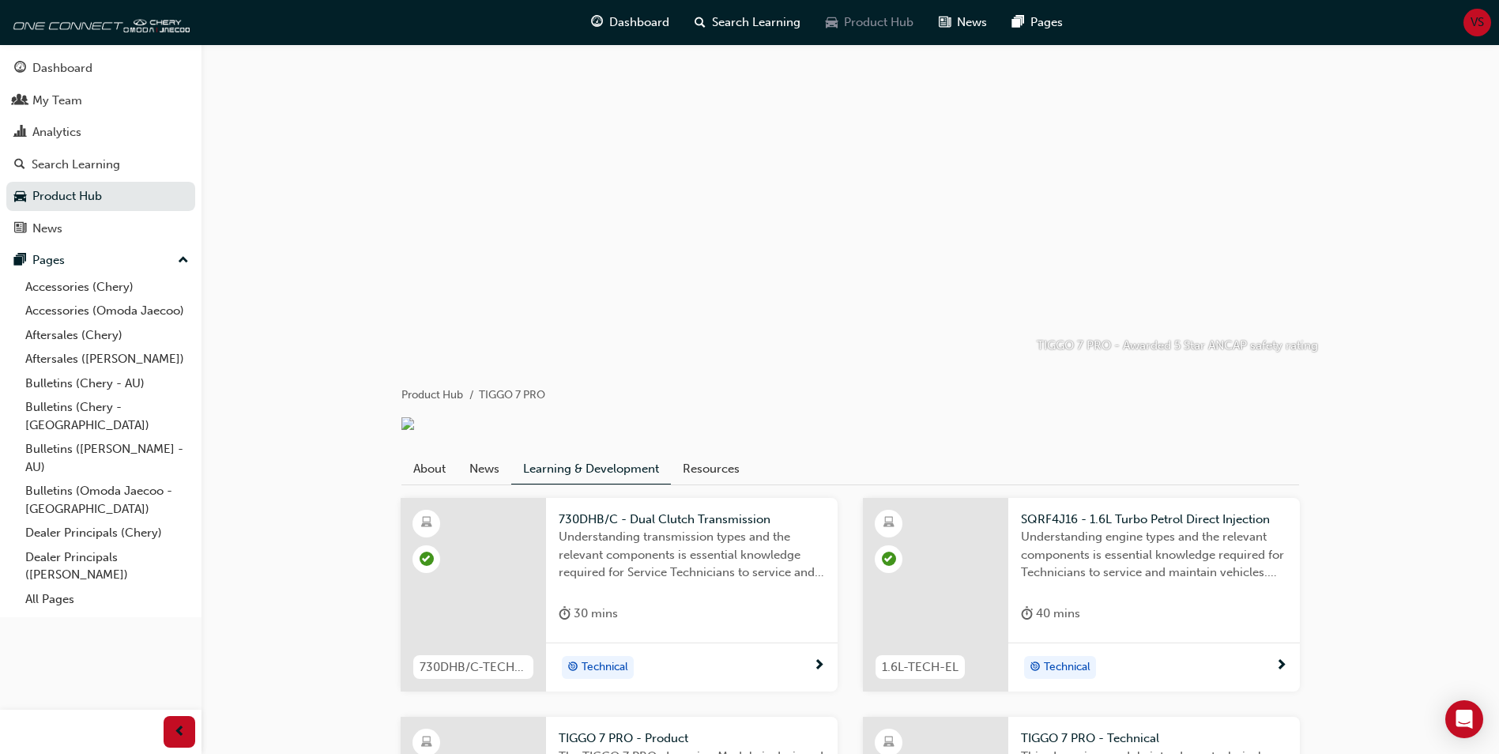
click at [881, 26] on span "Product Hub" at bounding box center [879, 22] width 70 height 18
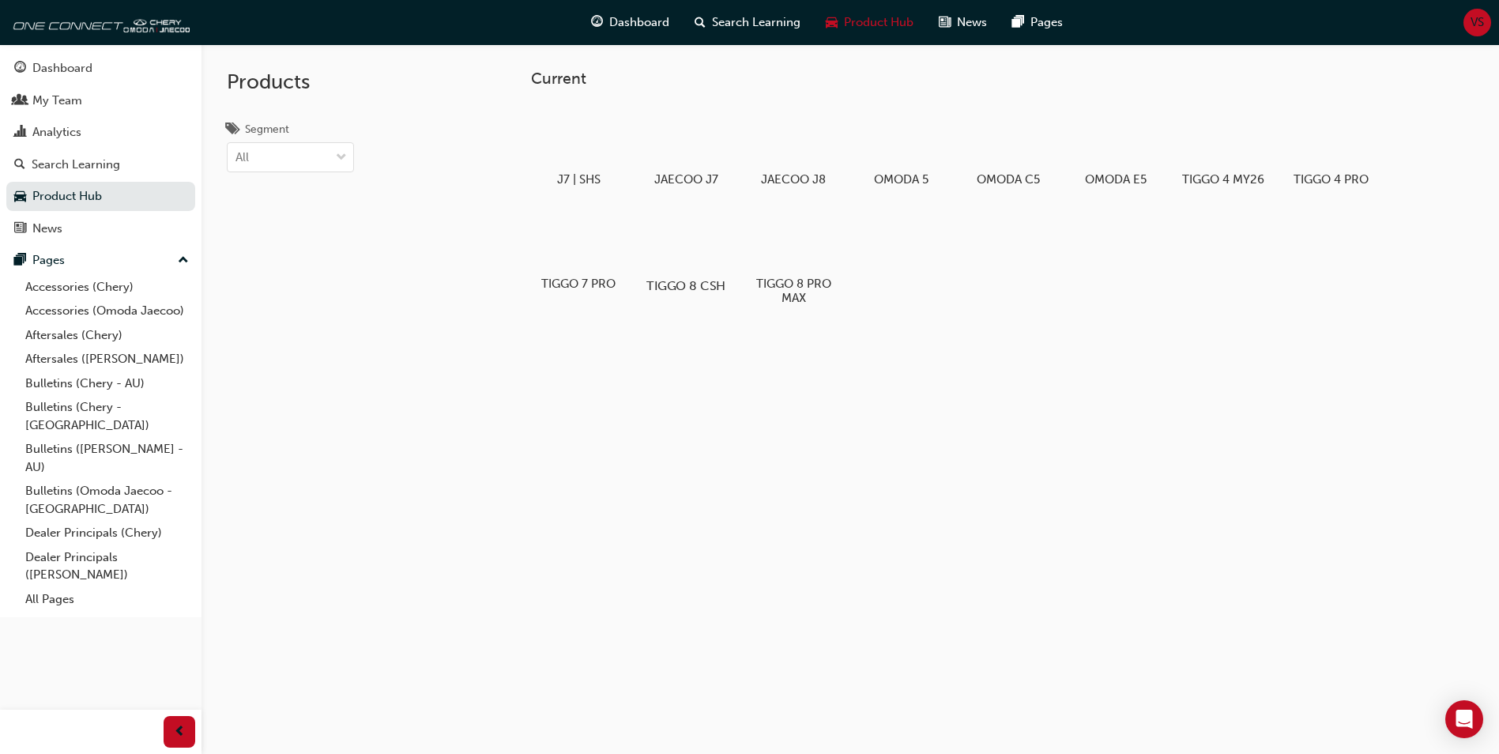
click at [688, 249] on div at bounding box center [686, 240] width 88 height 63
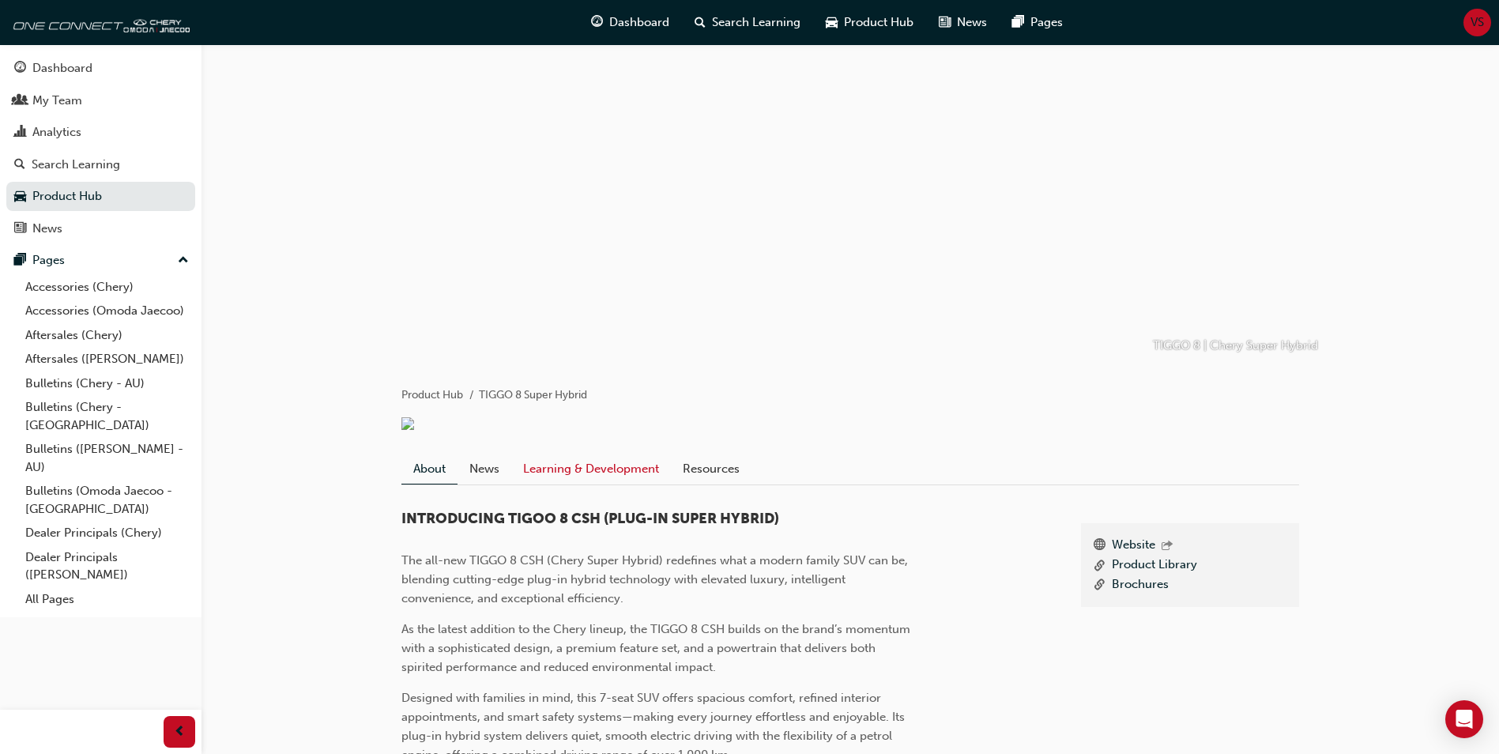
click at [625, 484] on link "Learning & Development" at bounding box center [591, 469] width 160 height 30
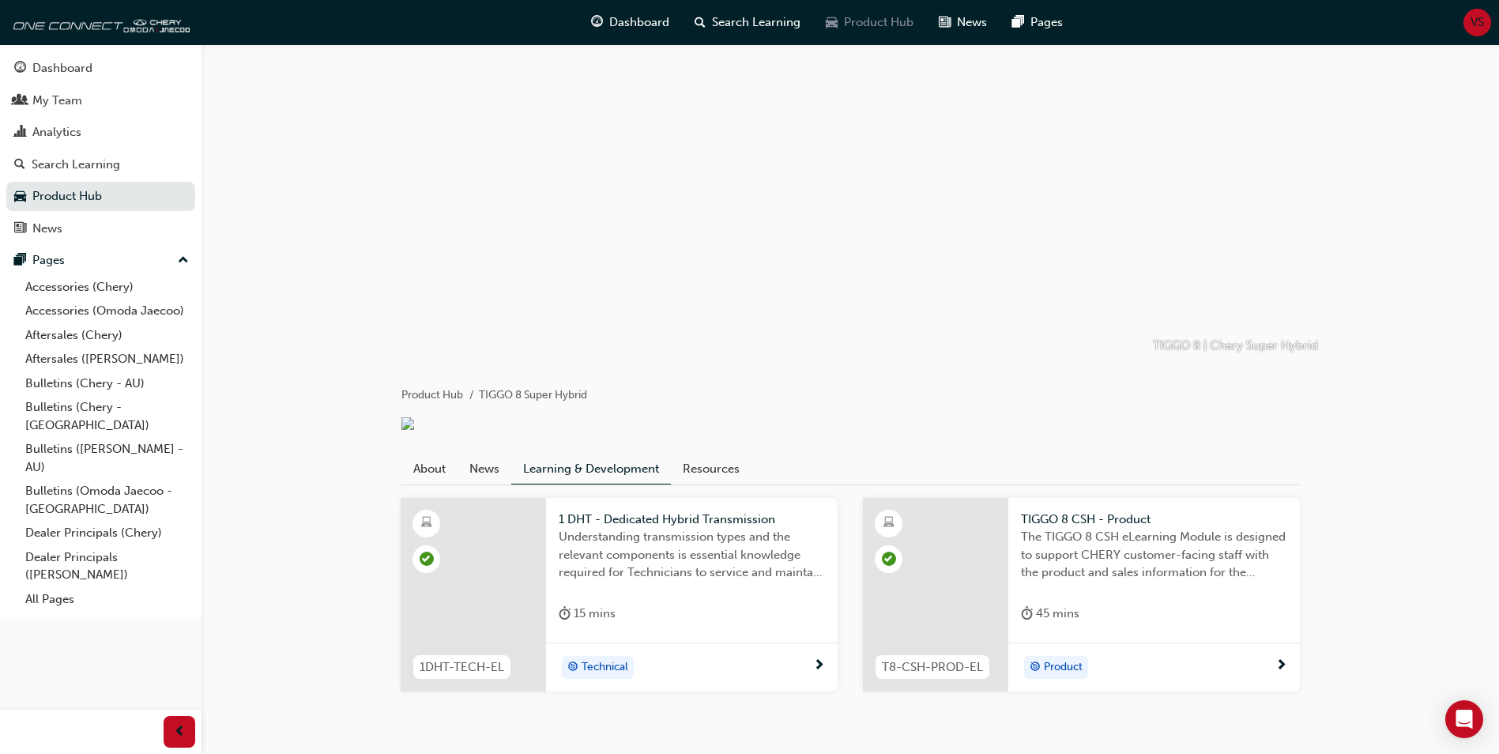
click at [877, 17] on span "Product Hub" at bounding box center [879, 22] width 70 height 18
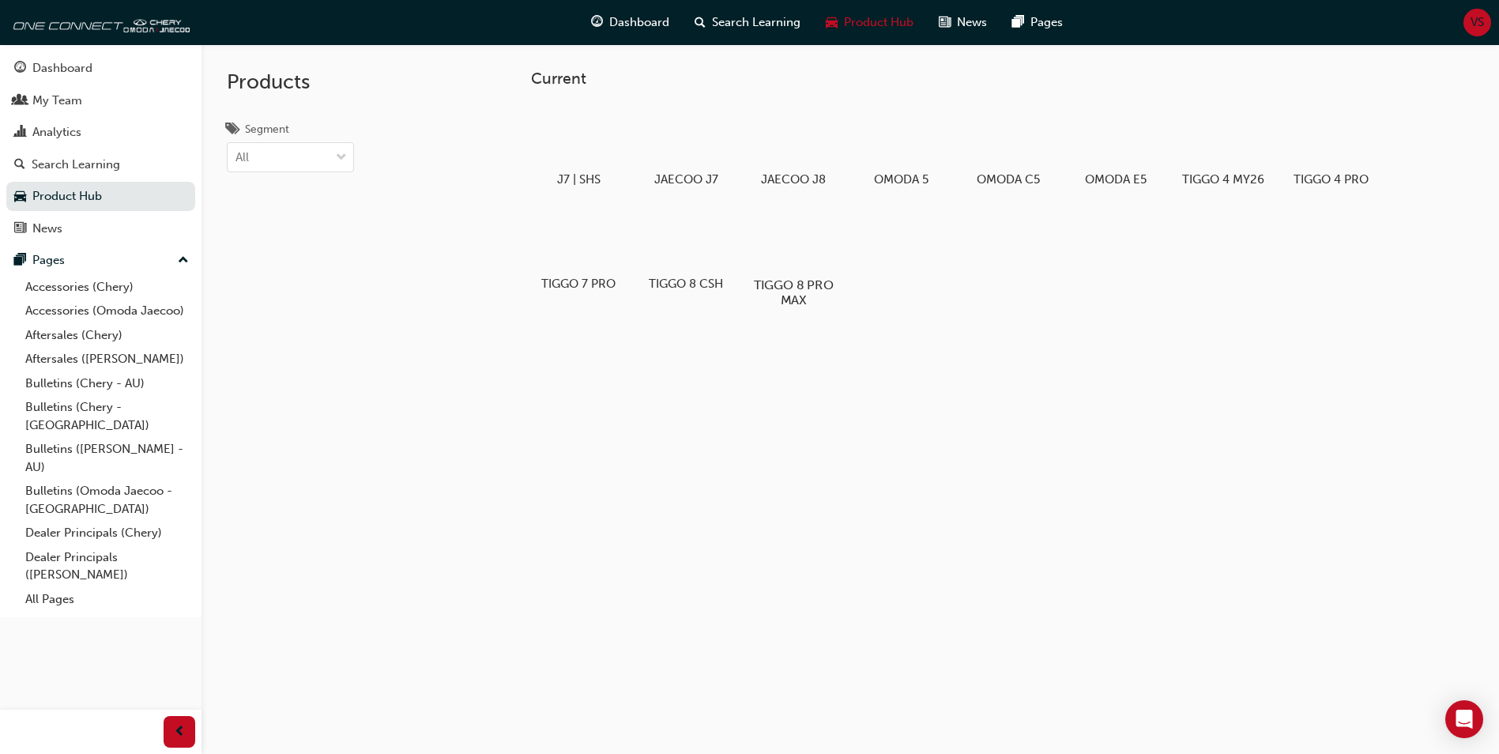
click at [792, 249] on div at bounding box center [794, 239] width 88 height 63
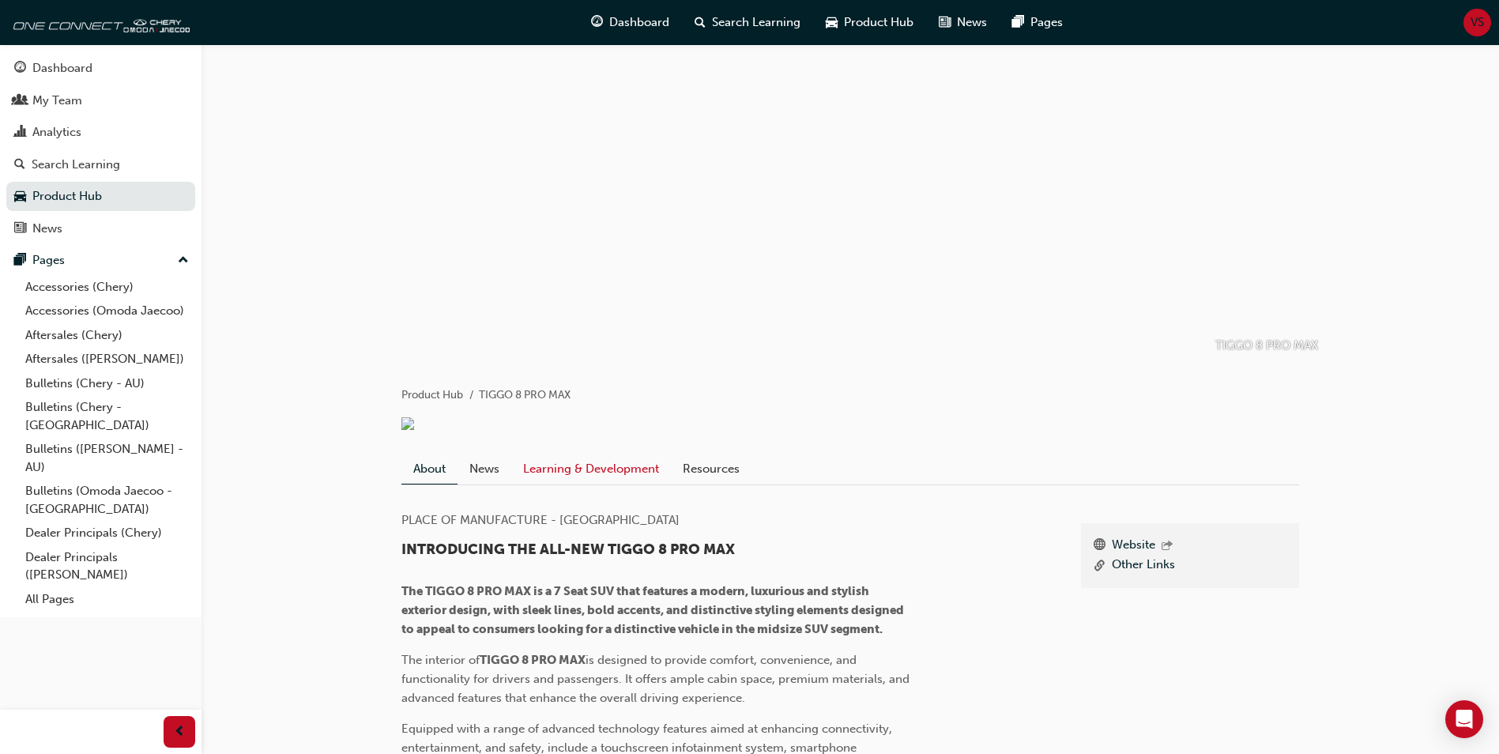
click at [596, 484] on link "Learning & Development" at bounding box center [591, 469] width 160 height 30
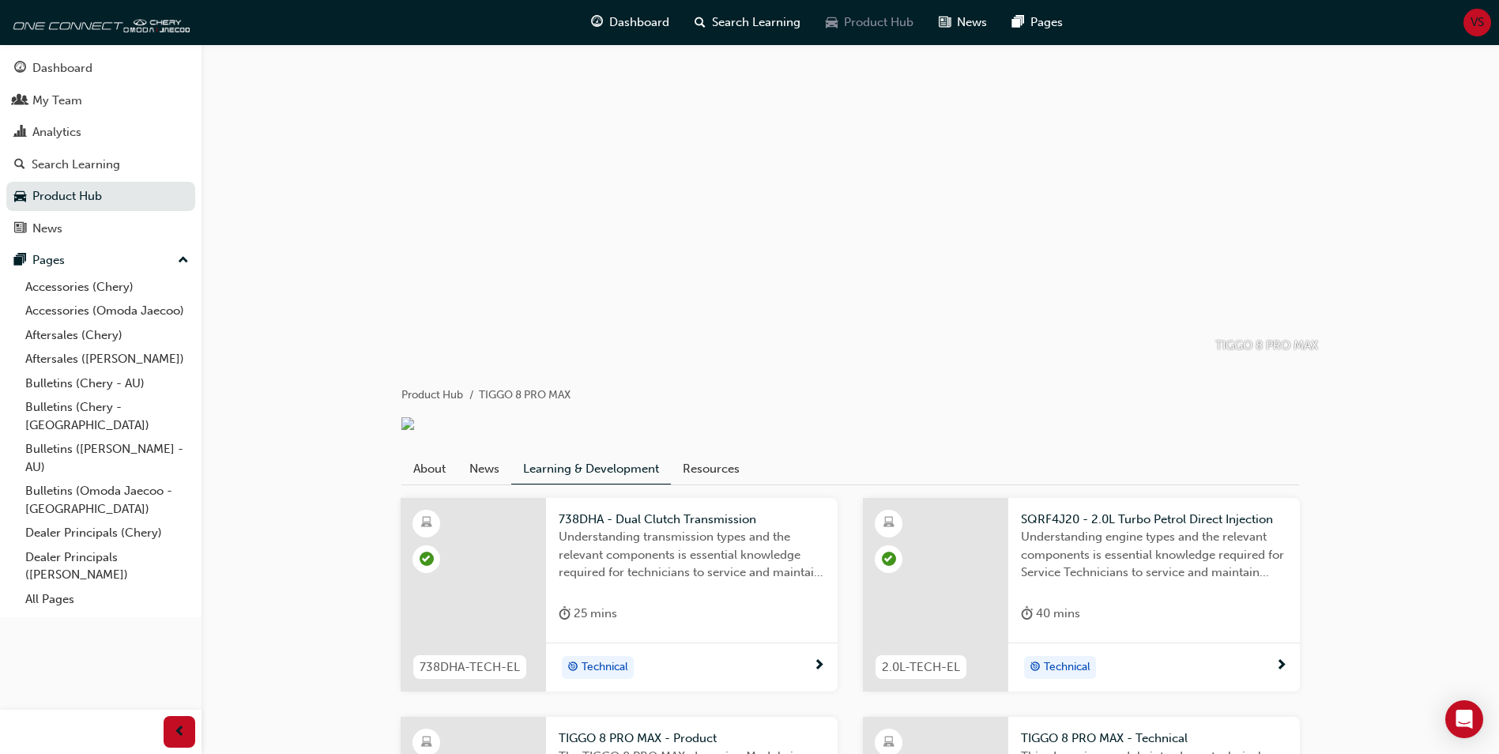
click at [900, 24] on span "Product Hub" at bounding box center [879, 22] width 70 height 18
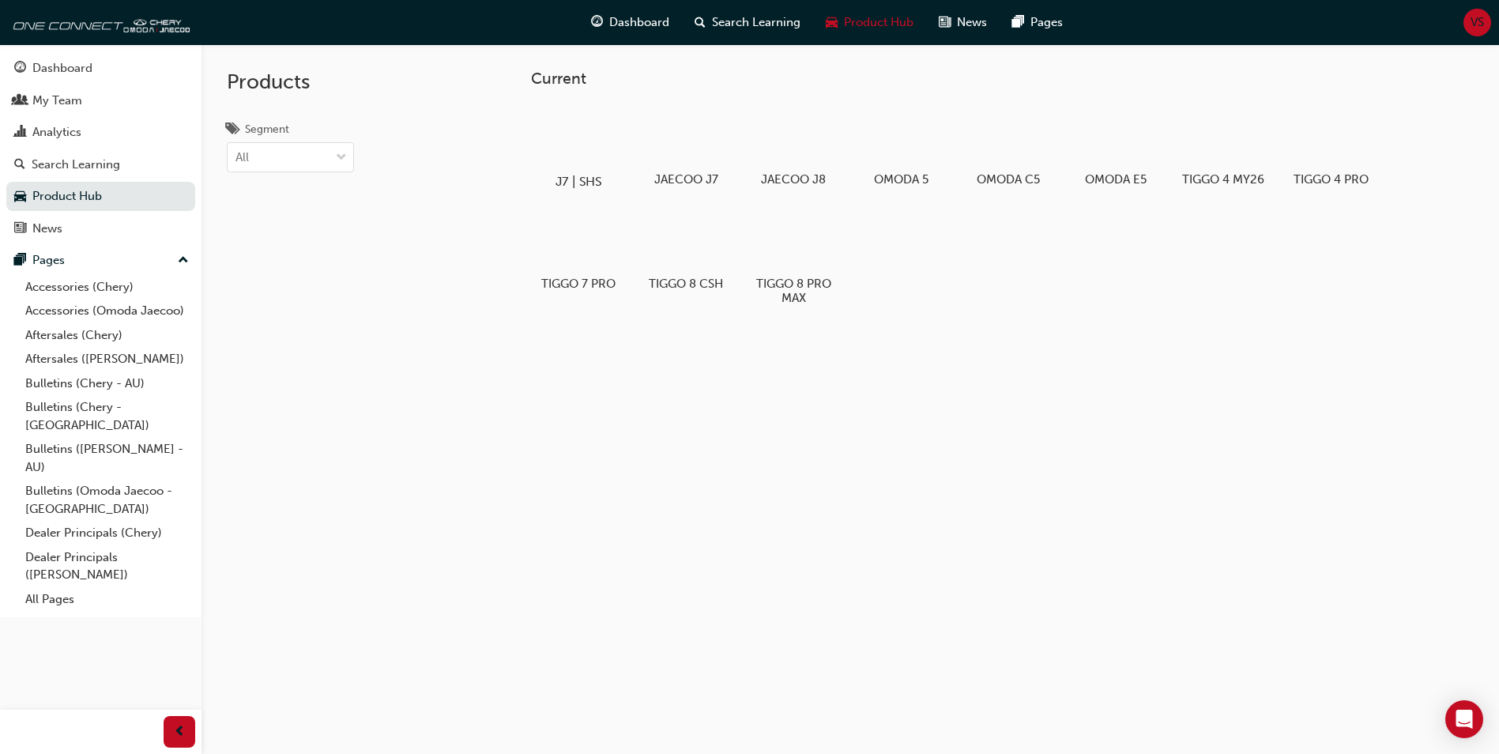
click at [589, 122] on div at bounding box center [579, 135] width 88 height 63
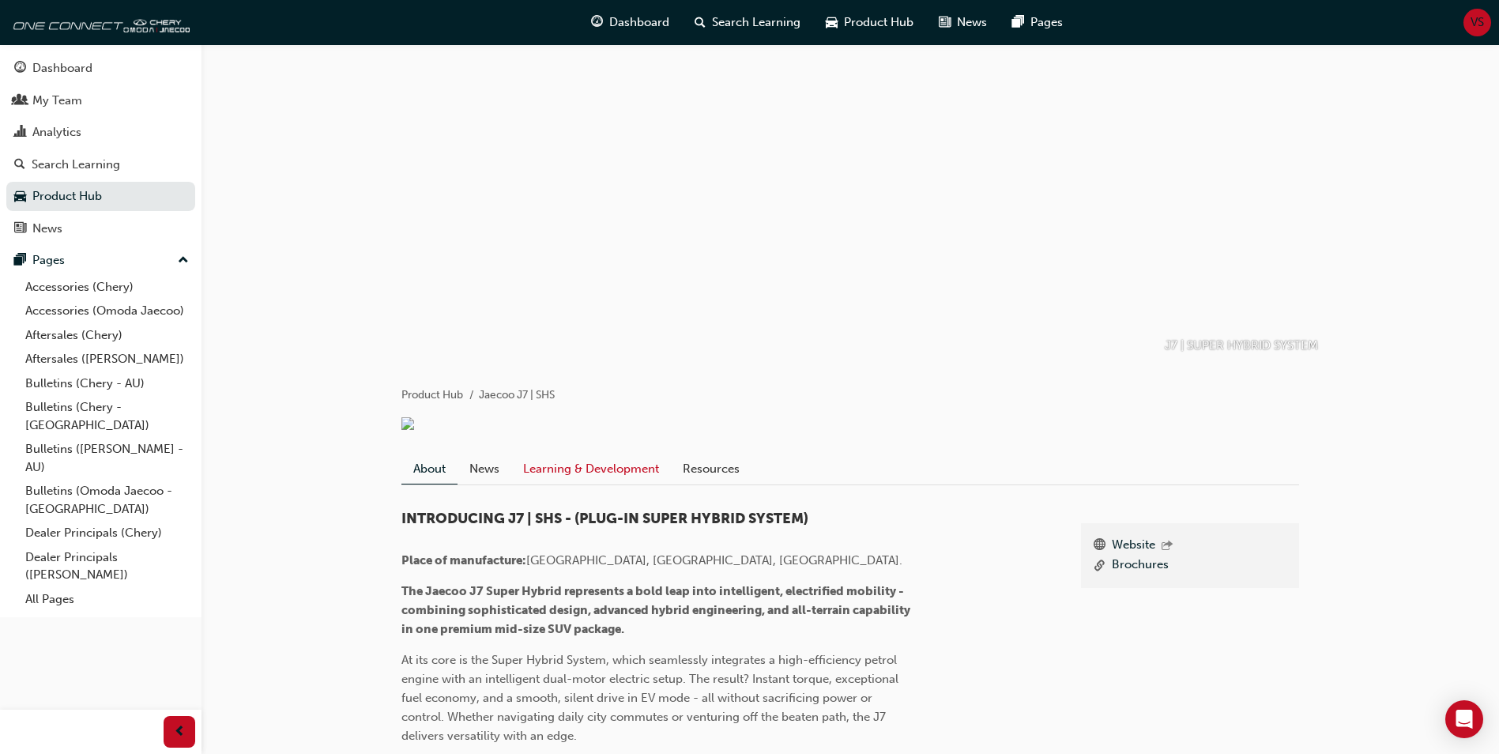
click at [623, 484] on link "Learning & Development" at bounding box center [591, 469] width 160 height 30
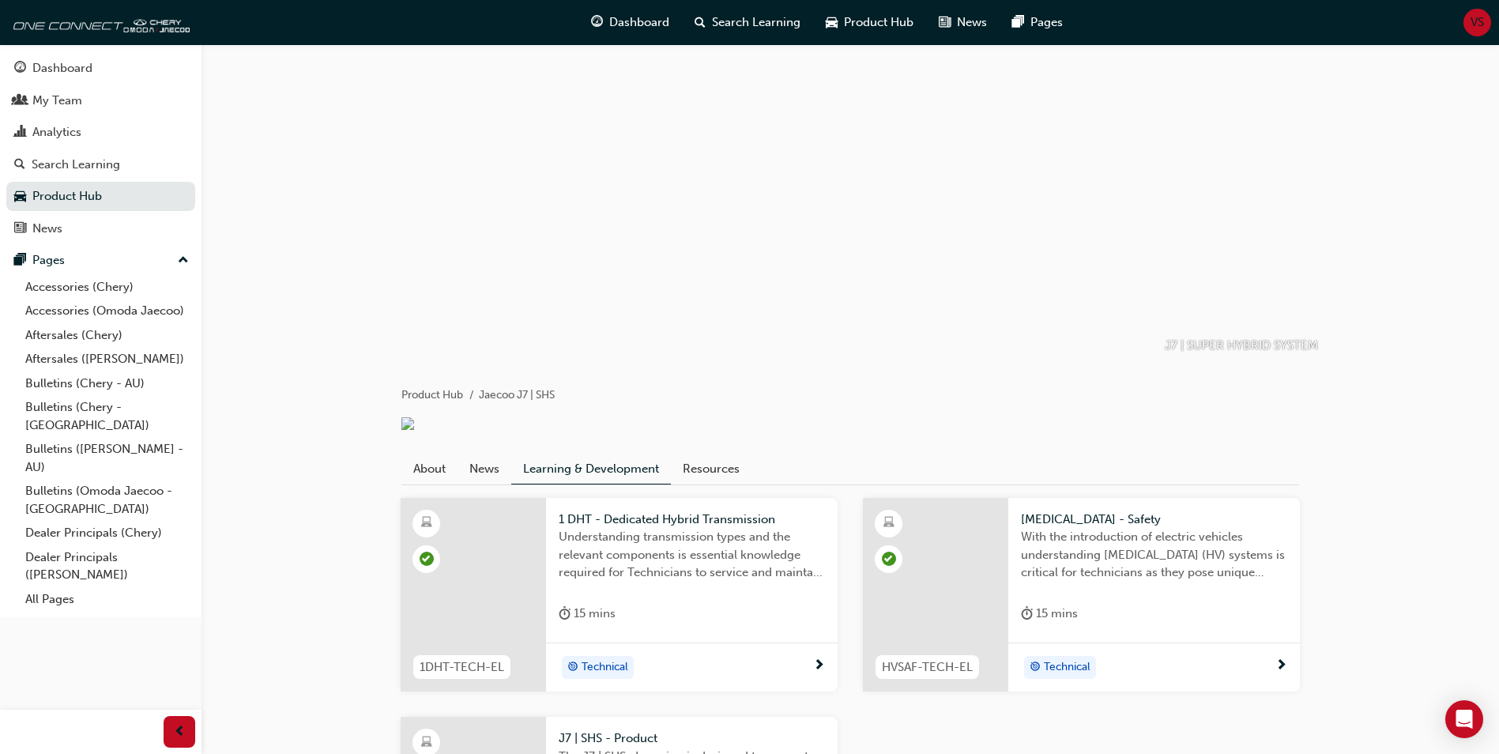
click at [631, 529] on span "1 DHT - Dedicated Hybrid Transmission" at bounding box center [692, 519] width 266 height 18
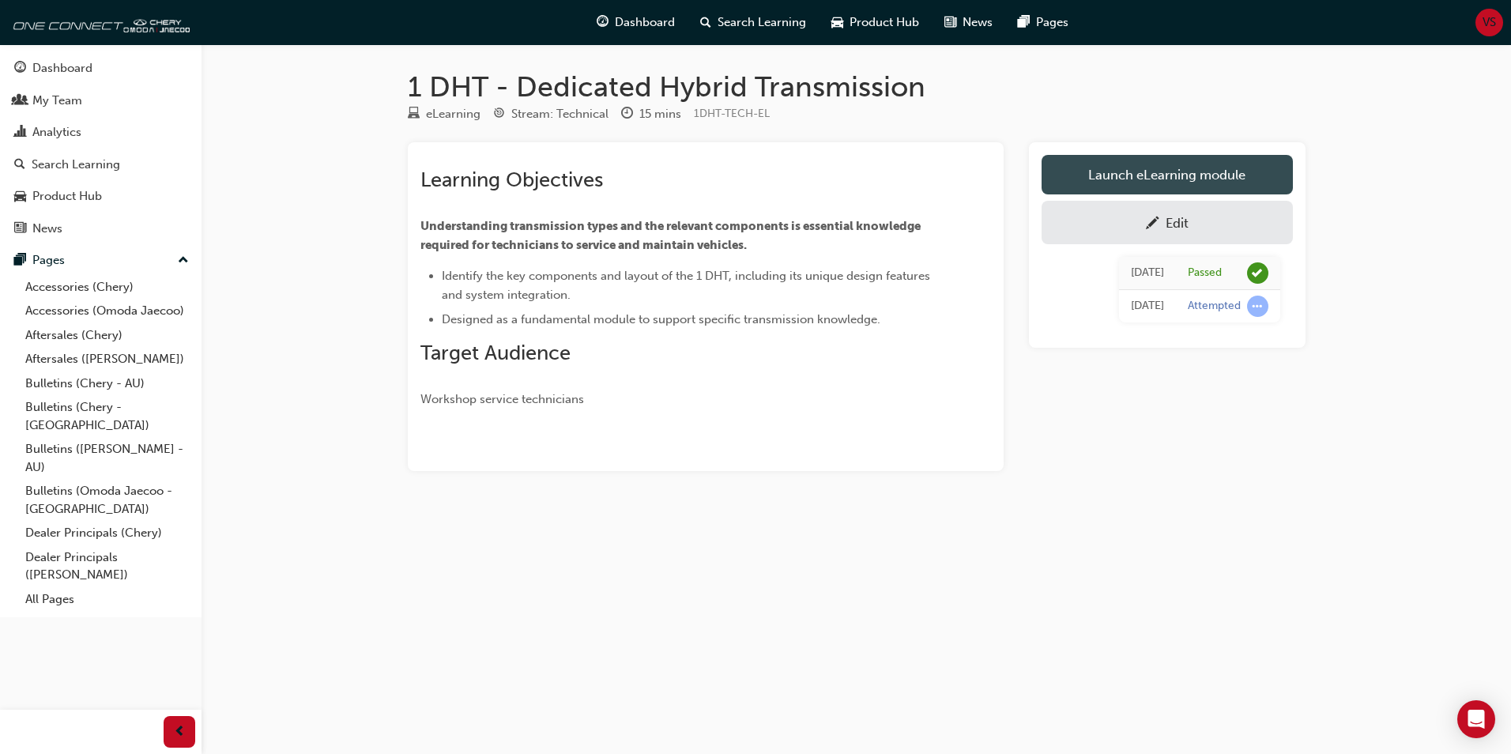
click at [1173, 176] on link "Launch eLearning module" at bounding box center [1166, 175] width 251 height 40
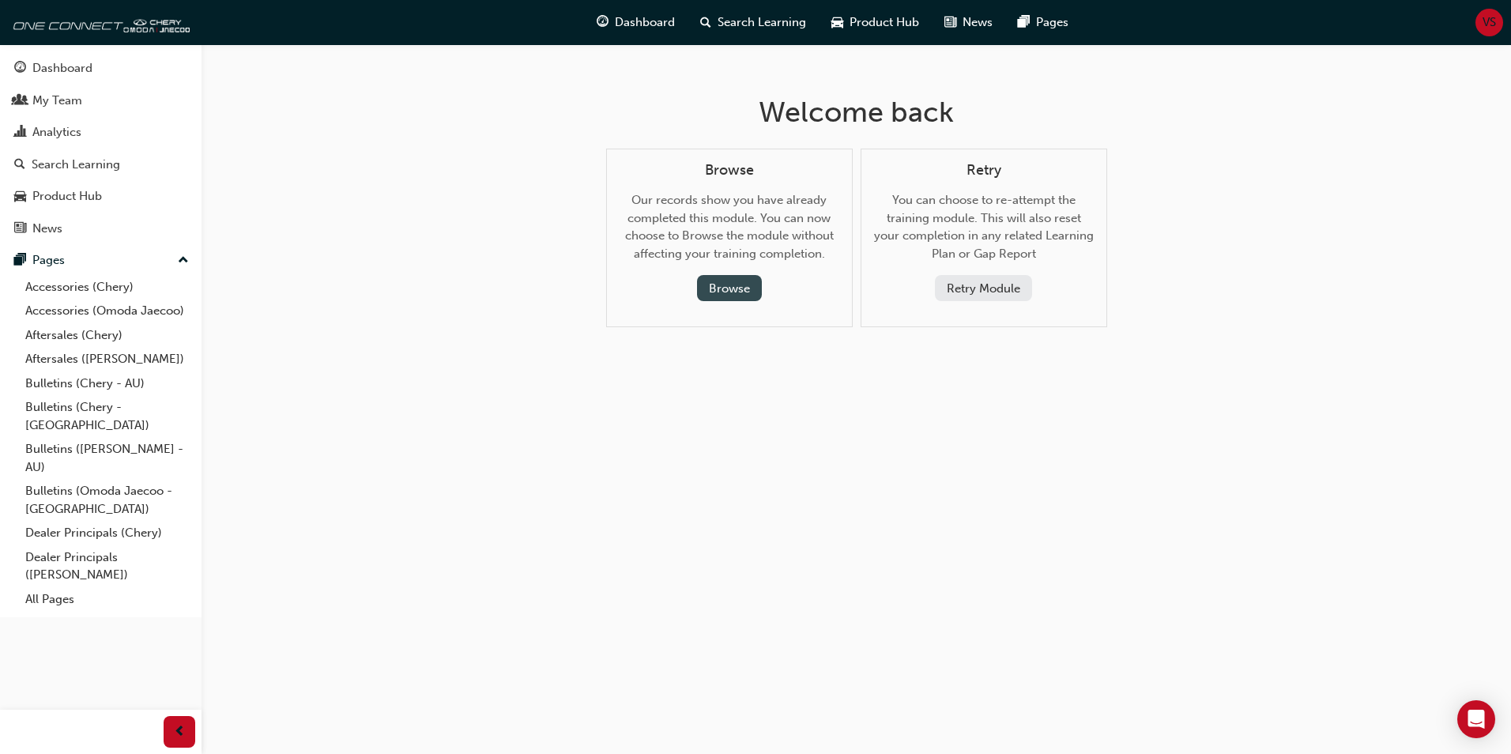
click at [709, 291] on button "Browse" at bounding box center [729, 288] width 65 height 26
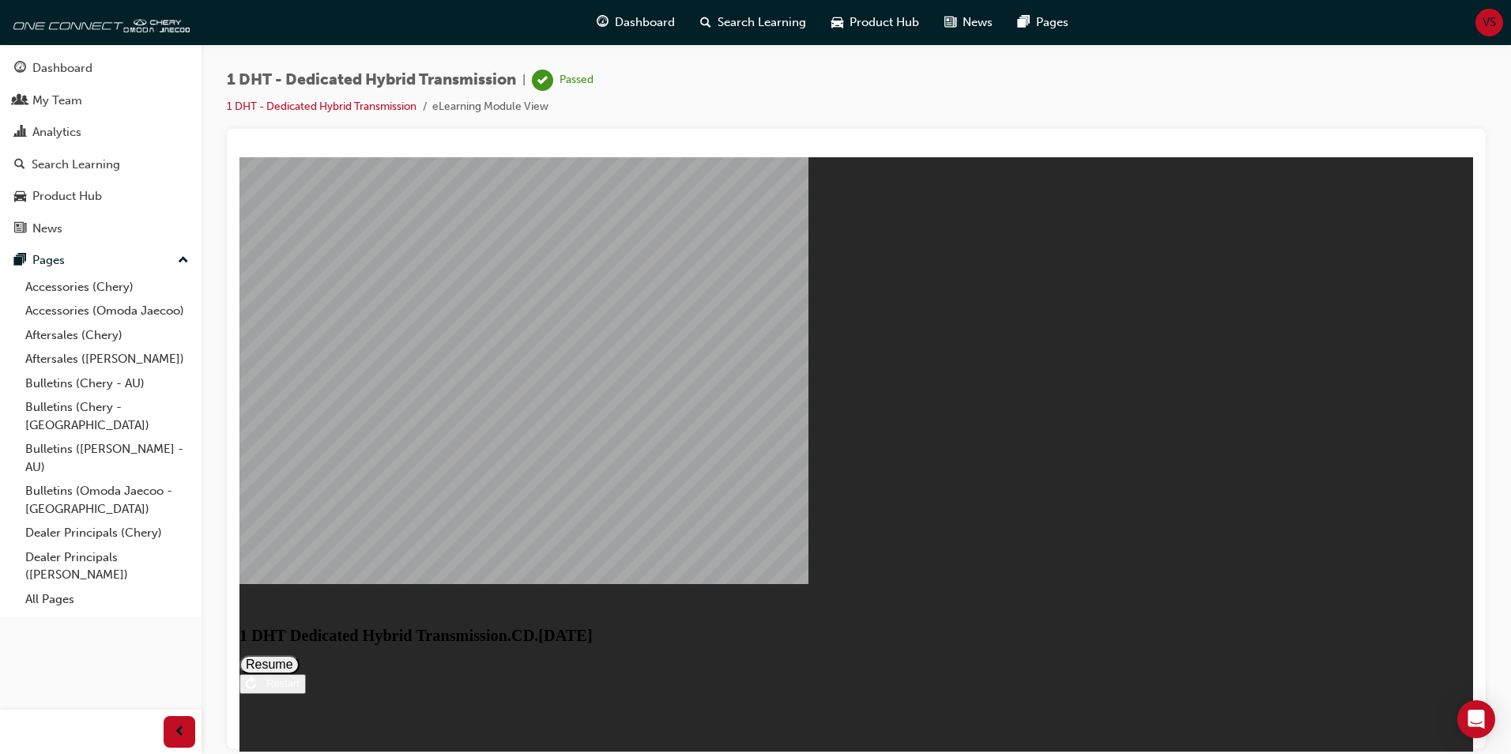
click at [299, 654] on button "Resume" at bounding box center [269, 663] width 60 height 19
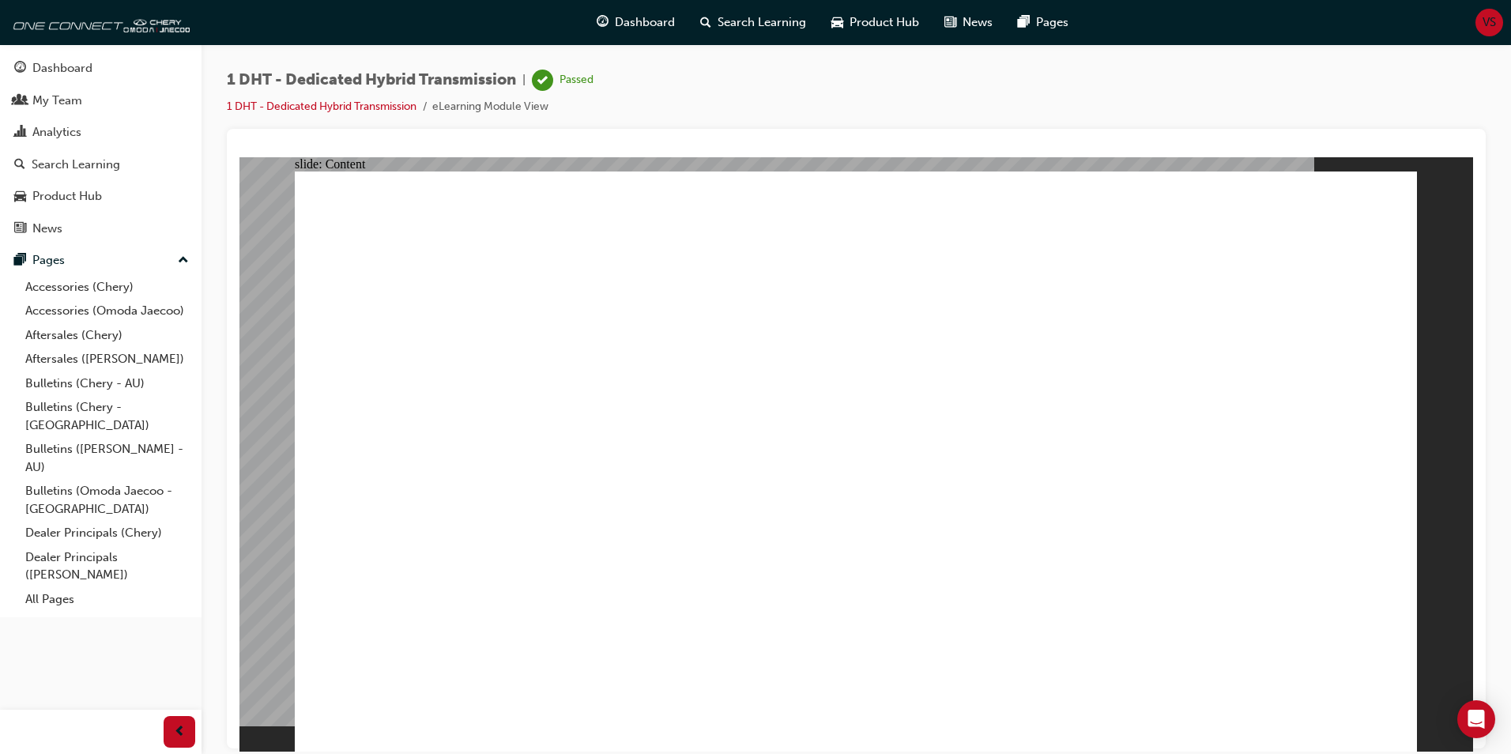
drag, startPoint x: 1260, startPoint y: 657, endPoint x: 1339, endPoint y: 655, distance: 78.3
drag, startPoint x: 1253, startPoint y: 653, endPoint x: 1188, endPoint y: 659, distance: 65.1
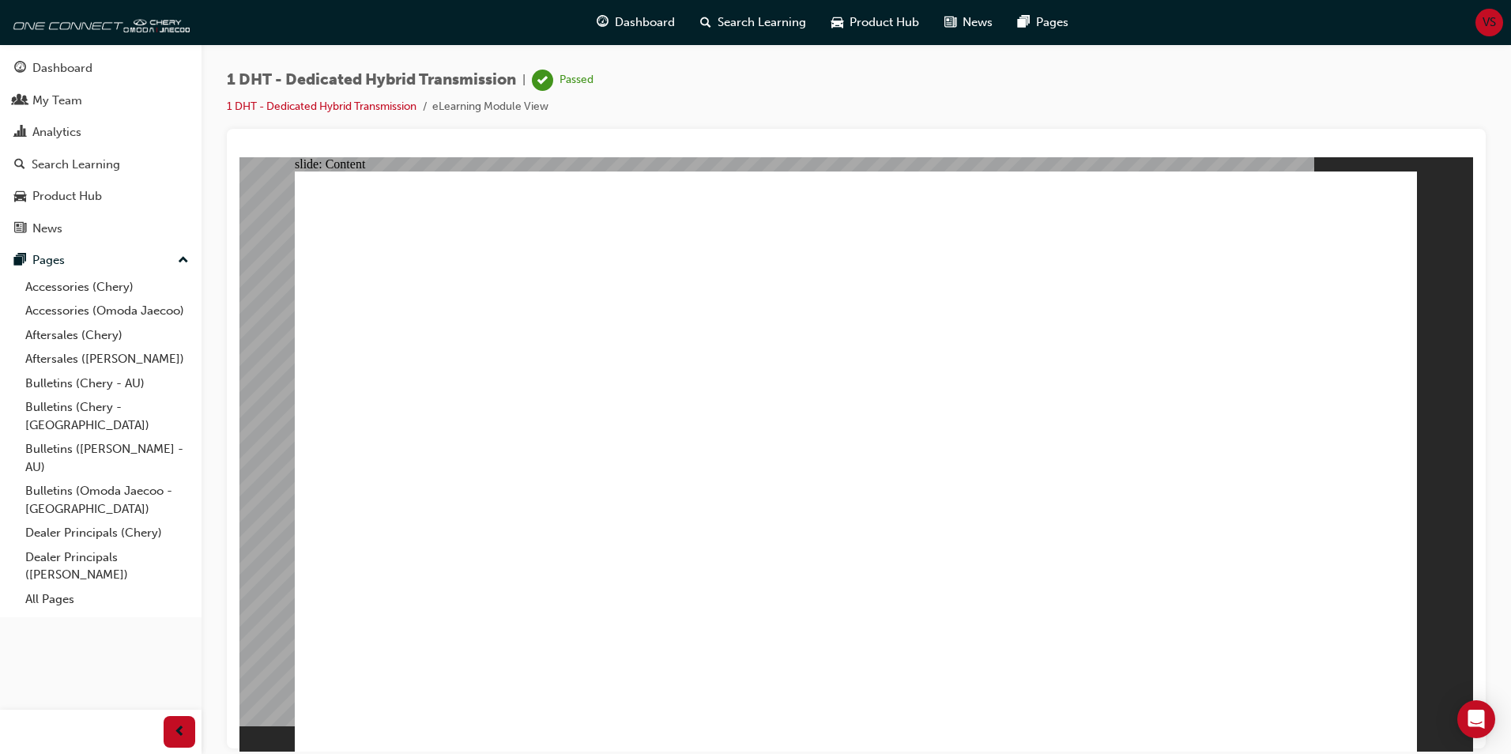
click at [75, 62] on div "Dashboard" at bounding box center [62, 68] width 60 height 18
